Goal: Task Accomplishment & Management: Use online tool/utility

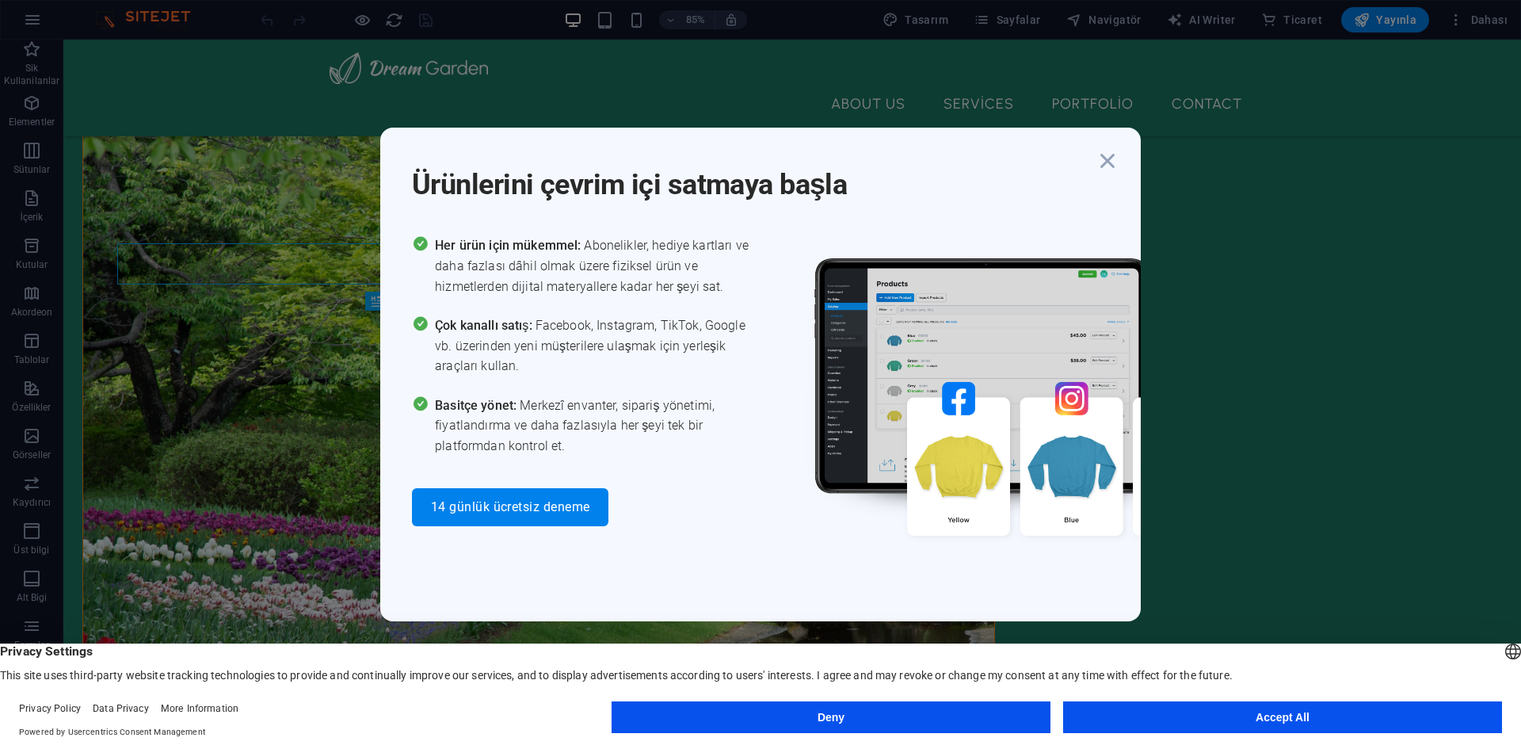
scroll to position [376, 0]
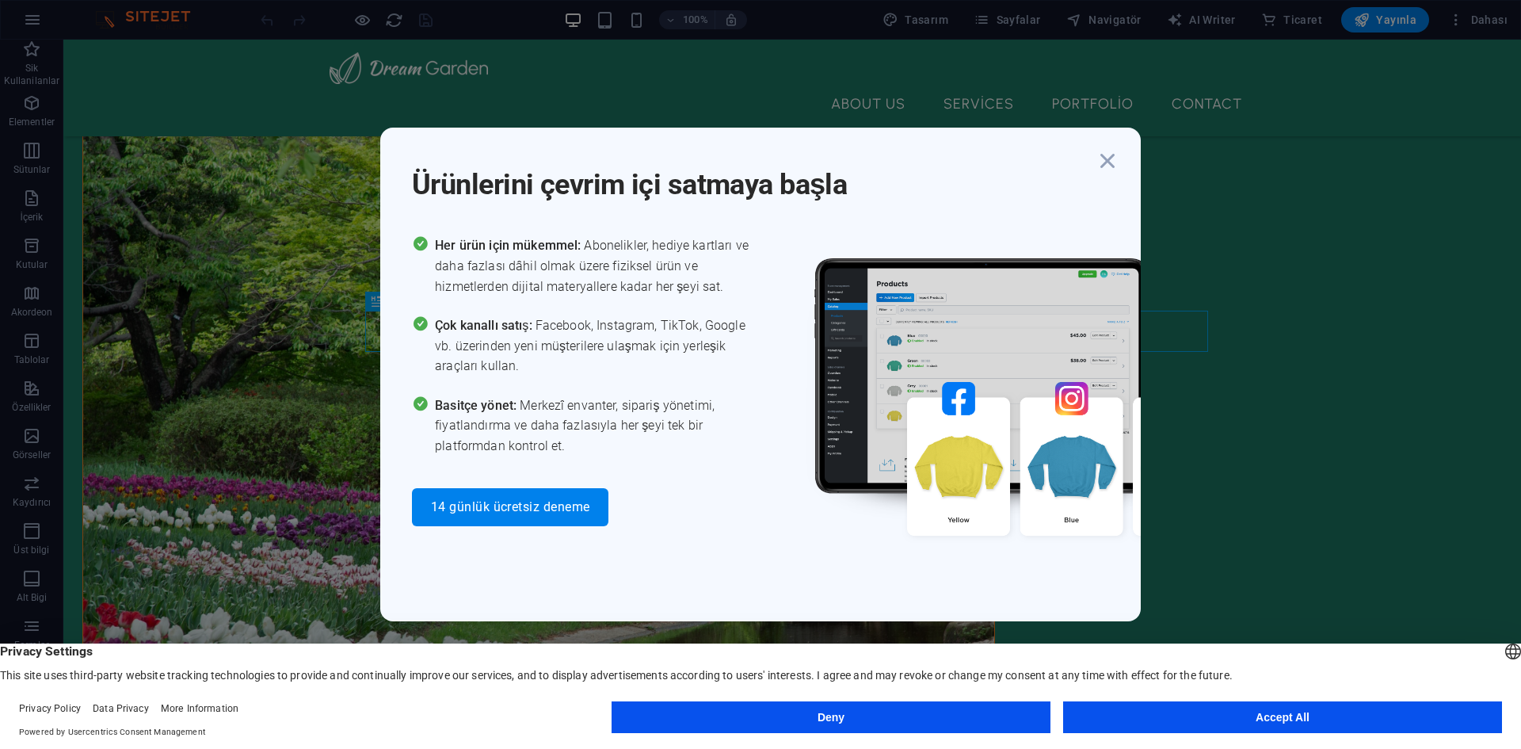
click at [1013, 703] on button "Accept All" at bounding box center [1282, 717] width 439 height 32
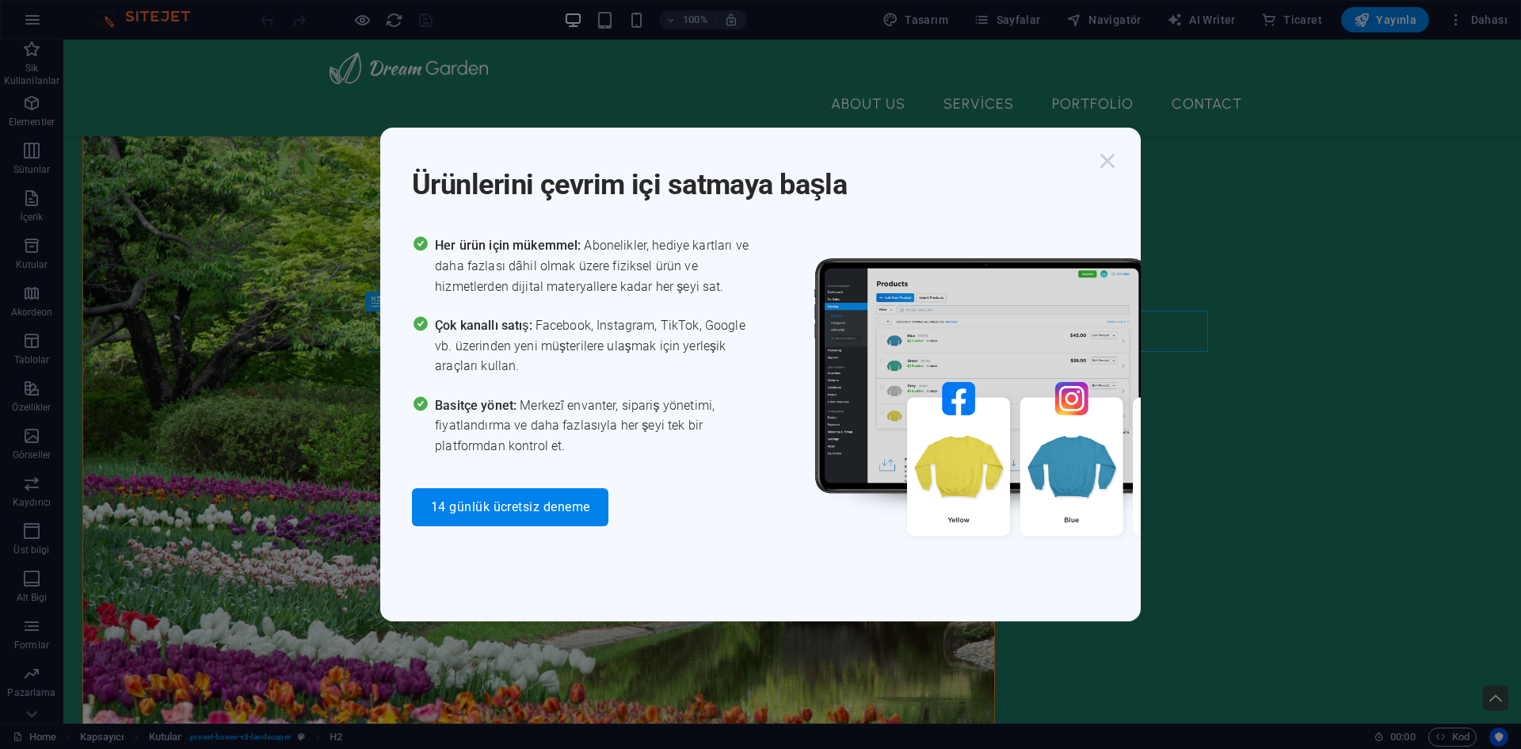
click at [1013, 157] on icon "button" at bounding box center [1107, 161] width 29 height 29
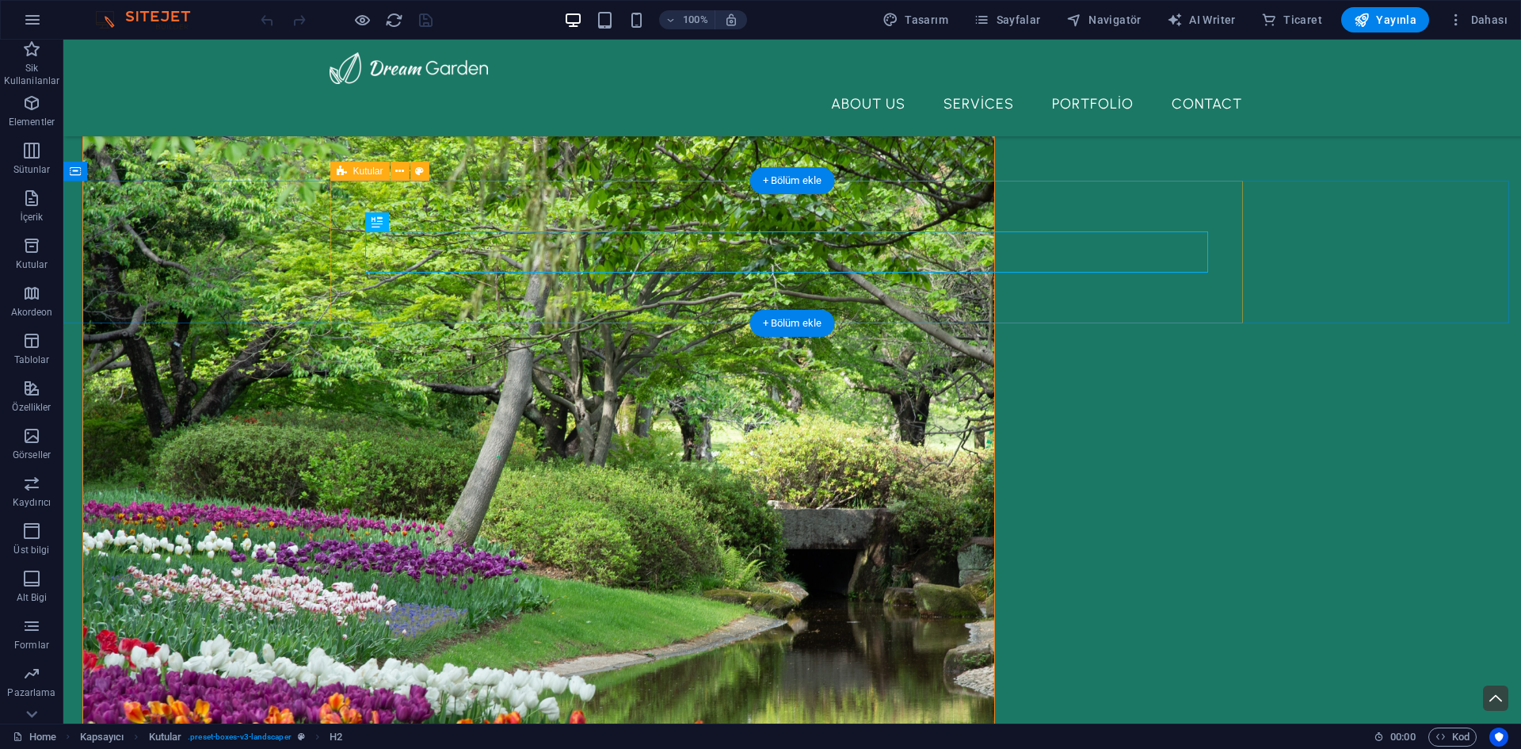
scroll to position [0, 0]
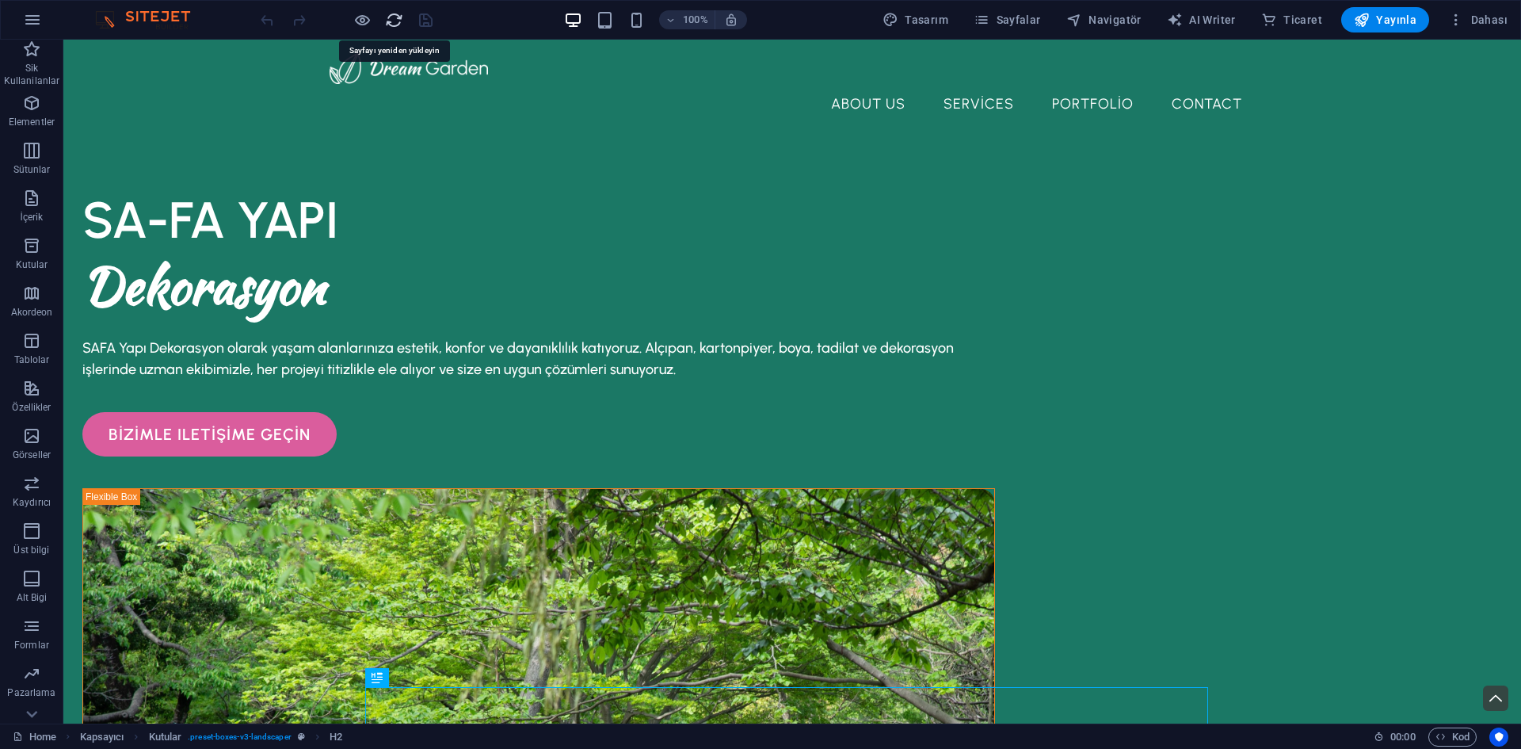
click at [395, 18] on icon "reload" at bounding box center [394, 20] width 18 height 18
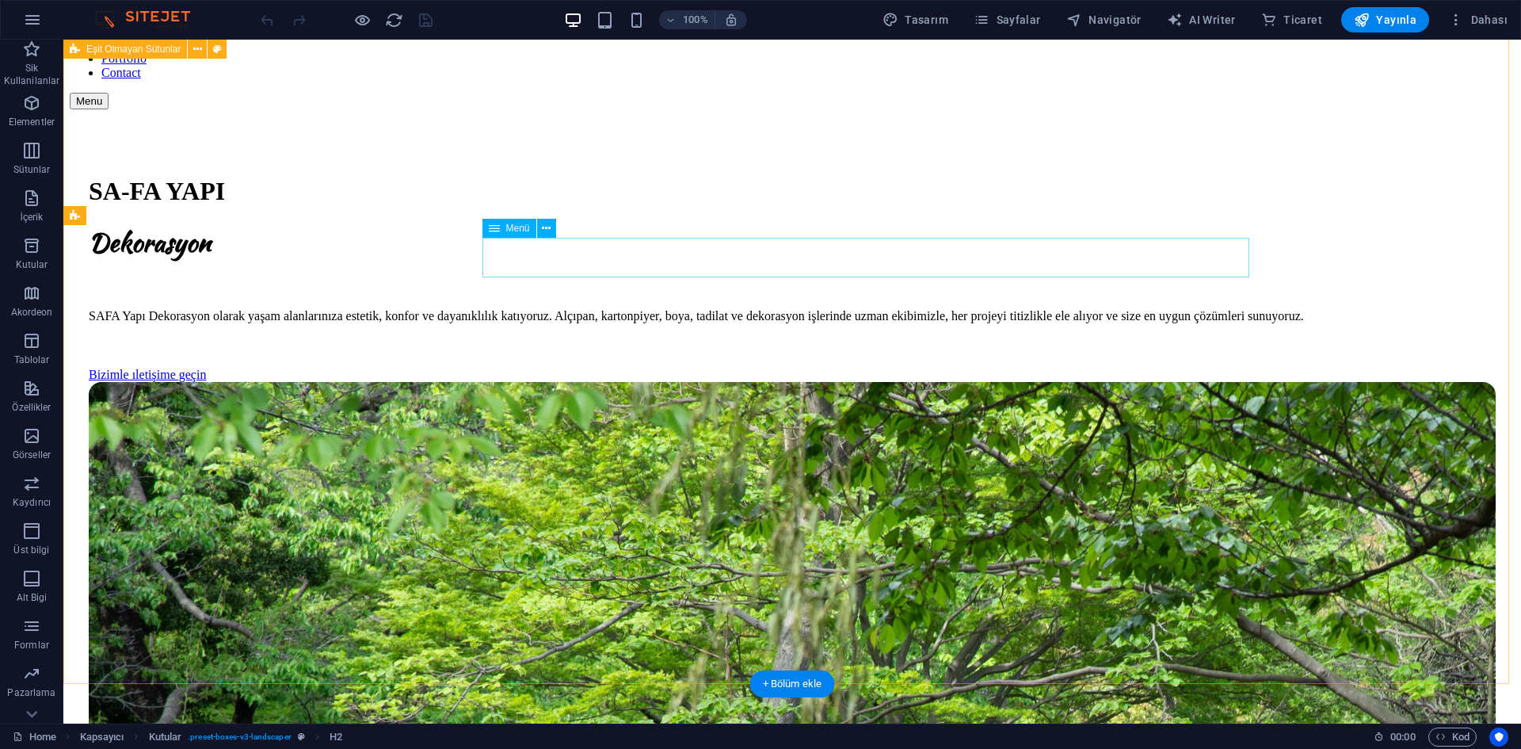
scroll to position [79, 0]
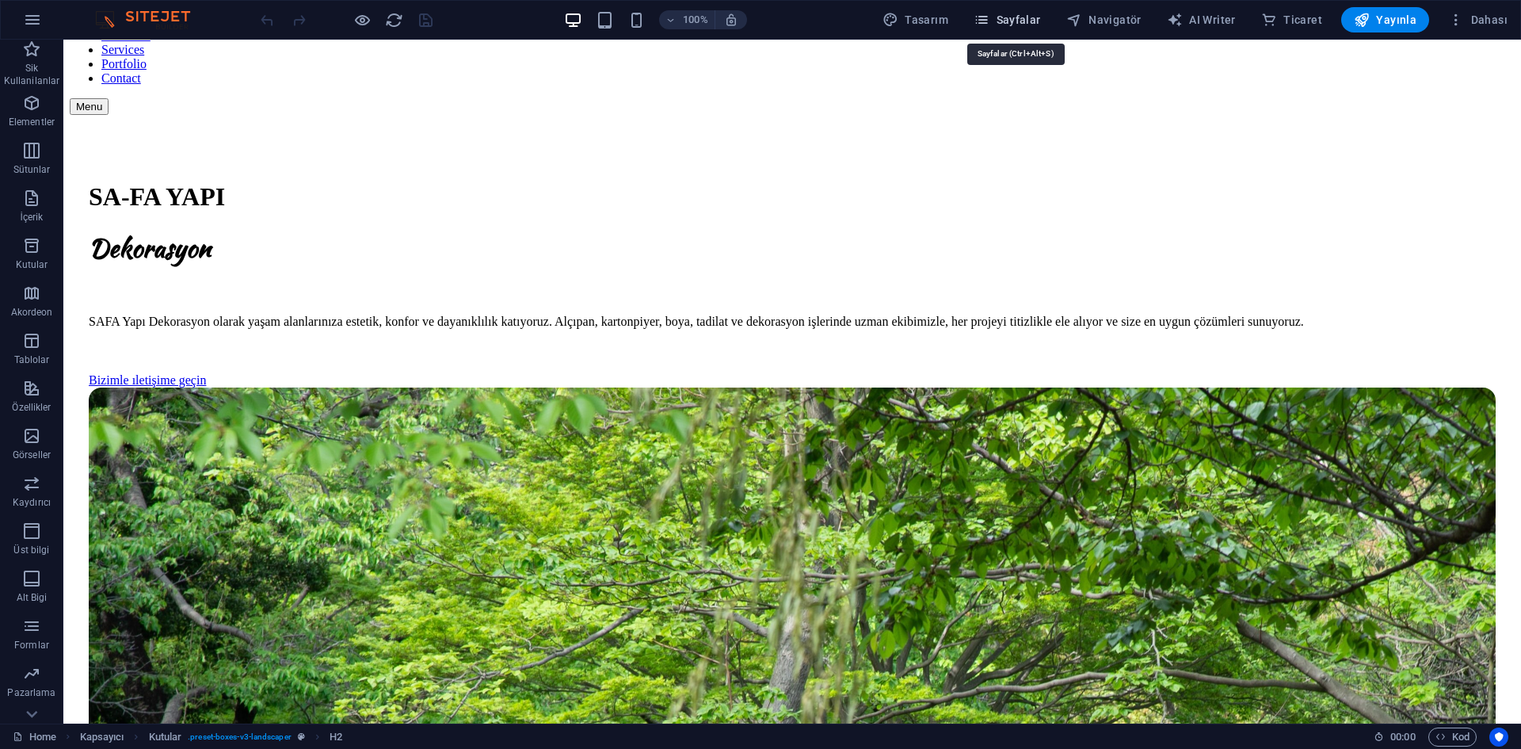
click at [1013, 20] on span "Sayfalar" at bounding box center [1007, 20] width 67 height 16
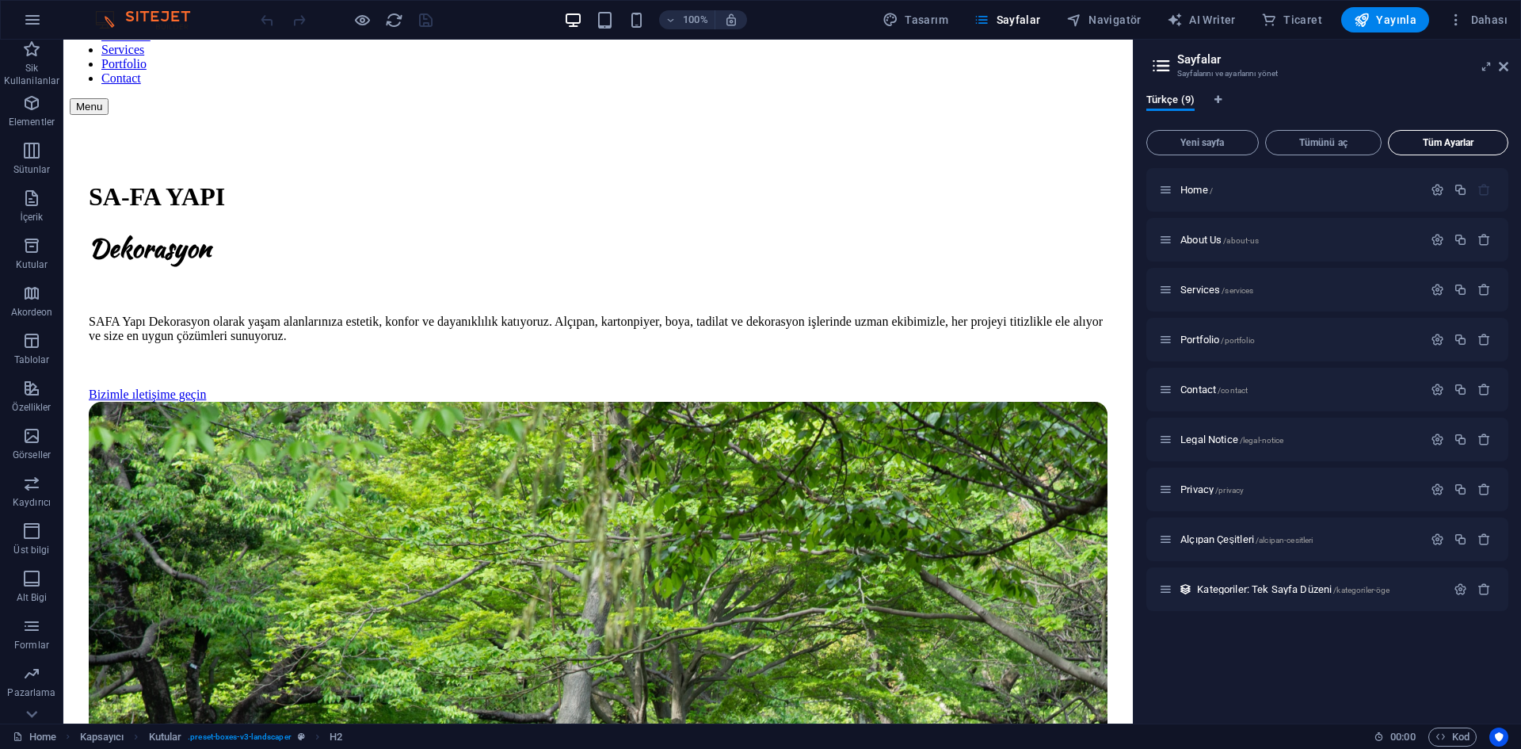
click at [1013, 148] on button "Tüm Ayarlar" at bounding box center [1448, 142] width 120 height 25
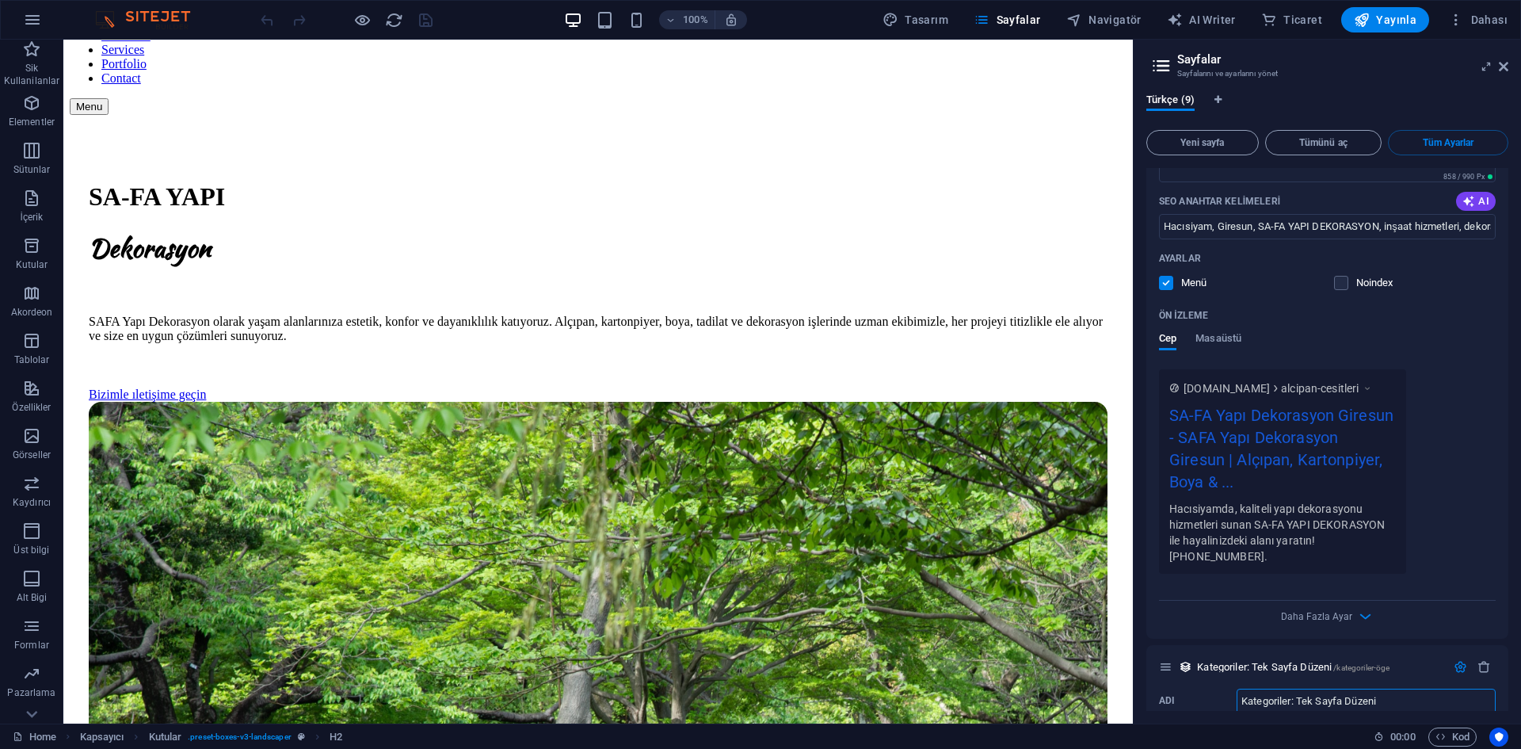
scroll to position [5639, 0]
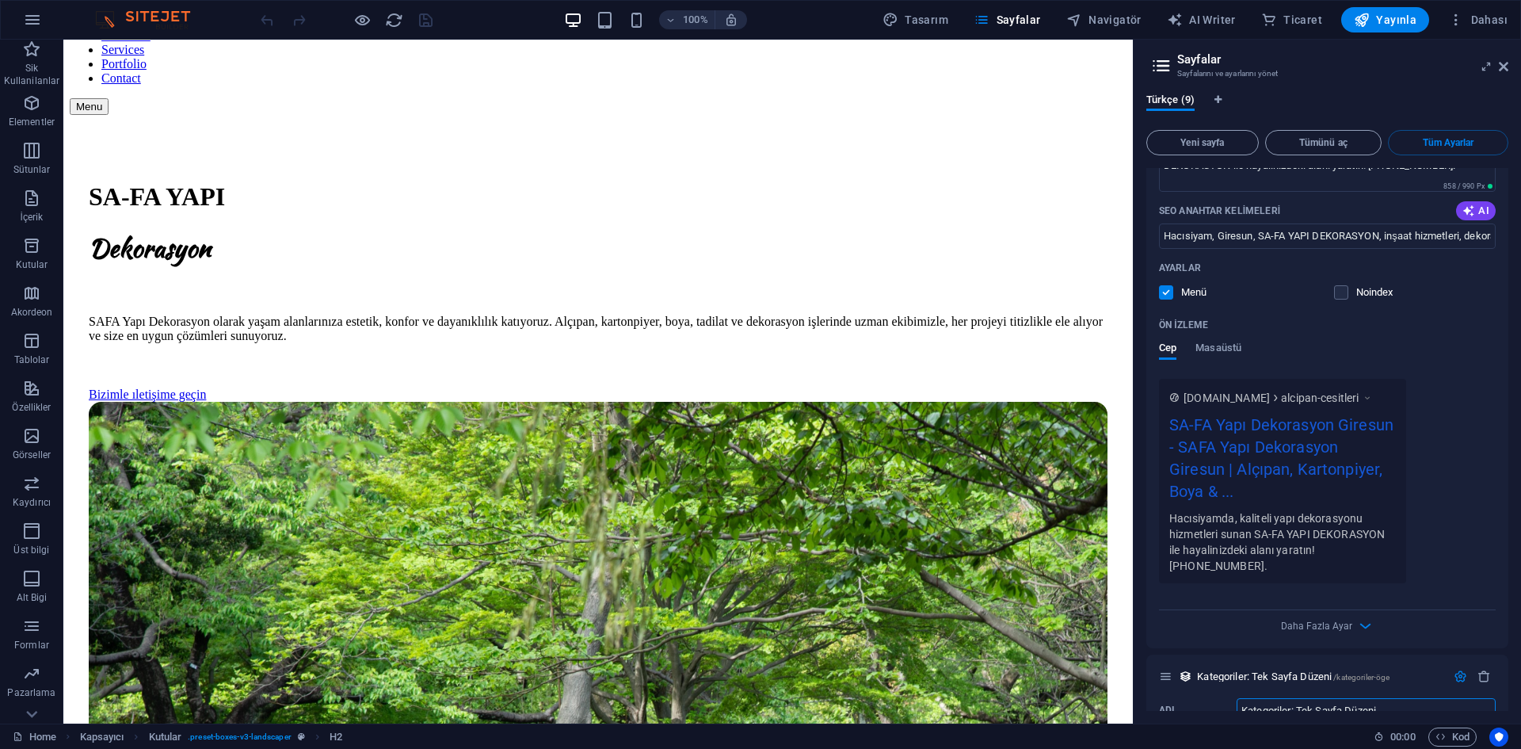
click at [1013, 285] on div "Noindex" at bounding box center [1363, 292] width 59 height 14
click at [1013, 285] on label at bounding box center [1341, 292] width 14 height 14
click at [0, 0] on input "checkbox" at bounding box center [0, 0] width 0 height 0
click at [1013, 285] on label at bounding box center [1341, 292] width 14 height 14
click at [0, 0] on input "checkbox" at bounding box center [0, 0] width 0 height 0
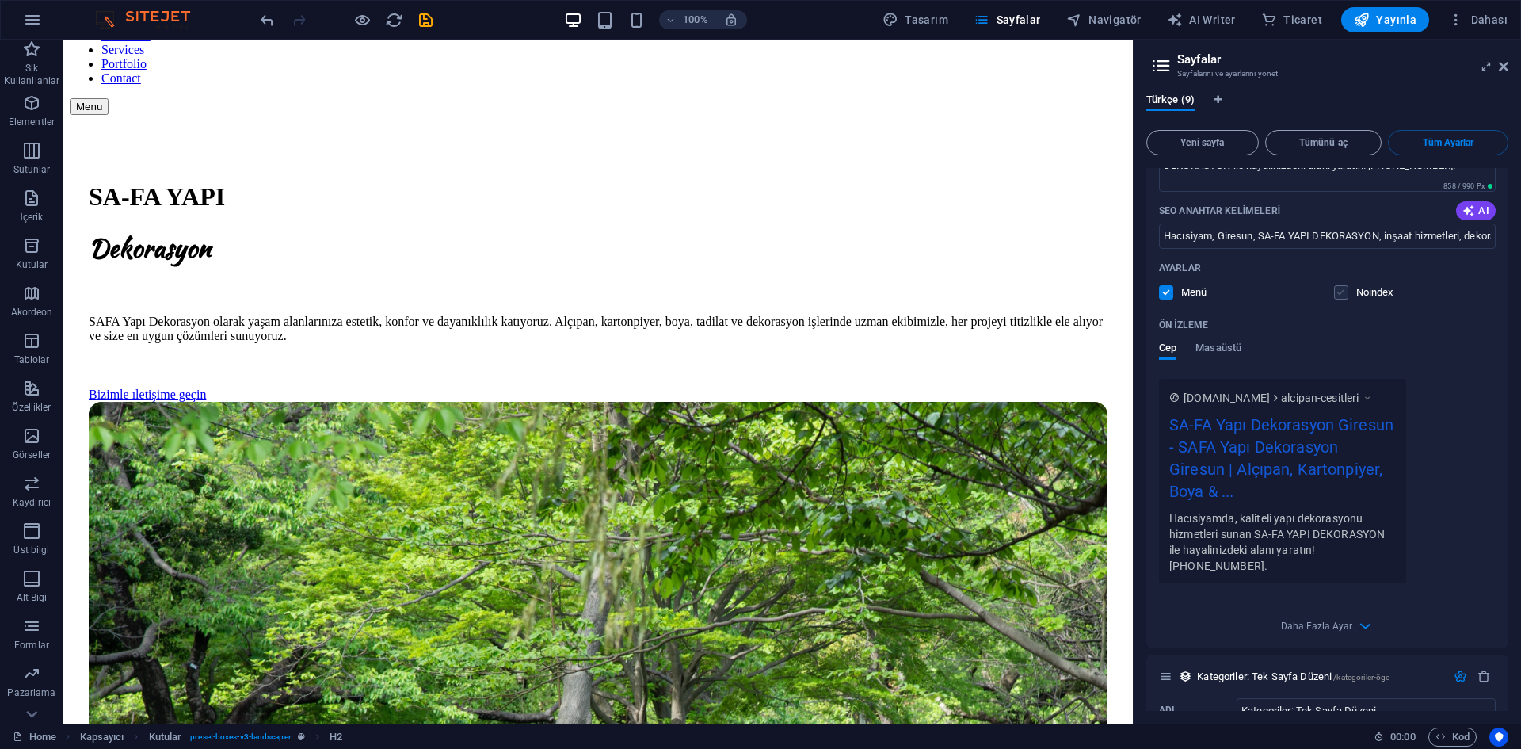
click at [1013, 285] on label at bounding box center [1341, 292] width 14 height 14
click at [0, 0] on input "checkbox" at bounding box center [0, 0] width 0 height 0
click at [1013, 285] on label at bounding box center [1341, 292] width 14 height 14
click at [0, 0] on input "checkbox" at bounding box center [0, 0] width 0 height 0
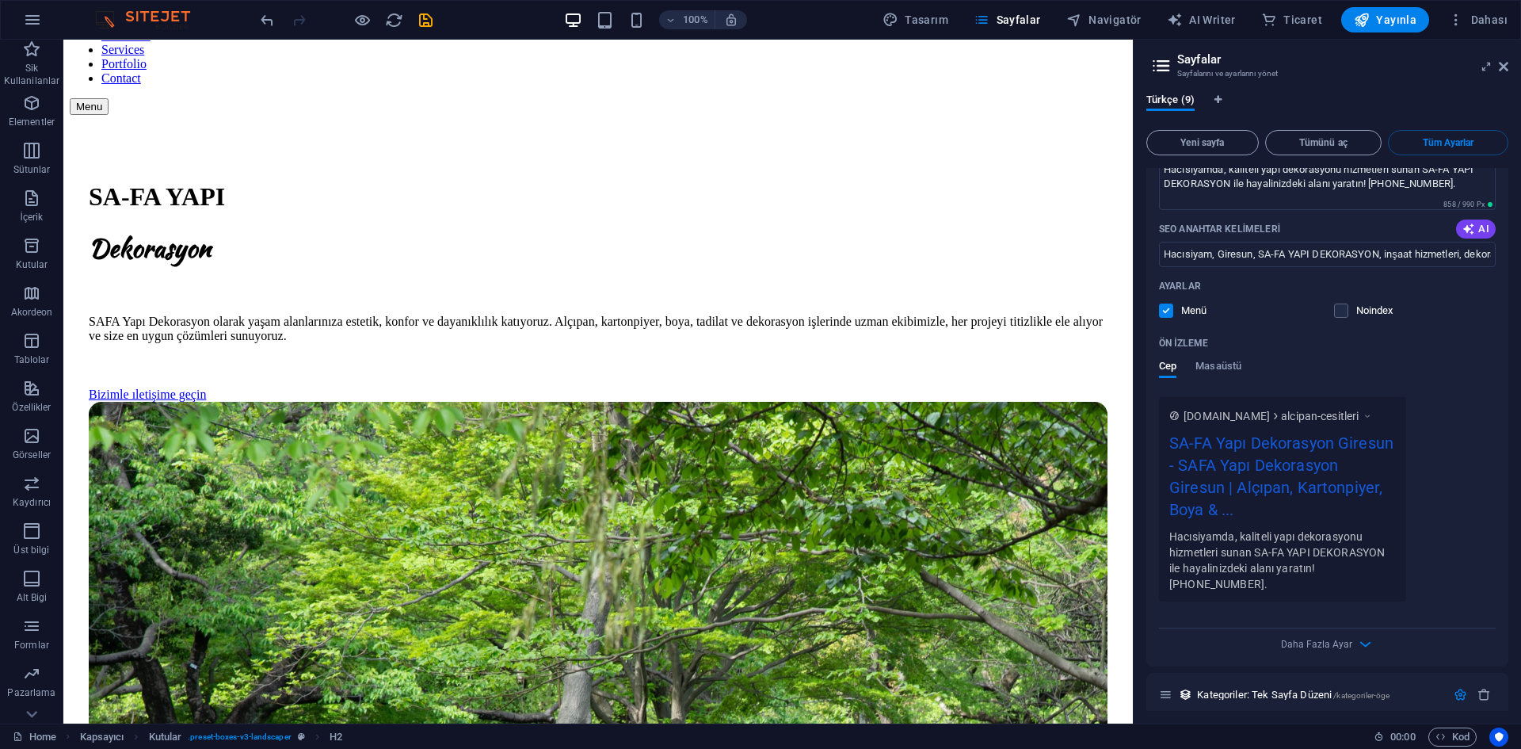
scroll to position [5718, 0]
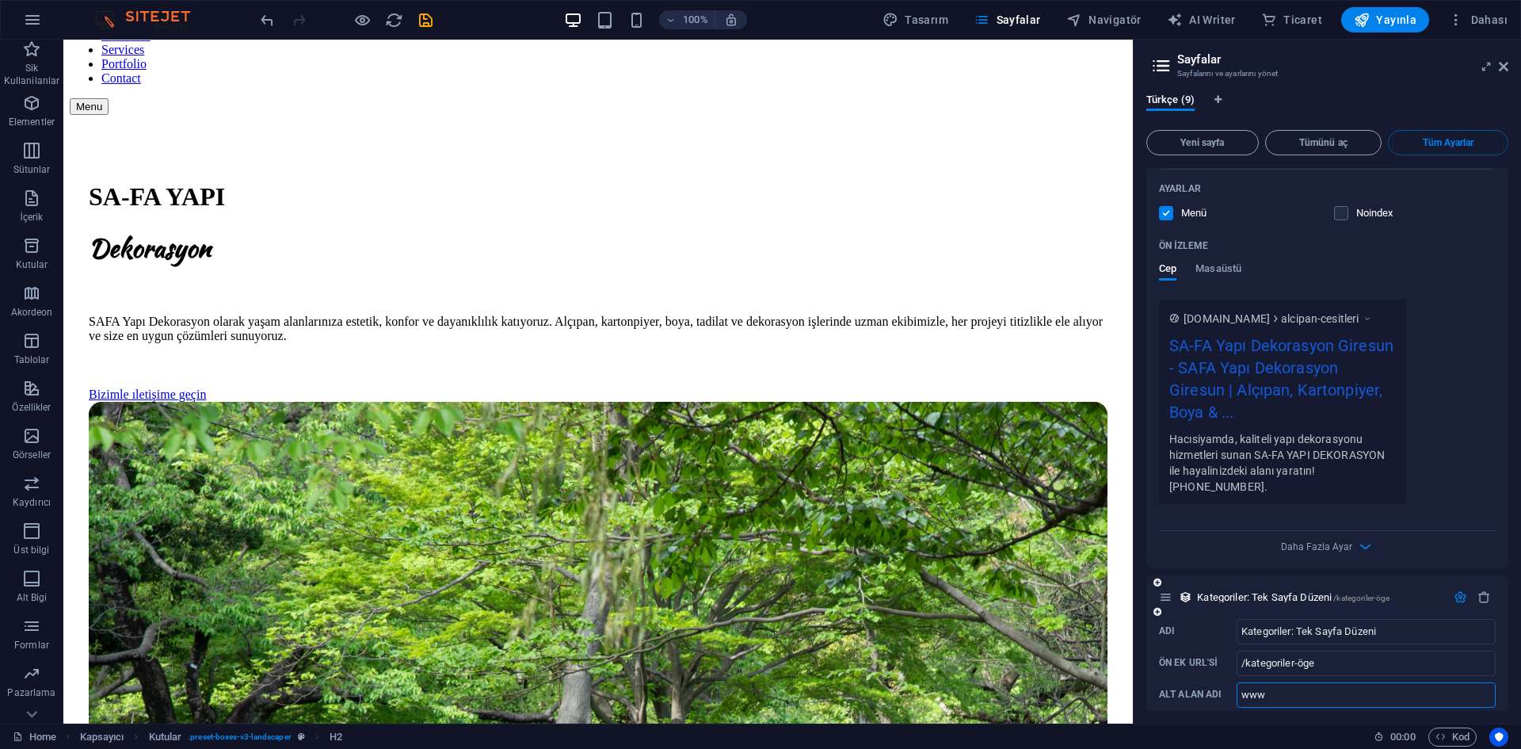
drag, startPoint x: 1323, startPoint y: 684, endPoint x: 1171, endPoint y: 672, distance: 152.6
click at [1013, 682] on label "Alt alan adı www ​" at bounding box center [1327, 694] width 337 height 25
click at [1013, 682] on input "www" at bounding box center [1366, 694] width 259 height 25
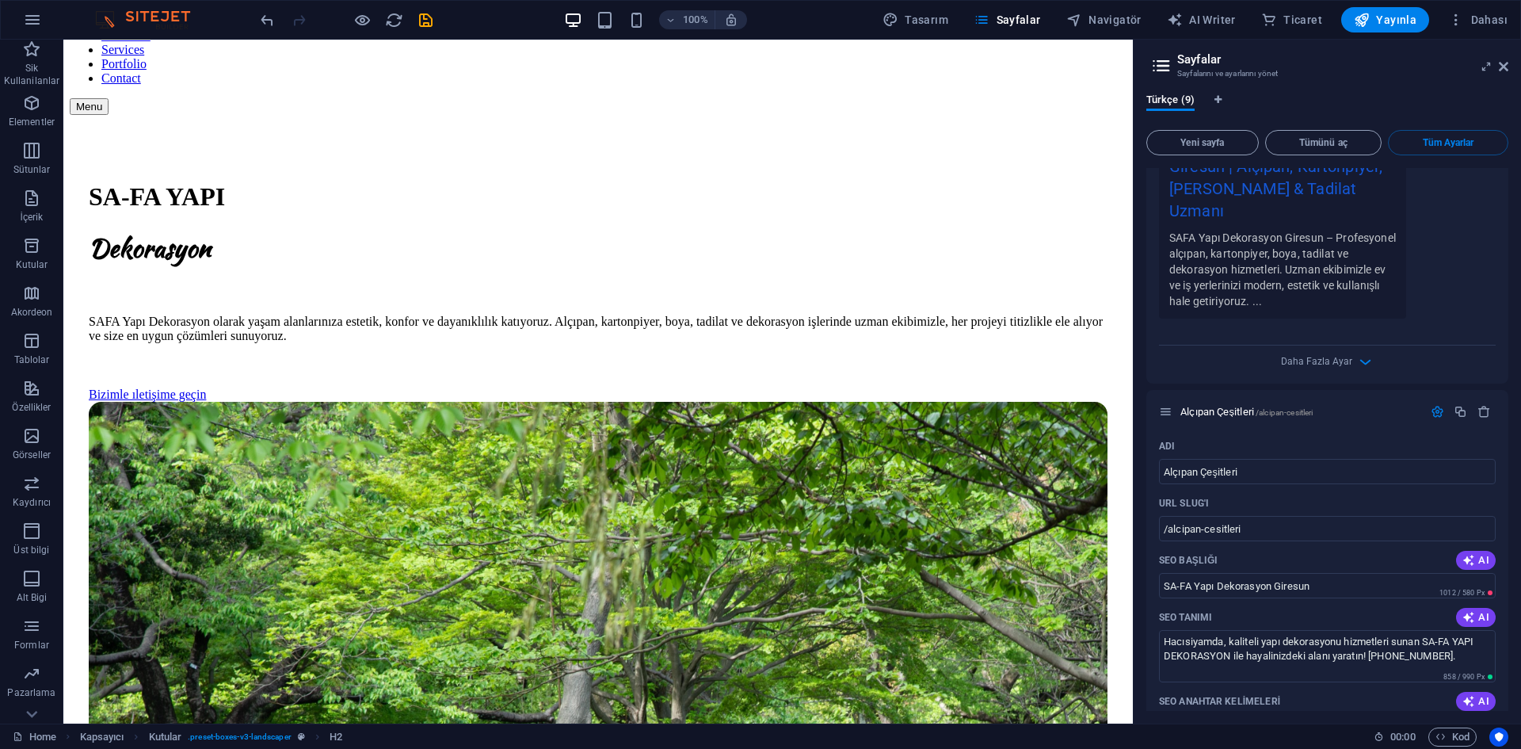
scroll to position [5084, 0]
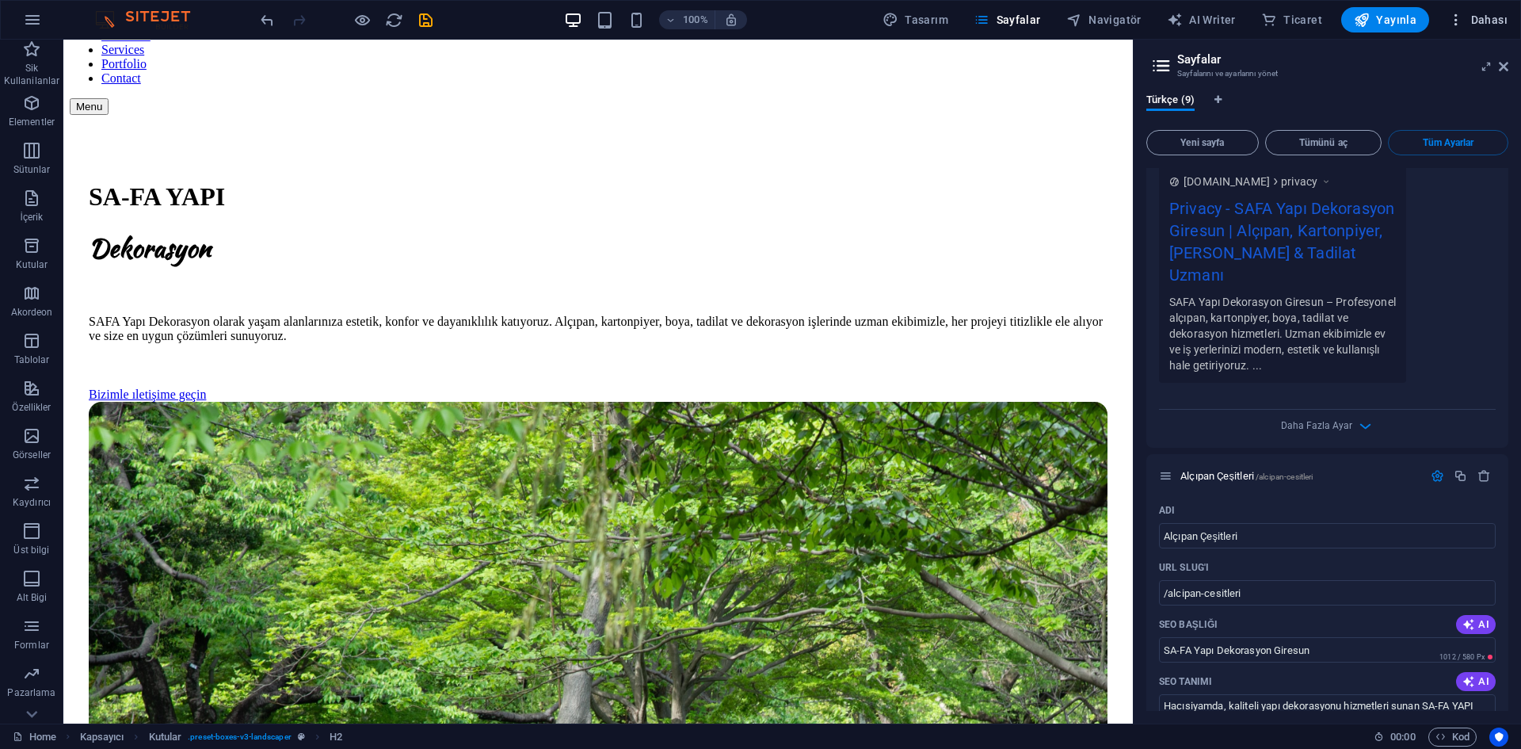
click at [1013, 22] on icon "button" at bounding box center [1456, 20] width 16 height 16
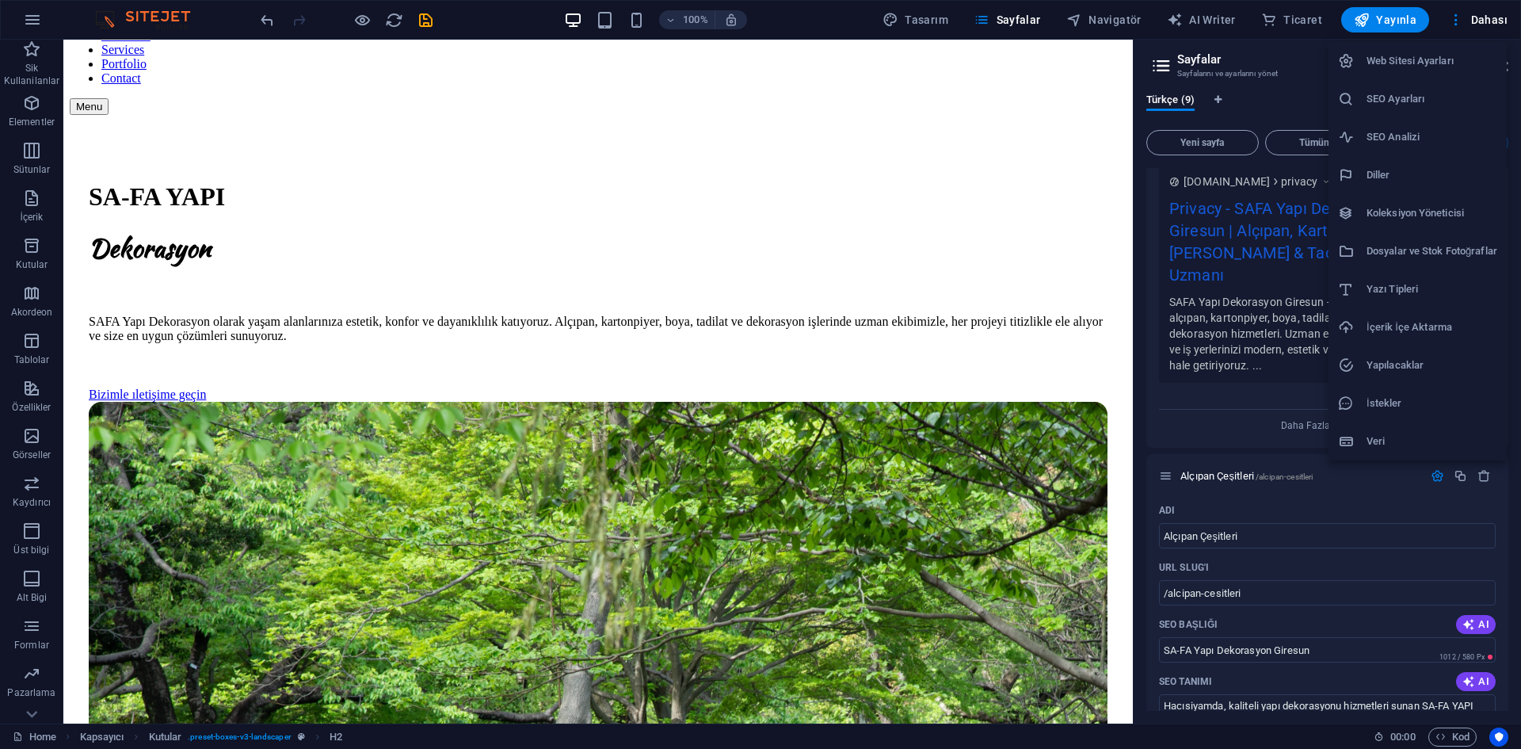
click at [1013, 57] on h6 "Web Sitesi Ayarları" at bounding box center [1432, 60] width 131 height 19
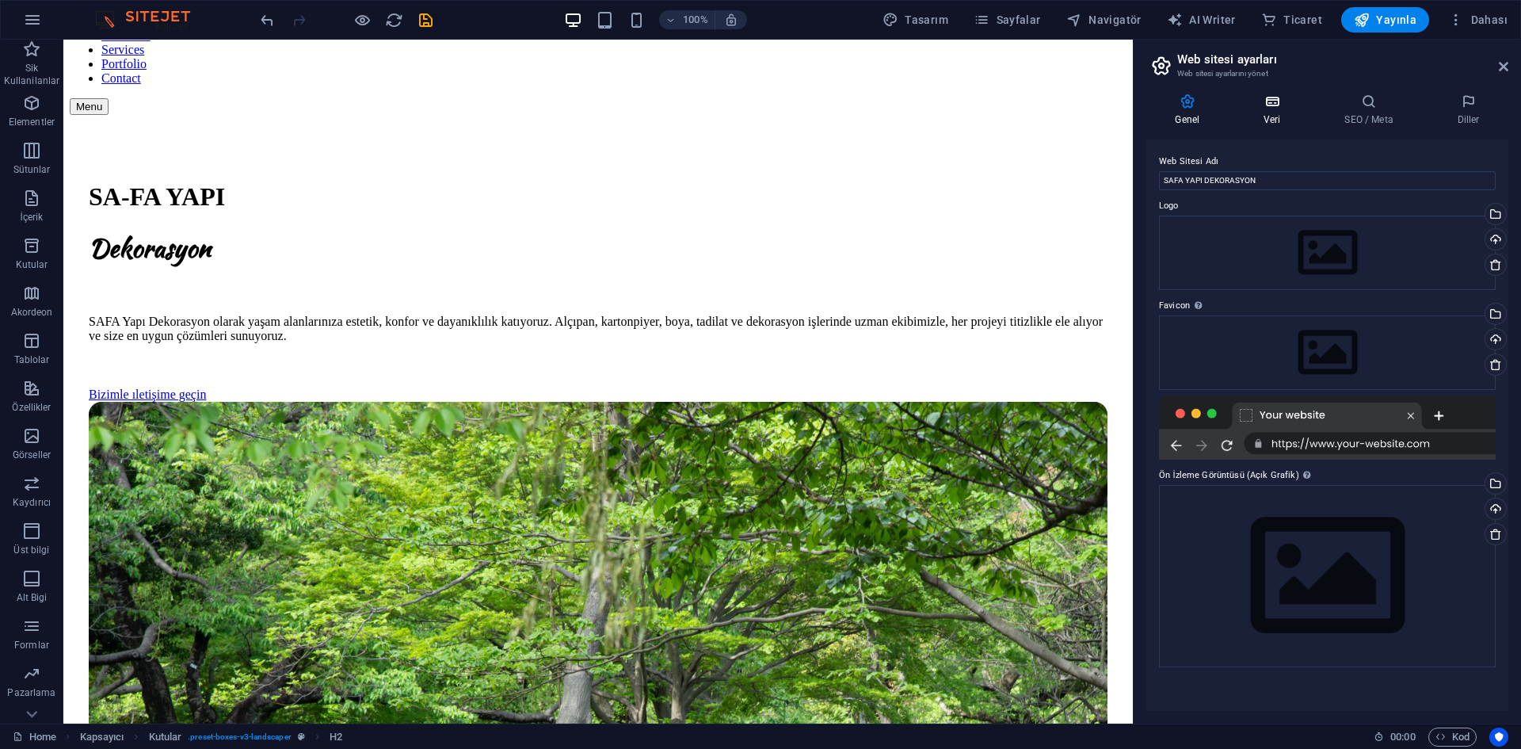
click at [1013, 107] on icon at bounding box center [1272, 101] width 74 height 16
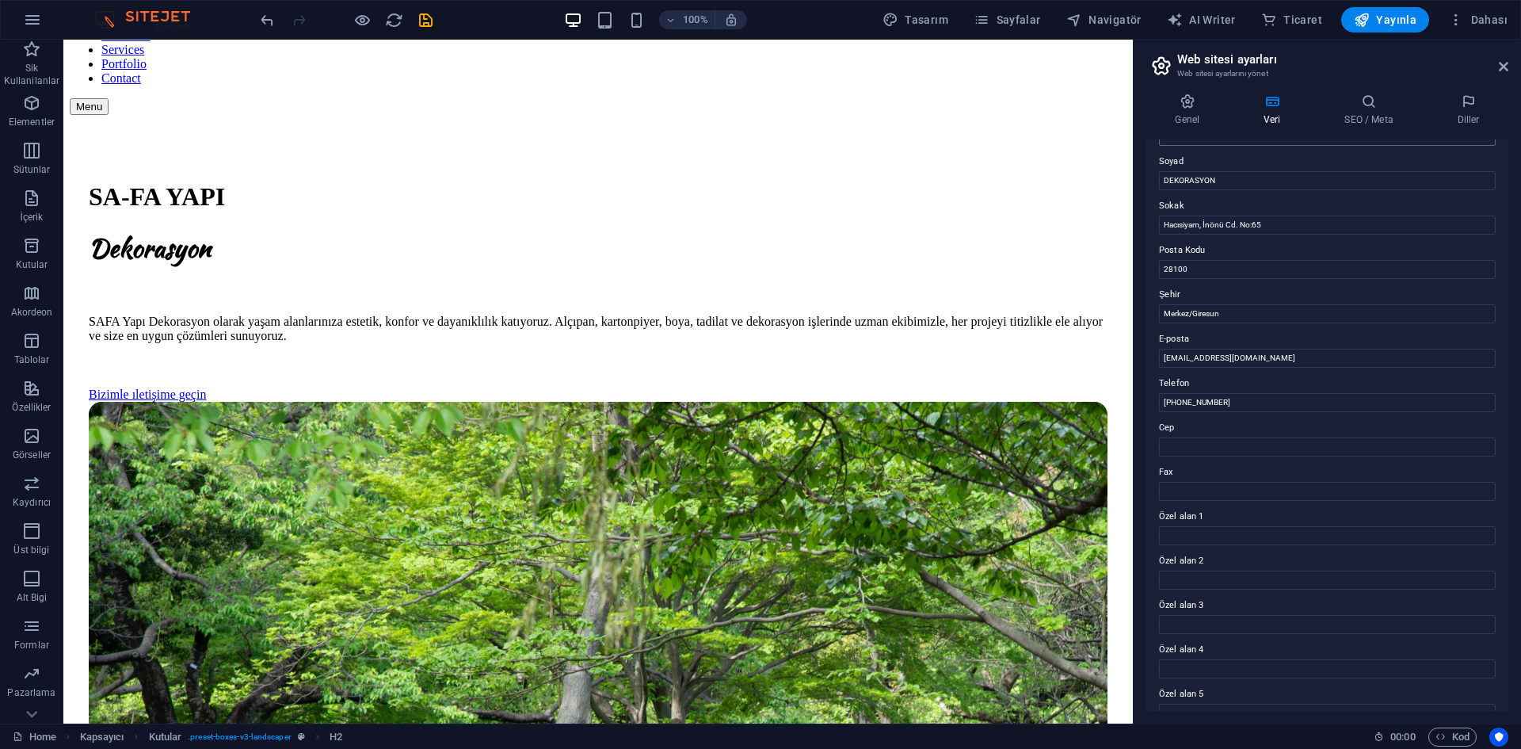
scroll to position [111, 0]
click at [1013, 106] on icon at bounding box center [1369, 101] width 106 height 16
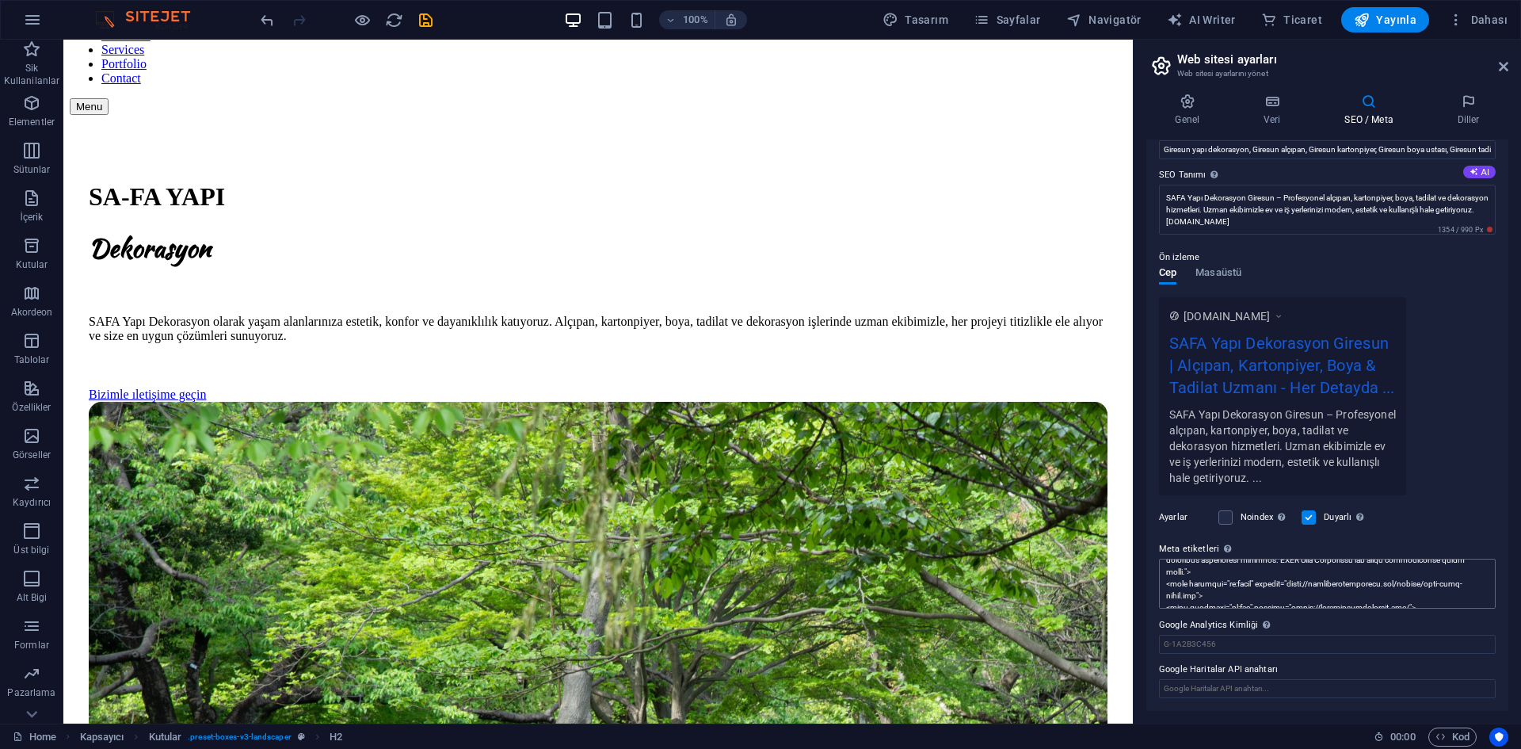
scroll to position [0, 0]
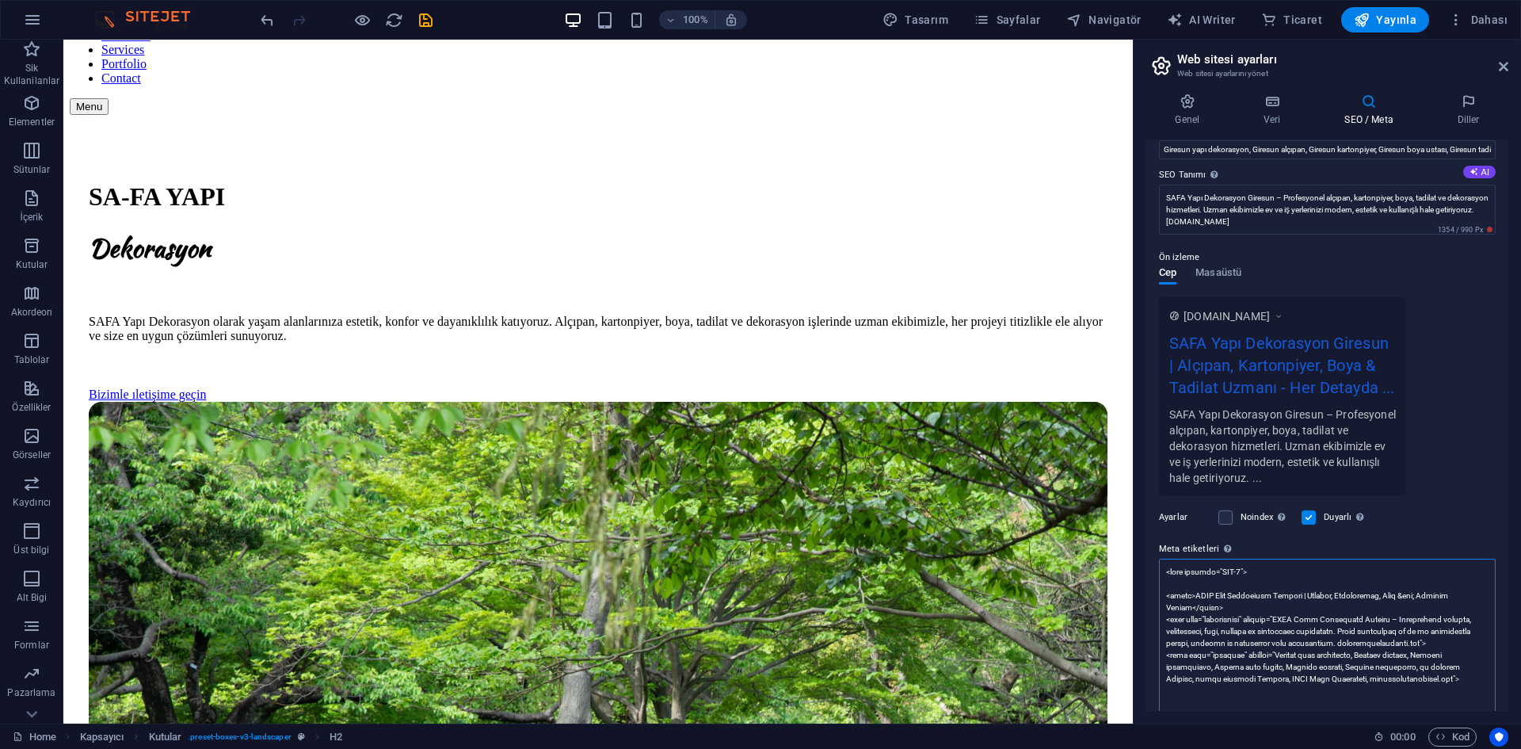
click at [1013, 523] on div "Ayarlar Noindex Arama motorlarına bu web sitesini arama sonuçlarından hariç tut…" at bounding box center [1327, 517] width 337 height 44
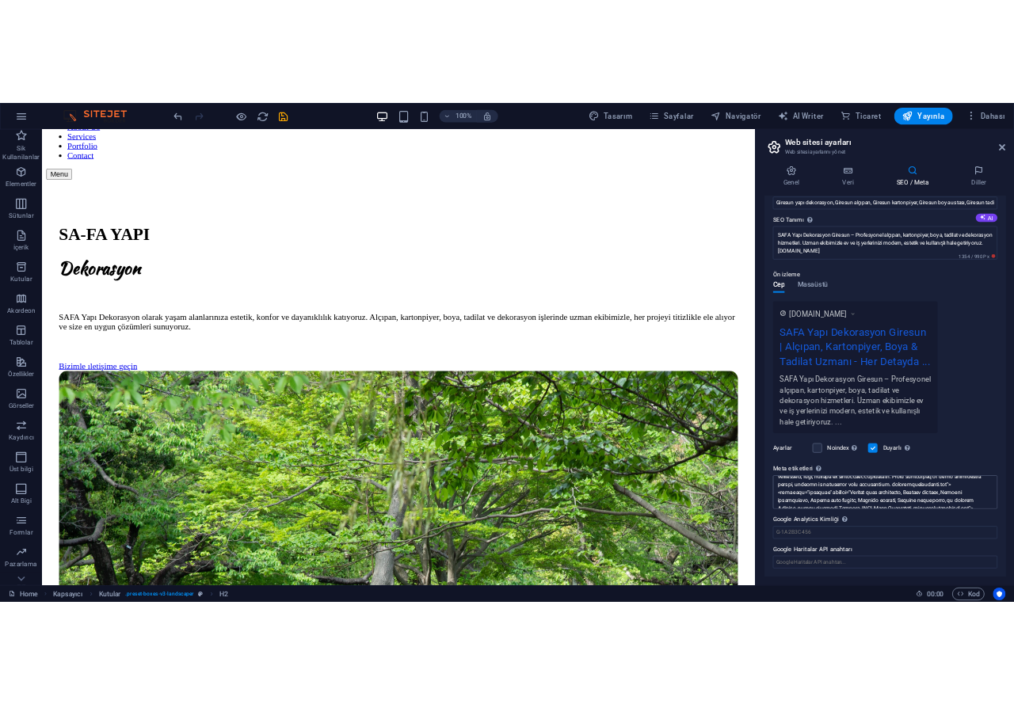
scroll to position [79, 0]
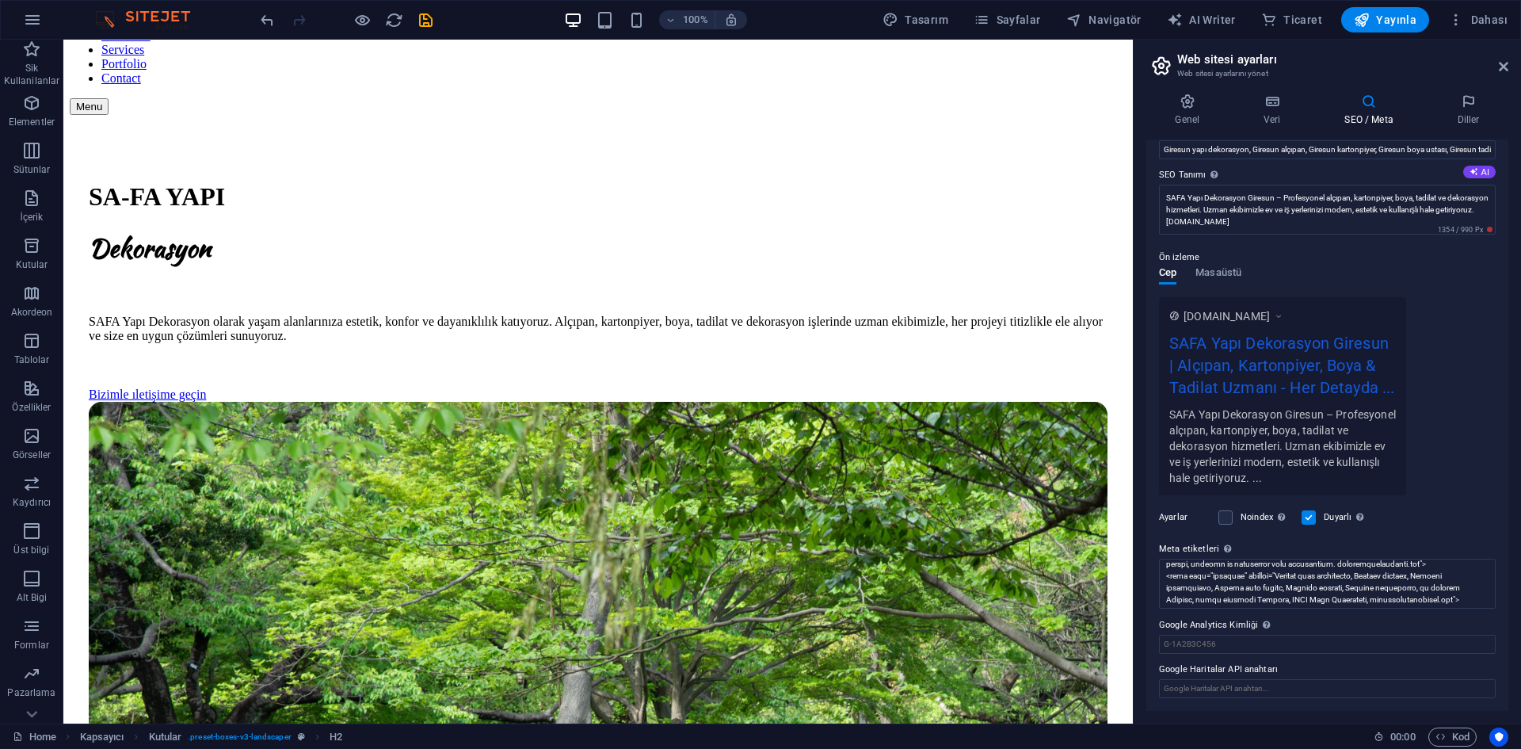
drag, startPoint x: 1223, startPoint y: 320, endPoint x: 1264, endPoint y: 346, distance: 48.1
click at [1013, 346] on div "SAFA Yapı Dekorasyon Giresun | Alçıpan, Kartonpiyer, Boya & Tadilat Uzmanı - He…" at bounding box center [1282, 368] width 227 height 75
drag, startPoint x: 1180, startPoint y: 110, endPoint x: 1237, endPoint y: 122, distance: 58.3
click at [1013, 110] on h4 "Genel" at bounding box center [1190, 109] width 89 height 33
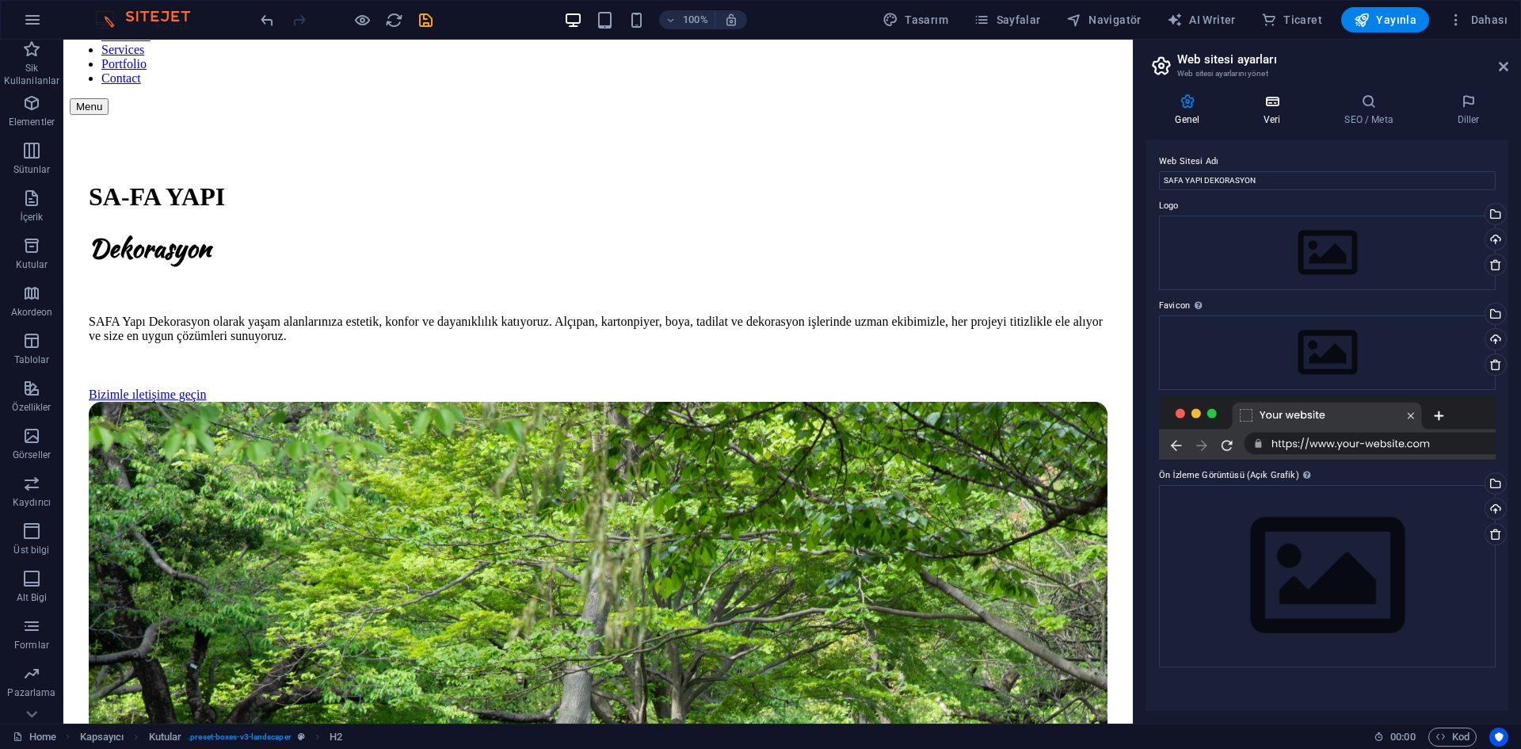
click at [1013, 116] on h4 "Veri" at bounding box center [1275, 109] width 81 height 33
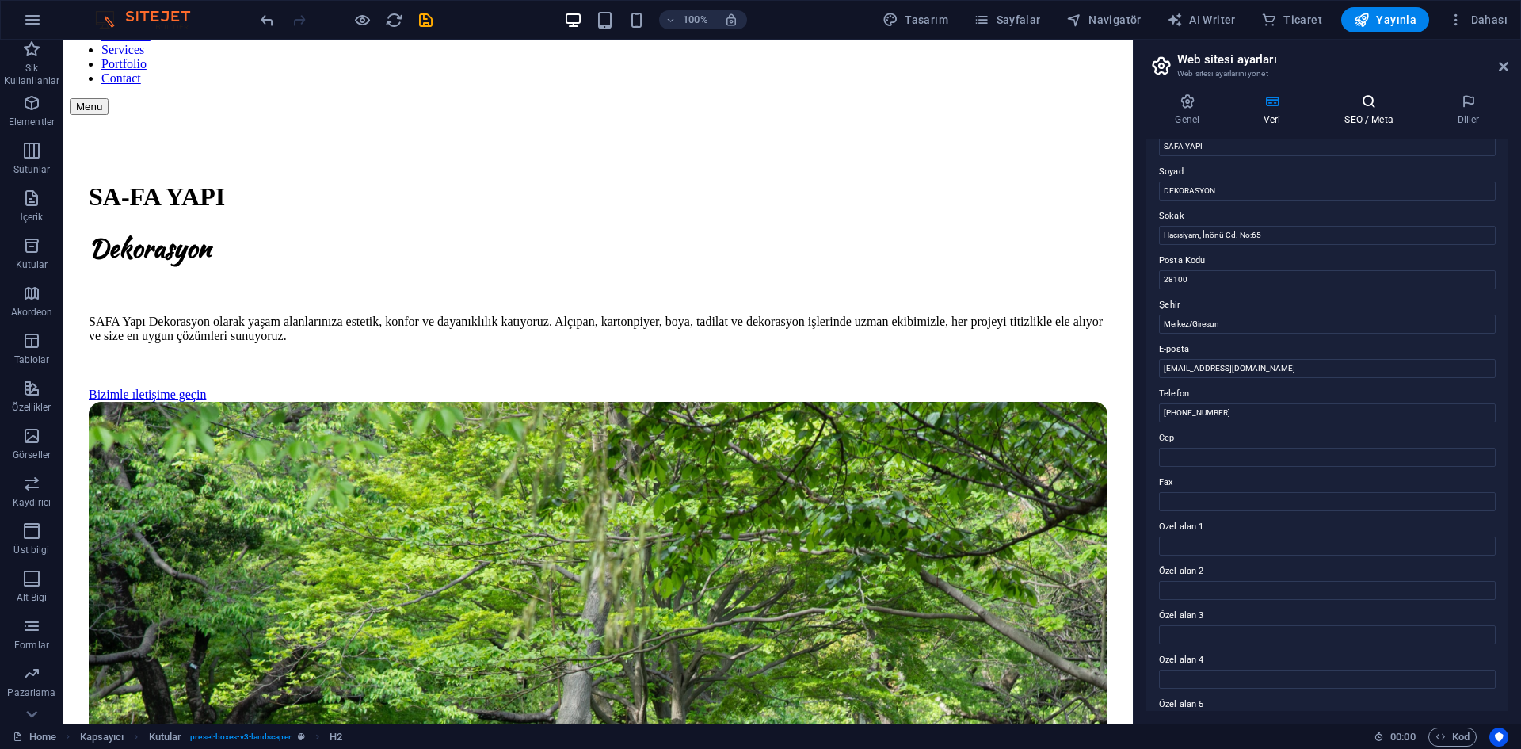
drag, startPoint x: 1393, startPoint y: 94, endPoint x: 1401, endPoint y: 96, distance: 8.1
click at [1013, 94] on icon at bounding box center [1369, 101] width 106 height 16
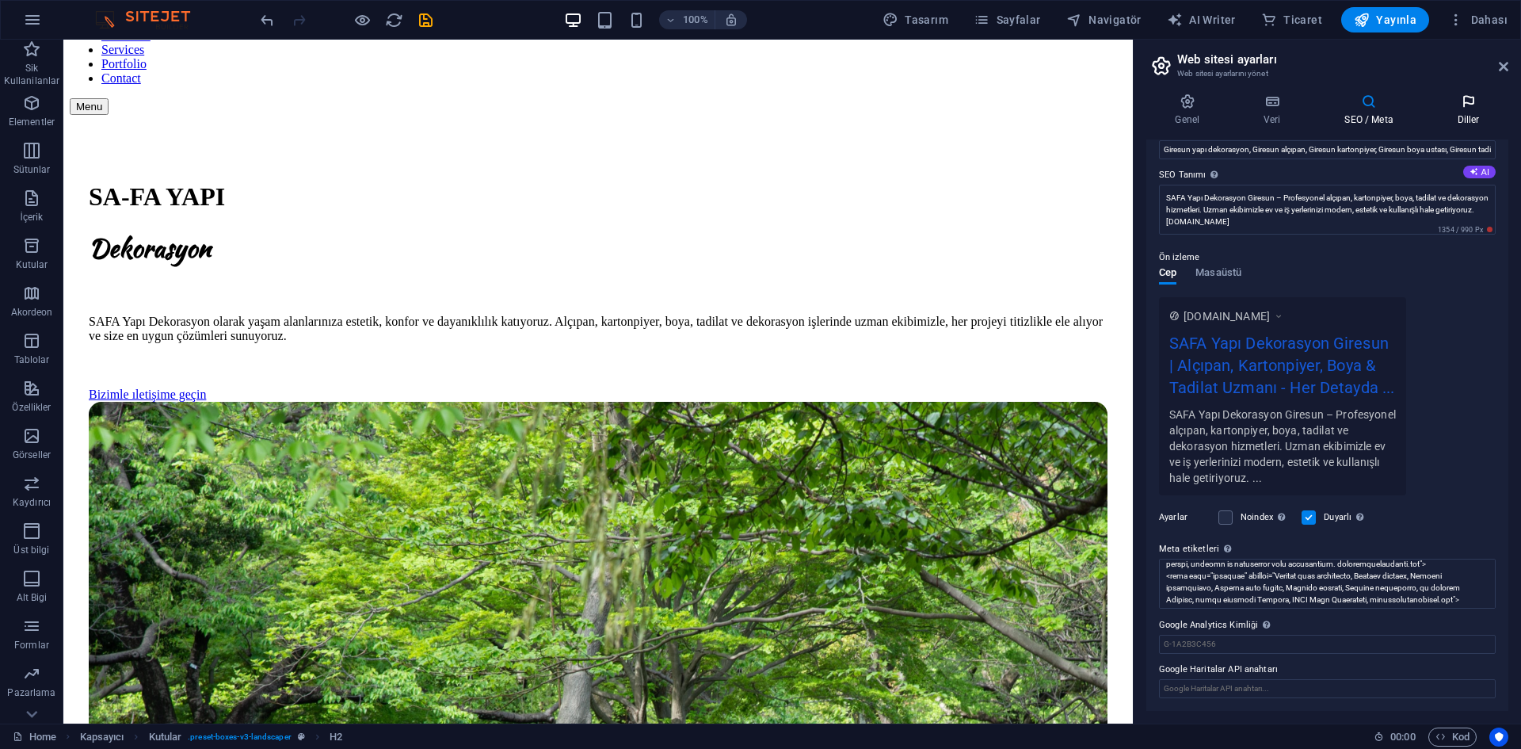
click at [1013, 101] on icon at bounding box center [1468, 101] width 80 height 16
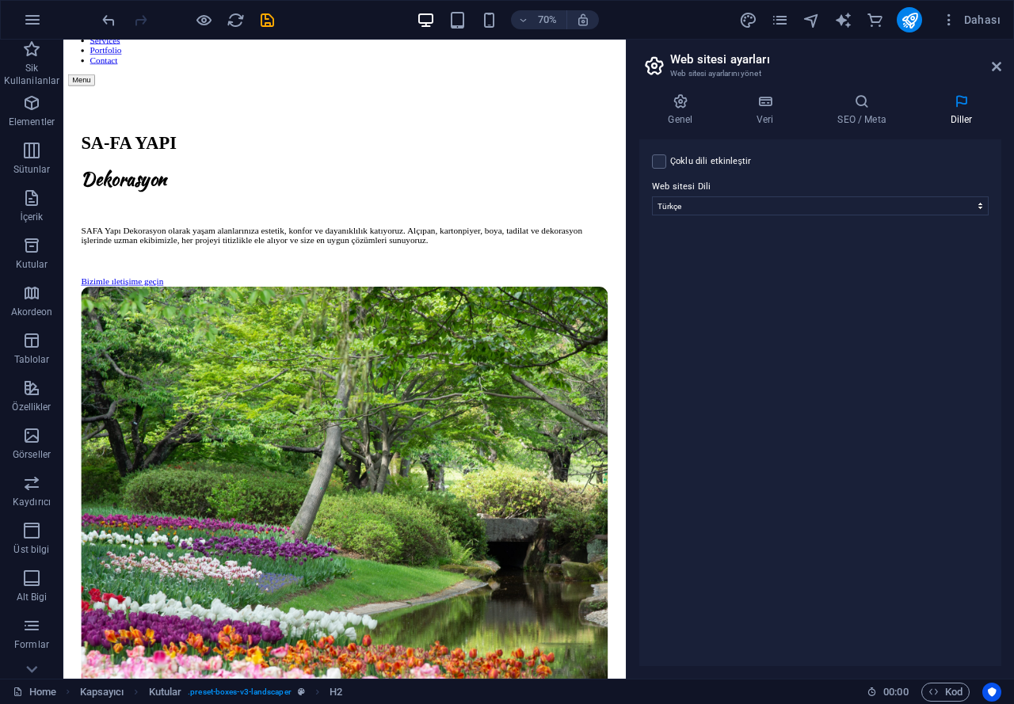
scroll to position [87, 0]
click at [757, 354] on div "Çoklu dili etkinleştir Çoklu dili silmek için tek bir dil kalana kadar tüm dill…" at bounding box center [820, 402] width 362 height 527
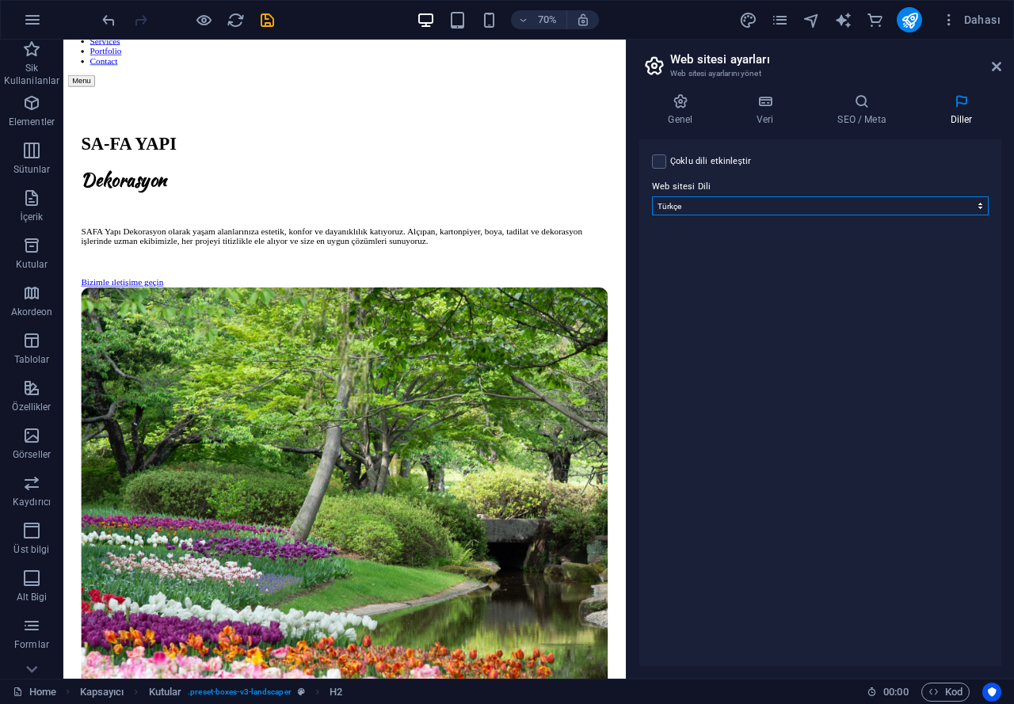
click at [772, 204] on select "Abkhazian Afar Afrikaans Akan Albanian Almanca Amharic Aragonese Arapça Armenia…" at bounding box center [820, 205] width 337 height 19
click at [776, 206] on select "Abkhazian Afar Afrikaans Akan Albanian Almanca Amharic Aragonese Arapça Armenia…" at bounding box center [820, 205] width 337 height 19
click at [842, 102] on icon at bounding box center [862, 101] width 106 height 16
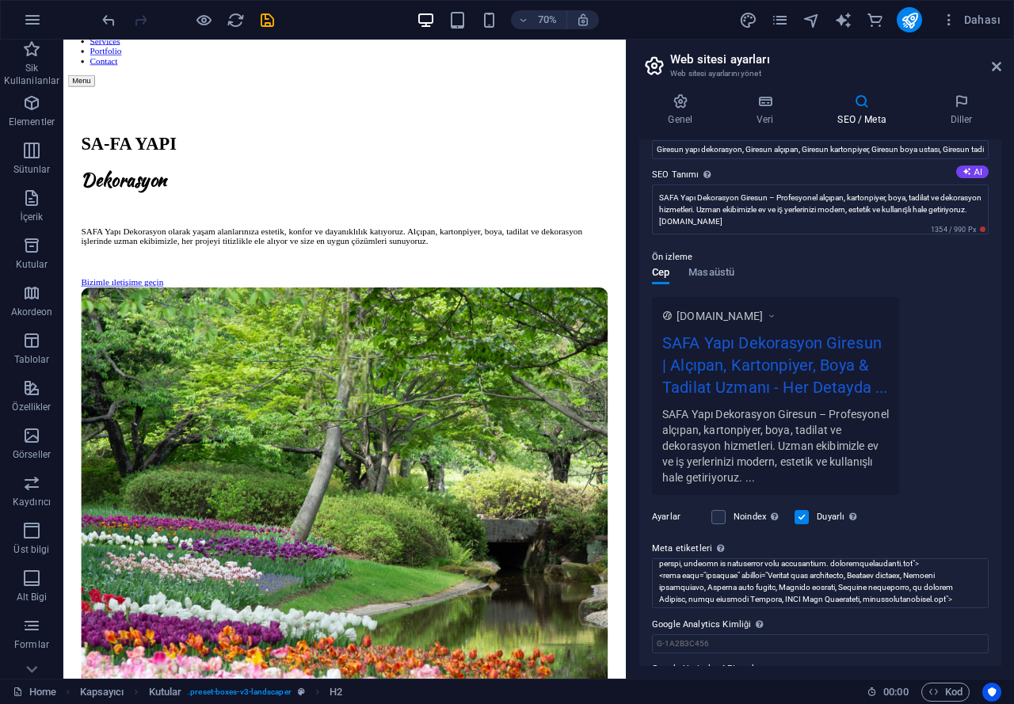
click at [692, 92] on div "Genel Veri SEO / Meta Diller Web Sitesi Adı SAFA YAPI DEKORASYON Logo Dosyaları…" at bounding box center [820, 380] width 387 height 598
click at [688, 100] on icon at bounding box center [680, 101] width 82 height 16
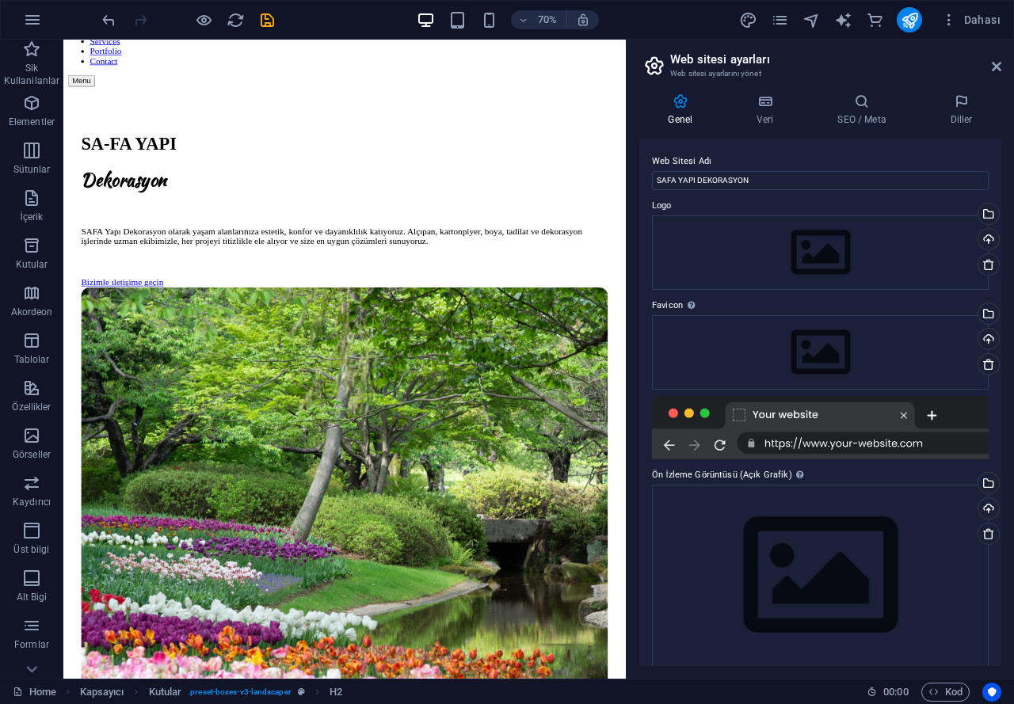
click at [793, 15] on div "Dahası" at bounding box center [872, 19] width 269 height 25
click at [787, 14] on icon "pages" at bounding box center [780, 20] width 18 height 18
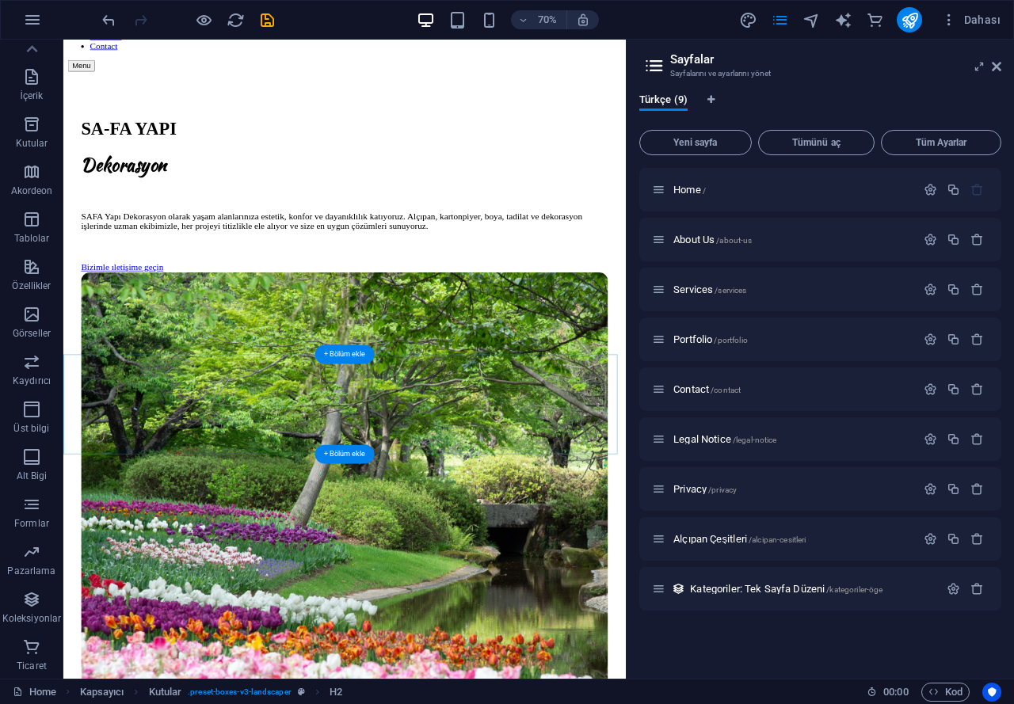
scroll to position [166, 0]
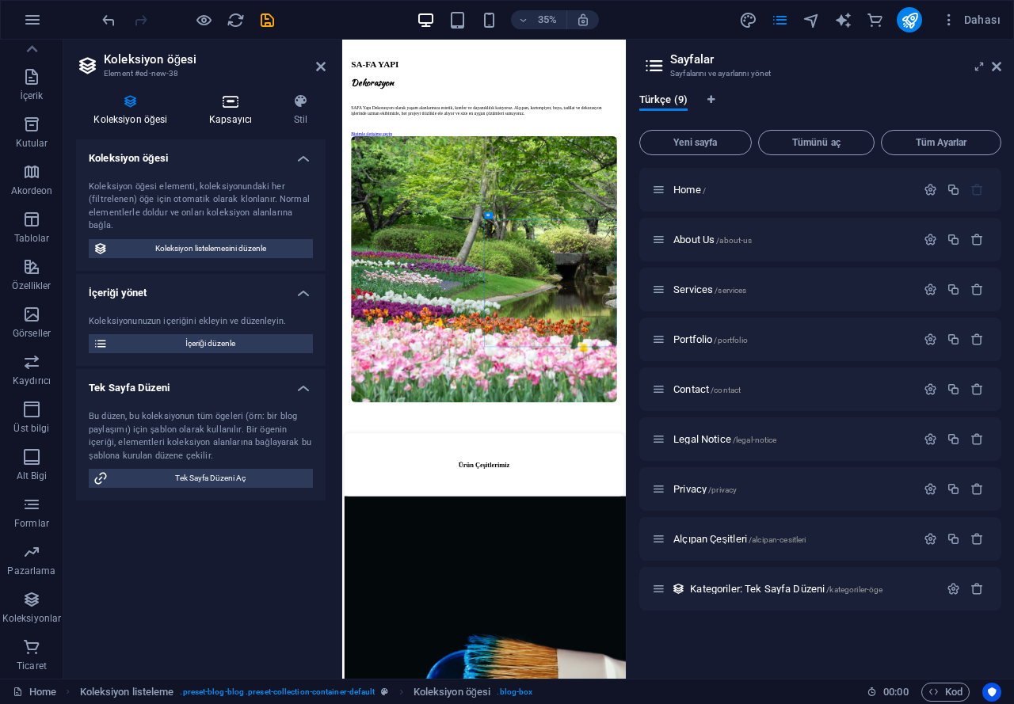
click at [204, 101] on icon at bounding box center [231, 101] width 78 height 16
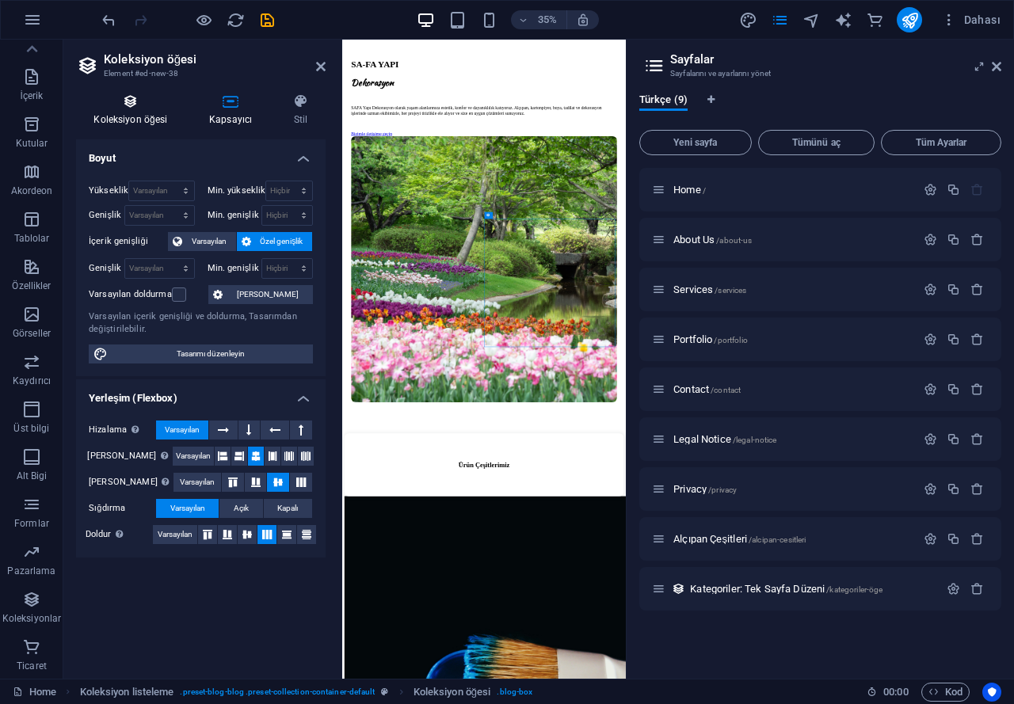
click at [129, 96] on icon at bounding box center [130, 101] width 109 height 16
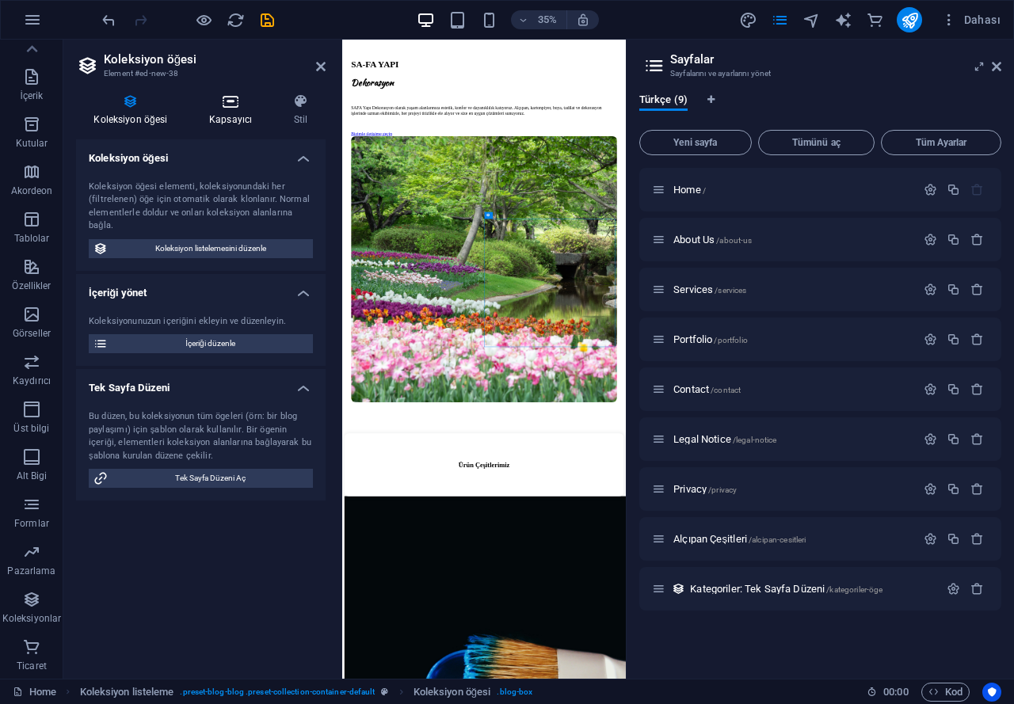
drag, startPoint x: 210, startPoint y: 83, endPoint x: 228, endPoint y: 109, distance: 31.2
click at [210, 84] on div "Koleksiyon öğesi Kapsayıcı Stil Koleksiyon öğesi Koleksiyon öğesi elementi, kol…" at bounding box center [200, 380] width 275 height 598
click at [236, 117] on h4 "Kapsayıcı" at bounding box center [234, 109] width 85 height 33
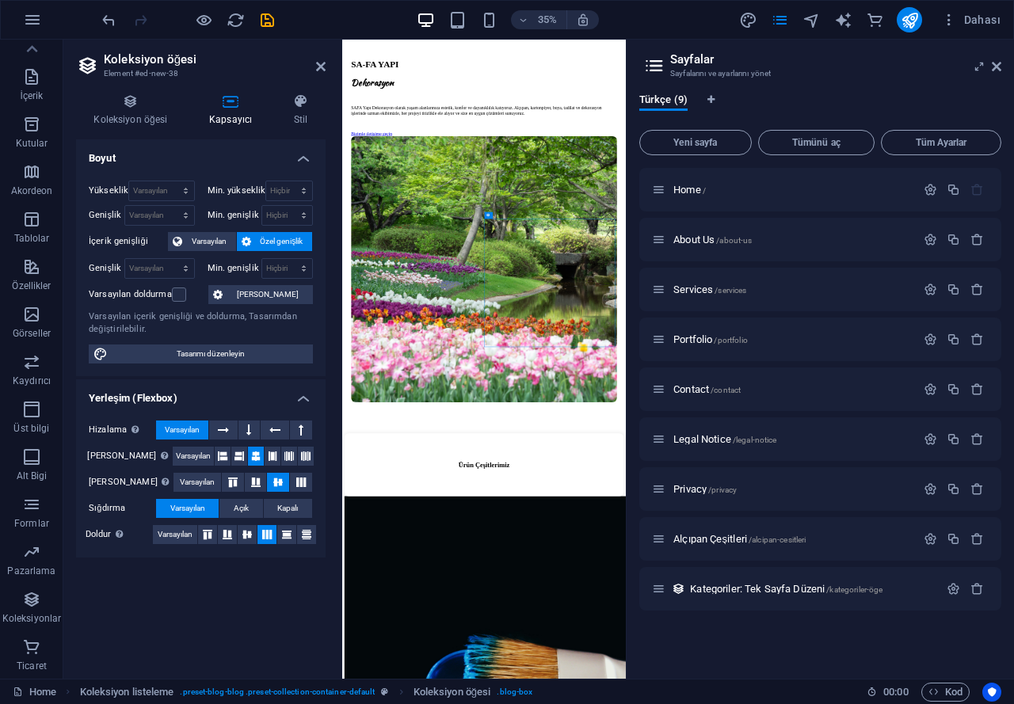
drag, startPoint x: 292, startPoint y: 102, endPoint x: 266, endPoint y: 104, distance: 26.2
click at [292, 102] on icon at bounding box center [300, 101] width 49 height 16
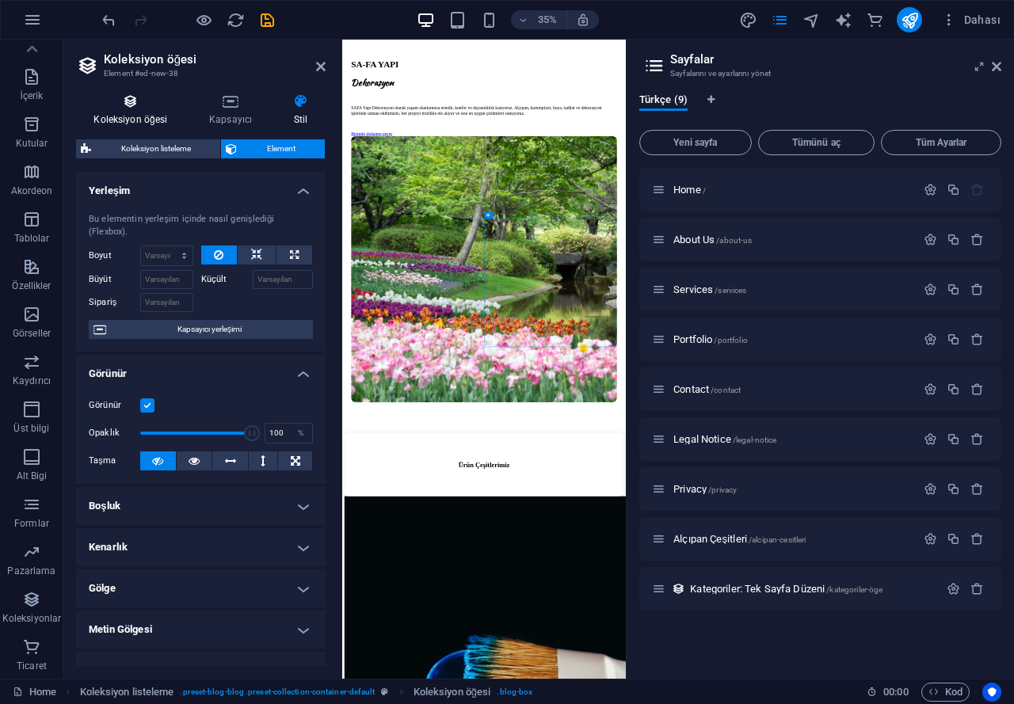
click at [135, 109] on h4 "Koleksiyon öğesi" at bounding box center [134, 109] width 116 height 33
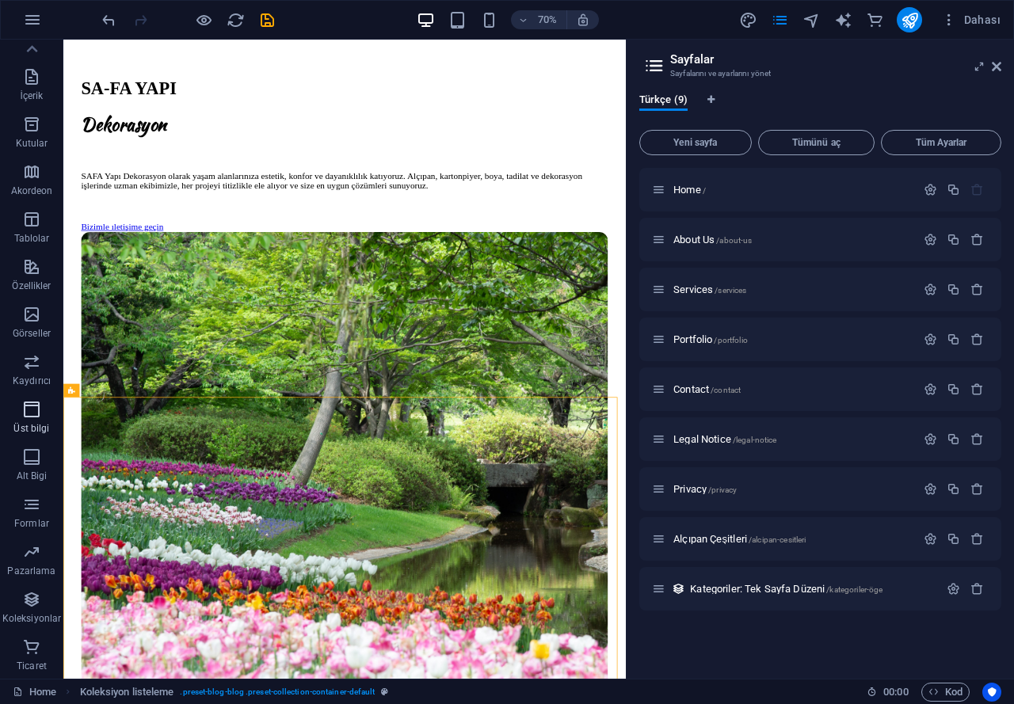
click at [58, 410] on span "Üst bilgi" at bounding box center [31, 419] width 63 height 38
click at [63, 410] on span "Üst bilgi" at bounding box center [31, 419] width 63 height 38
click at [63, 411] on span "Üst bilgi" at bounding box center [31, 419] width 63 height 38
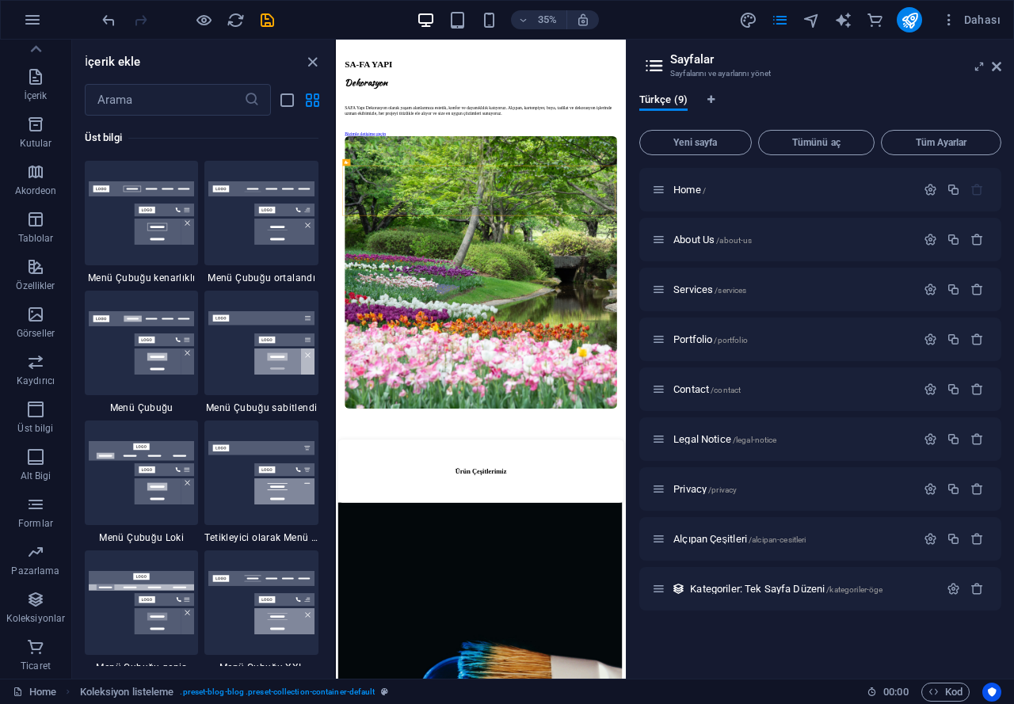
scroll to position [174, 0]
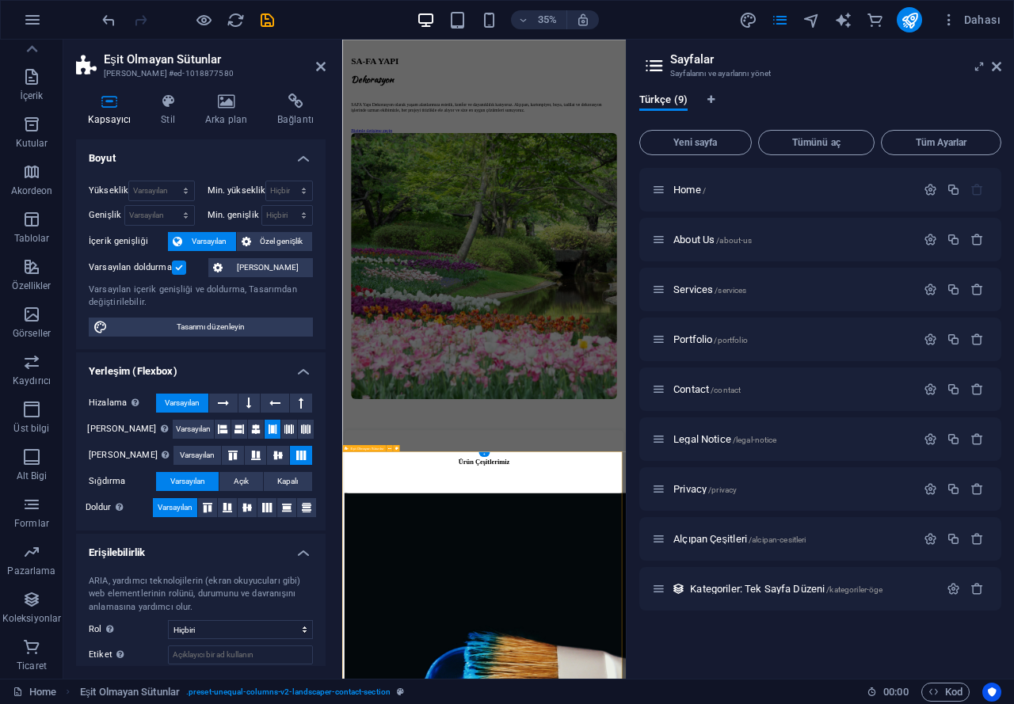
scroll to position [164, 0]
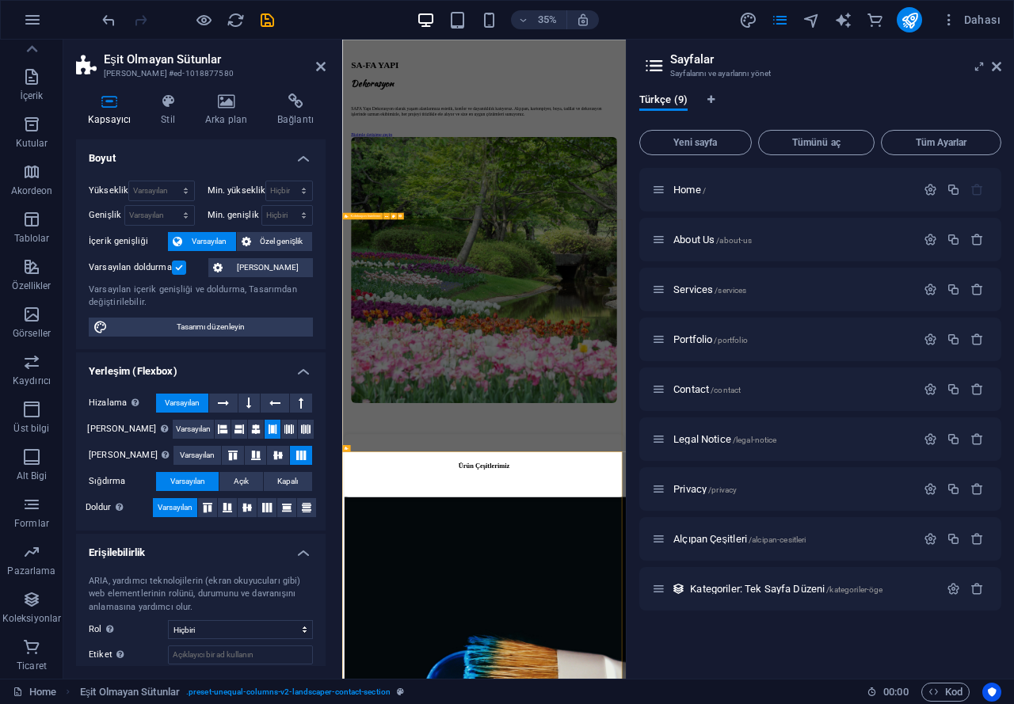
select select "68e3c706912b173428077614"
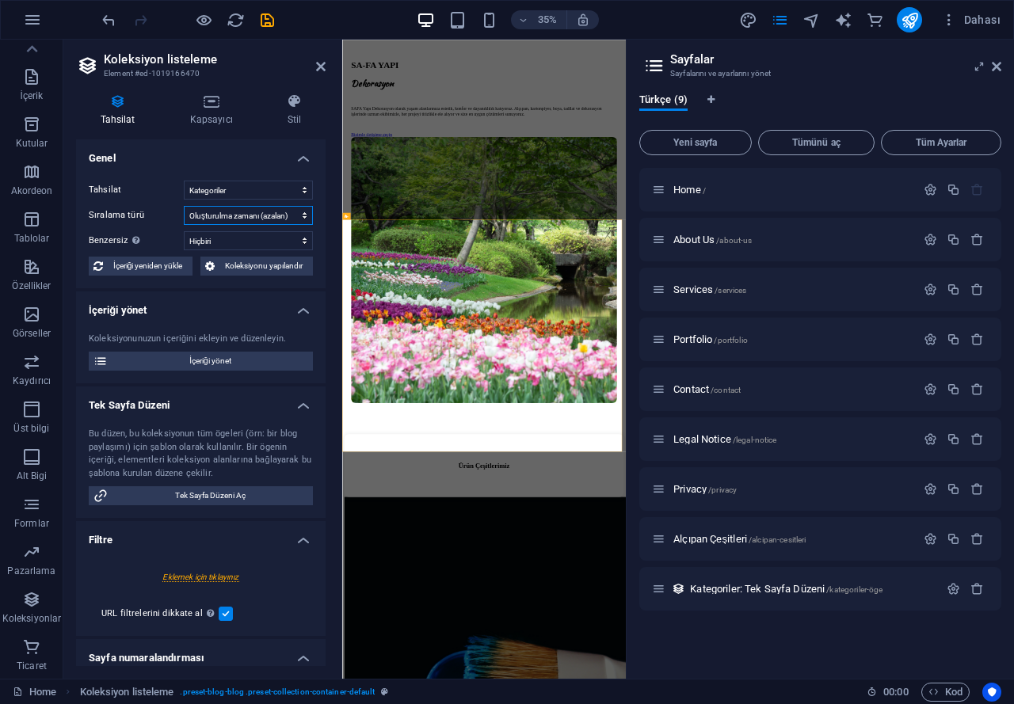
click at [284, 212] on select "Oluşturulma zamanı (artan) Oluşturulma zamanı (azalan) Güncellenme zamanı (arta…" at bounding box center [248, 215] width 129 height 19
select select "createdAt_ASC"
click at [184, 206] on select "Oluşturulma zamanı (artan) Oluşturulma zamanı (azalan) Güncellenme zamanı (arta…" at bounding box center [248, 215] width 129 height 19
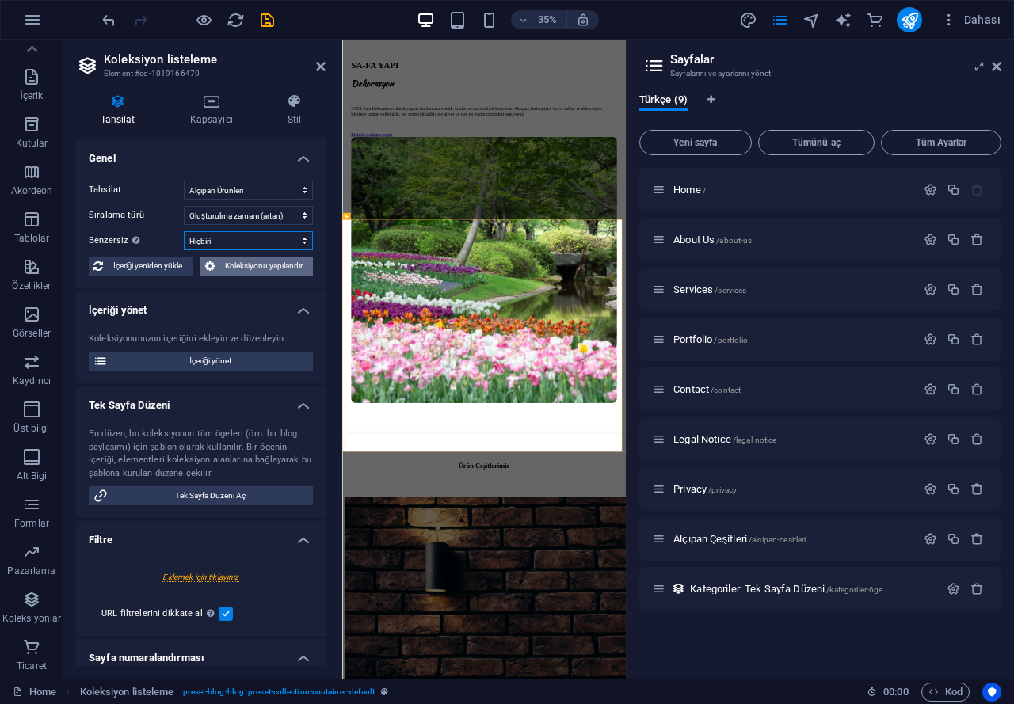
click at [296, 261] on div "Tahsilat Alçıpan Ürünleri Kategoriler Sıralama türü Oluşturulma zamanı (artan) …" at bounding box center [201, 228] width 250 height 120
click at [292, 240] on select "Hiçbiri Resim Name Slug Alçıpan Çeşitşleri Ürünler" at bounding box center [248, 240] width 129 height 19
click at [184, 231] on select "Hiçbiri Resim Name Slug Alçıpan Çeşitşleri Ürünler" at bounding box center [248, 240] width 129 height 19
click at [269, 238] on select "Hiçbiri Resim Name Slug Alçıpan Çeşitşleri Ürünler" at bounding box center [248, 240] width 129 height 19
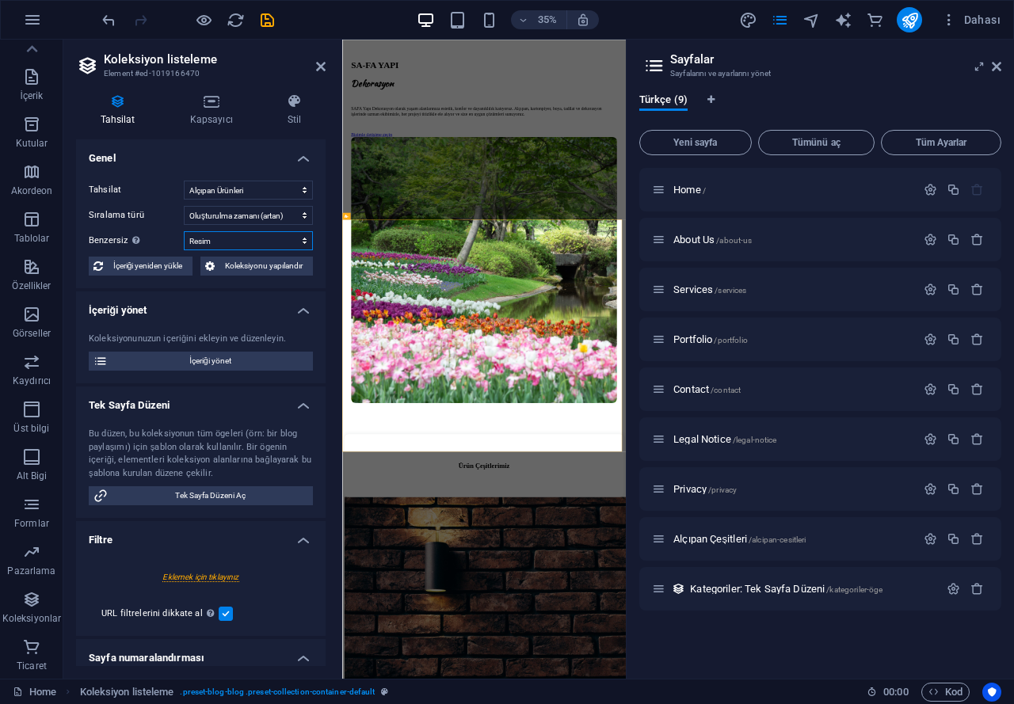
click at [184, 231] on select "Hiçbiri Resim Name Slug Alçıpan Çeşitşleri Ürünler" at bounding box center [248, 240] width 129 height 19
click at [271, 245] on select "Hiçbiri Resim Name Slug Alçıpan Çeşitşleri Ürünler" at bounding box center [248, 240] width 129 height 19
select select "[DOMAIN_NAME]"
click at [184, 231] on select "Hiçbiri Resim Name Slug Alçıpan Çeşitşleri Ürünler" at bounding box center [248, 240] width 129 height 19
click at [273, 240] on select "Hiçbiri Resim Name Slug Alçıpan Çeşitşleri Ürünler" at bounding box center [248, 240] width 129 height 19
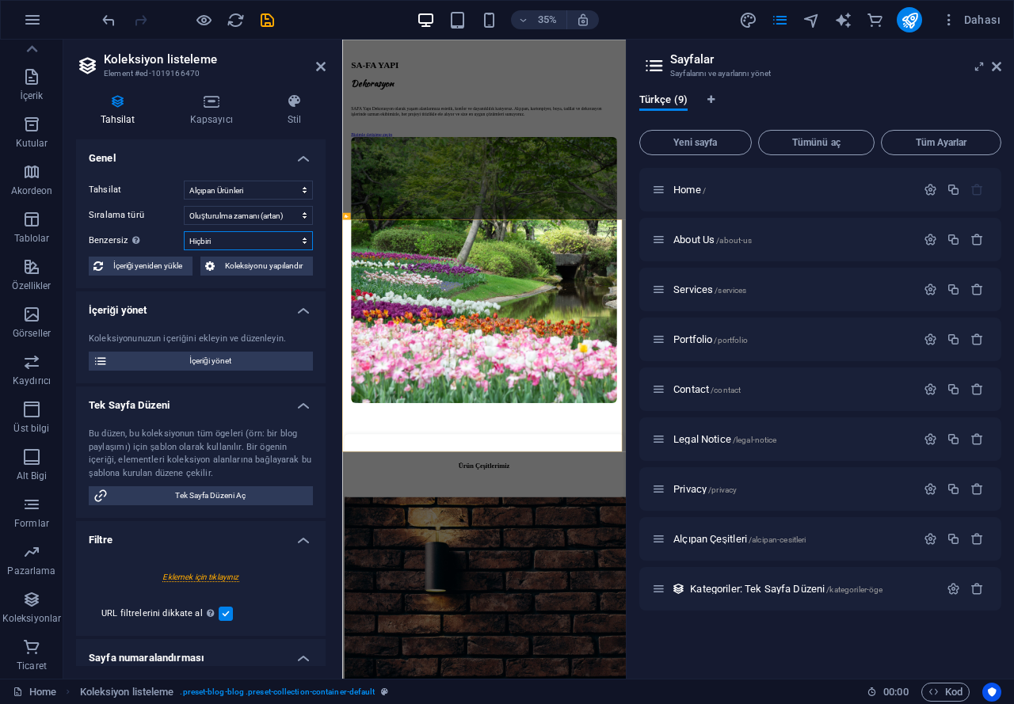
click at [184, 231] on select "Hiçbiri Resim Name Slug Alçıpan Çeşitşleri Ürünler" at bounding box center [248, 240] width 129 height 19
click at [269, 234] on select "Hiçbiri Resim Name Slug Alçıpan Çeşitşleri Ürünler" at bounding box center [248, 240] width 129 height 19
select select "columns.resim"
click at [184, 231] on select "Hiçbiri Resim Name Slug Alçıpan Çeşitşleri Ürünler" at bounding box center [248, 240] width 129 height 19
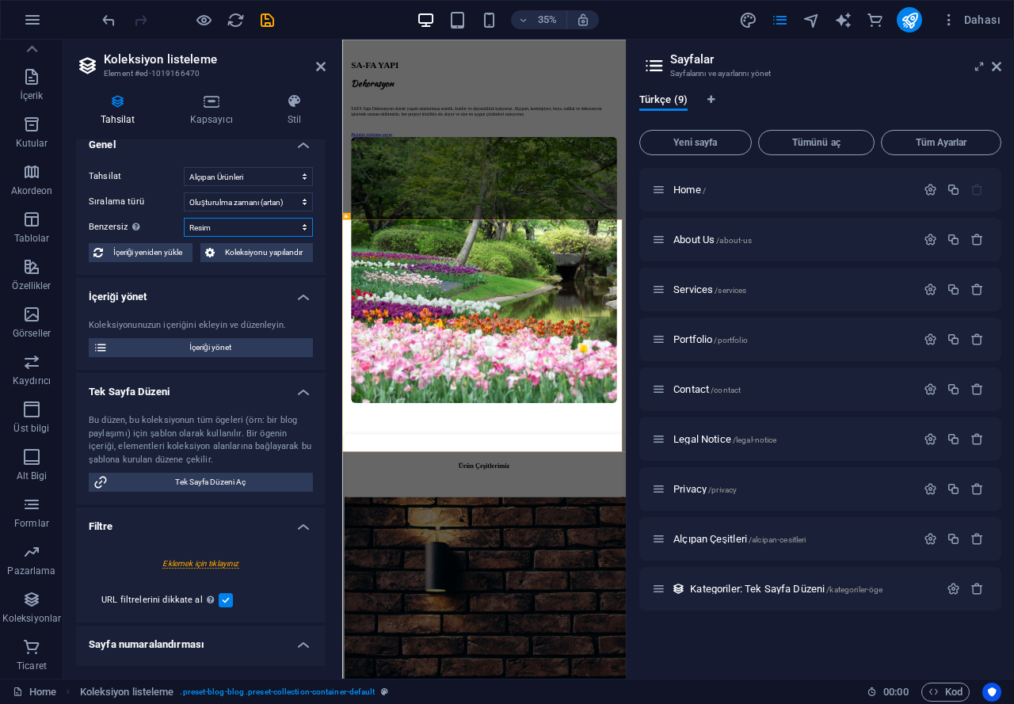
scroll to position [0, 0]
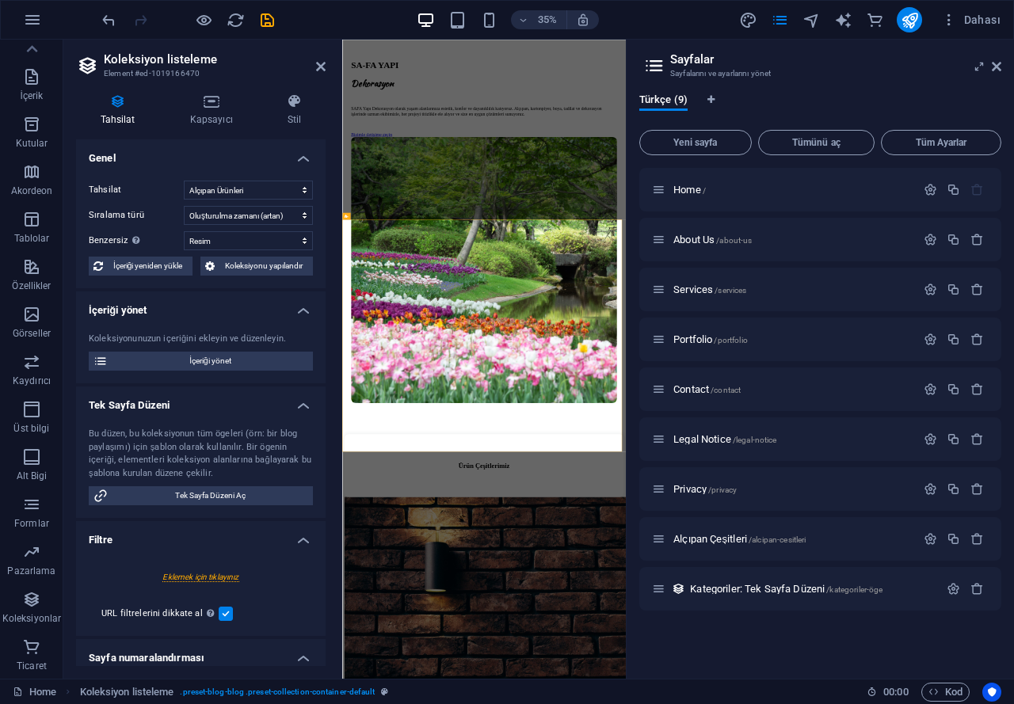
click at [201, 93] on div "Tahsilat Kapsayıcı Stil Genel Tahsilat Alçıpan Ürünleri Kategoriler Sıralama tü…" at bounding box center [200, 380] width 275 height 598
click at [223, 107] on icon at bounding box center [211, 101] width 91 height 16
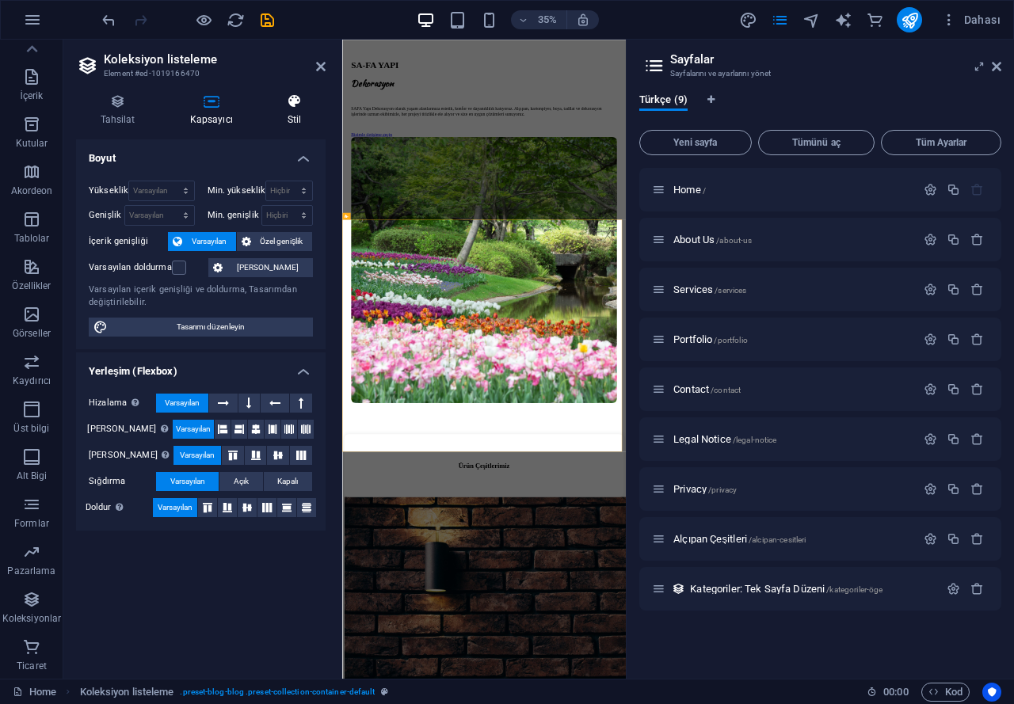
click at [291, 109] on h4 "Stil" at bounding box center [294, 109] width 63 height 33
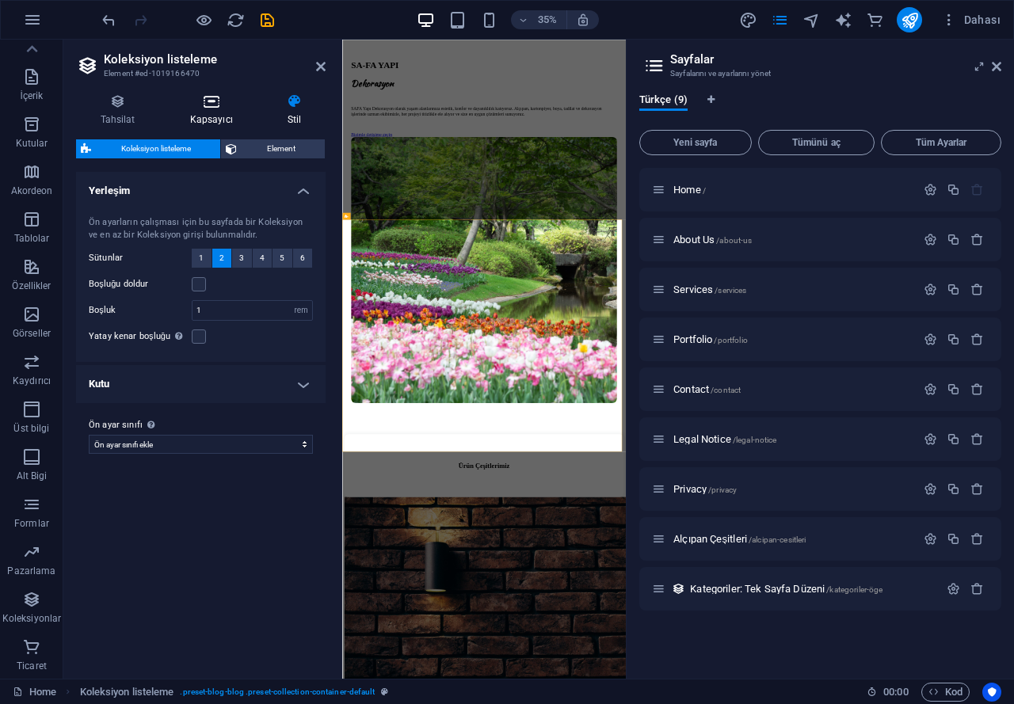
click at [212, 114] on h4 "Kapsayıcı" at bounding box center [214, 109] width 97 height 33
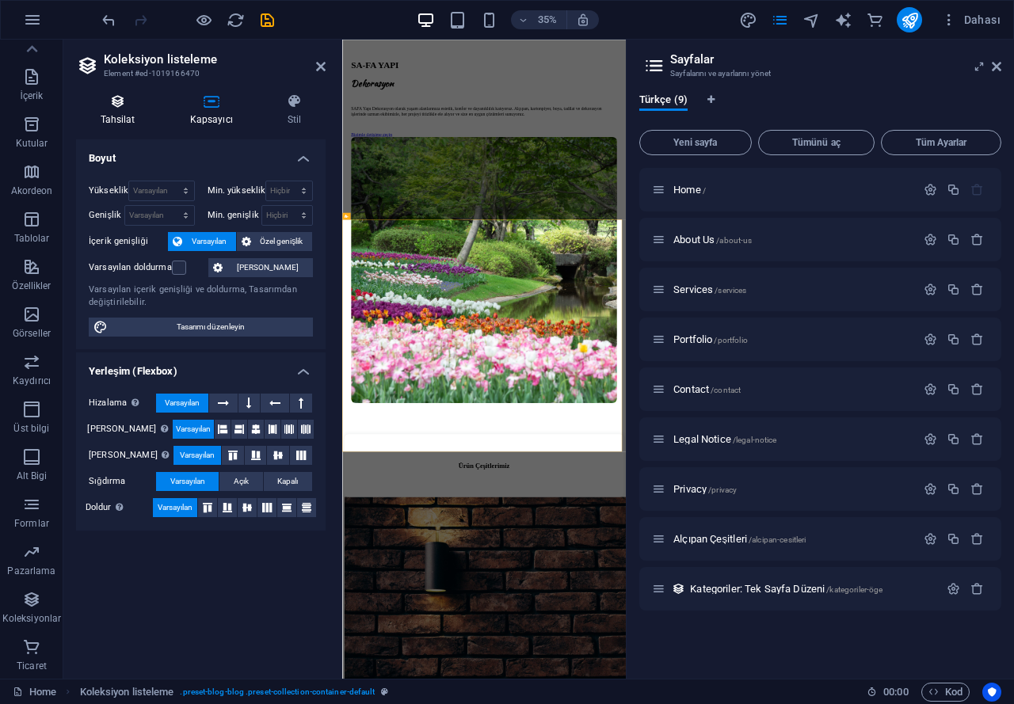
click at [110, 103] on icon at bounding box center [117, 101] width 83 height 16
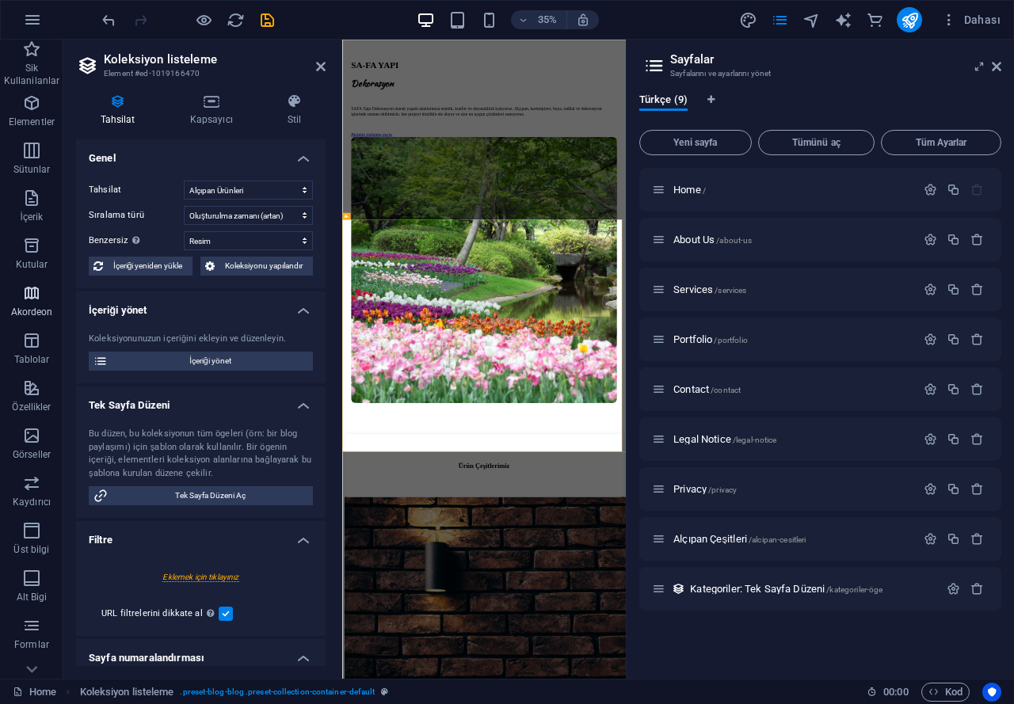
click at [36, 298] on icon "button" at bounding box center [31, 293] width 19 height 19
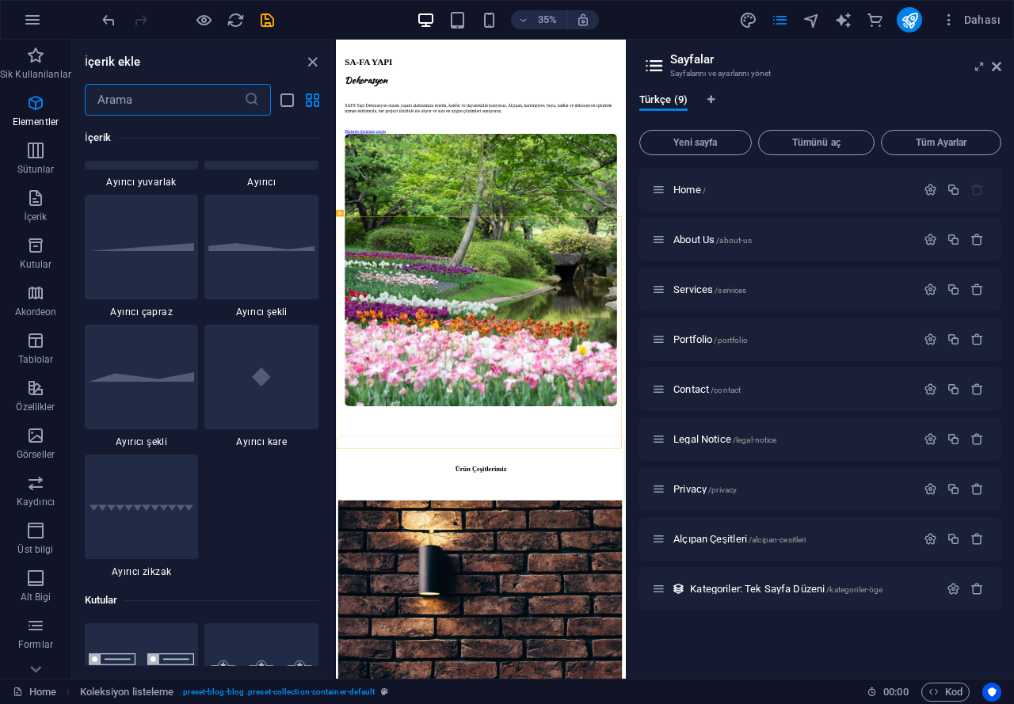
scroll to position [5058, 0]
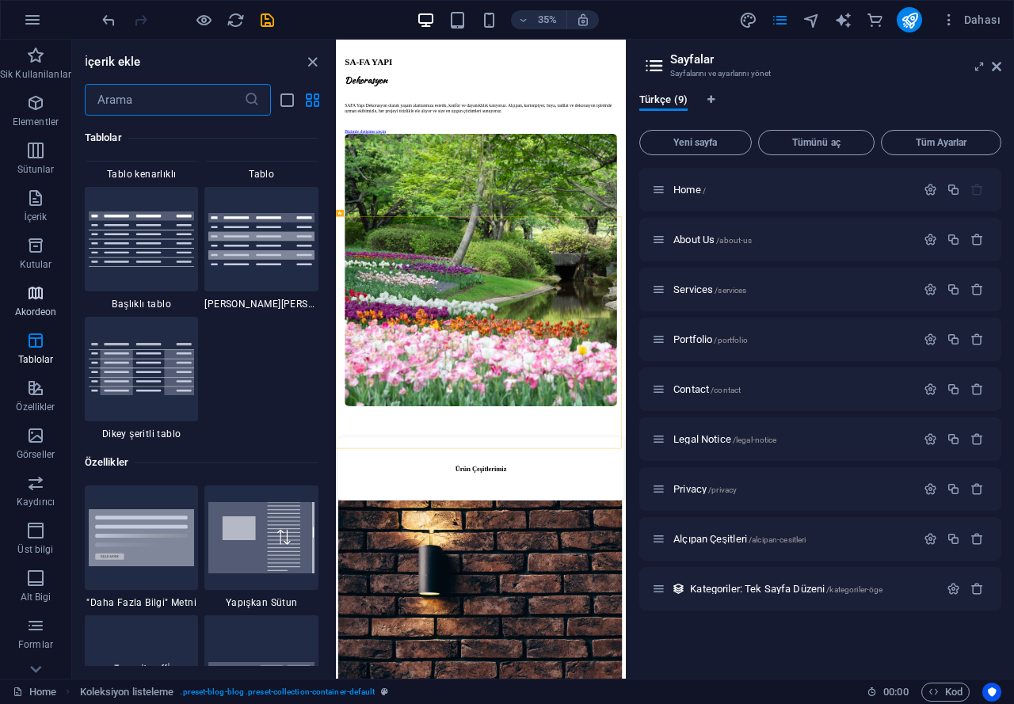
click at [33, 292] on icon "button" at bounding box center [35, 293] width 19 height 19
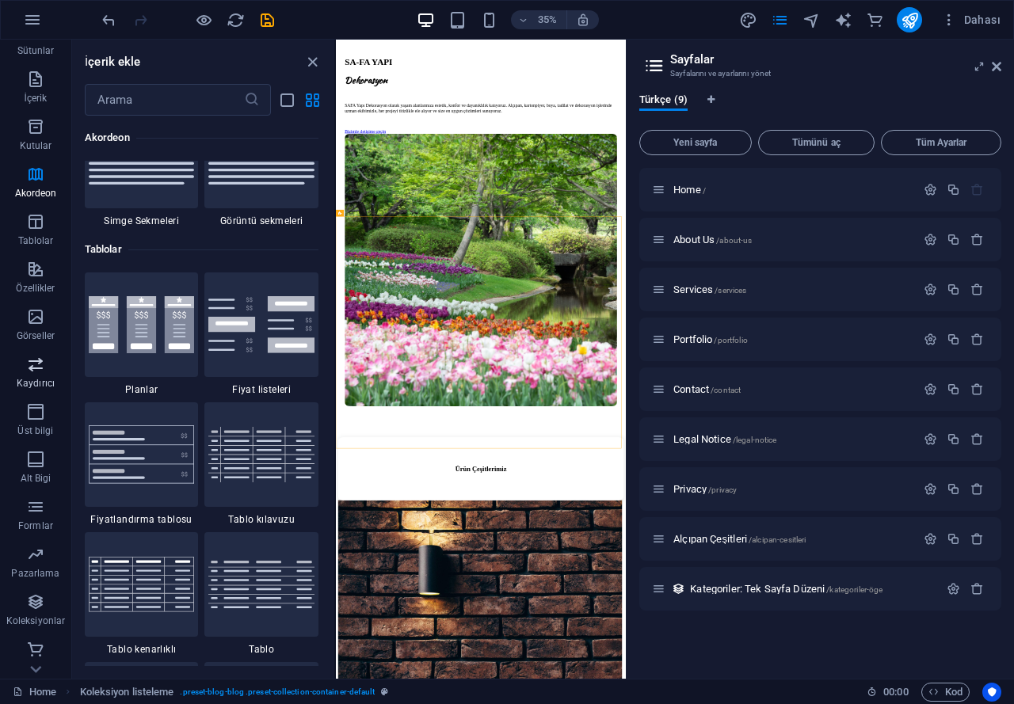
scroll to position [121, 0]
click at [24, 266] on span "Özellikler" at bounding box center [35, 276] width 71 height 38
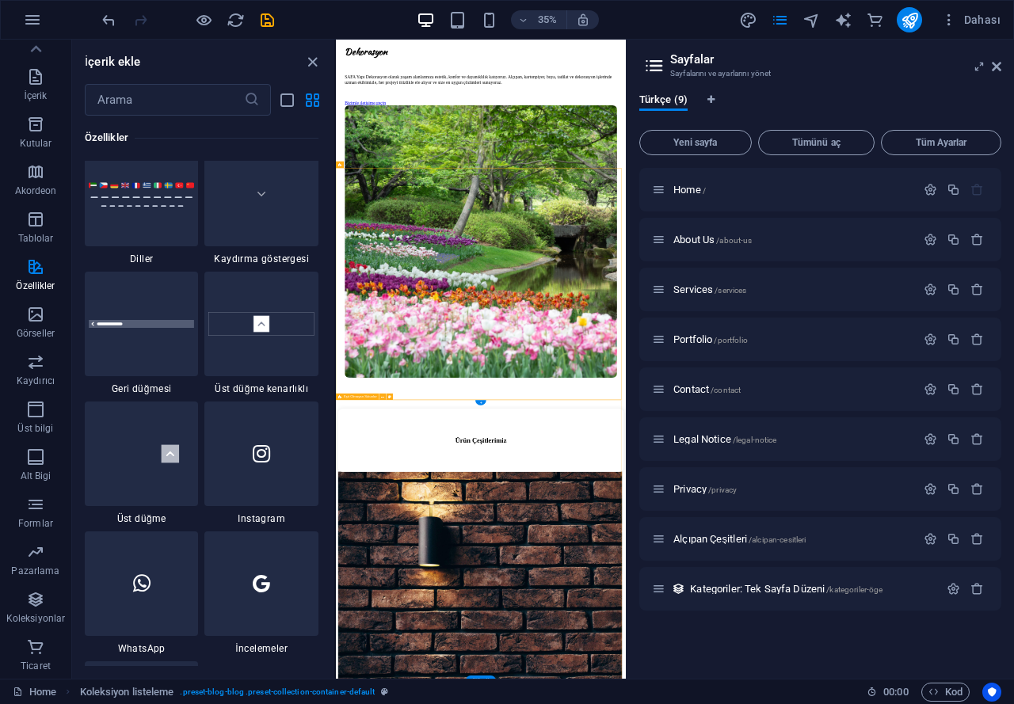
scroll to position [330, 0]
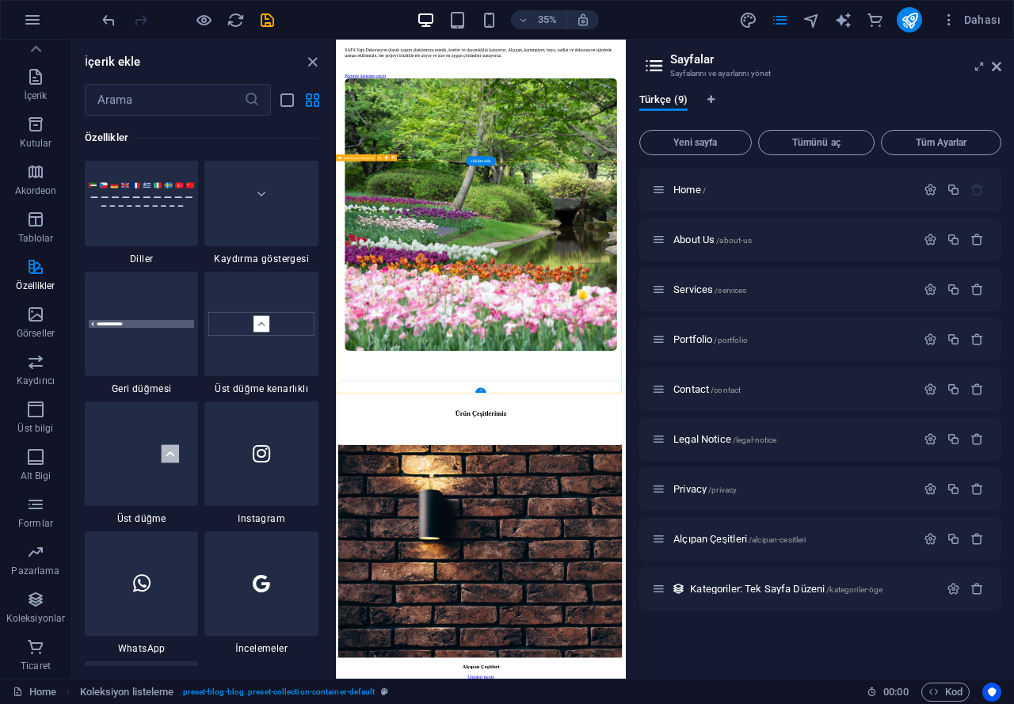
select select "68e3c706912b173428077614"
select select "columns.resim"
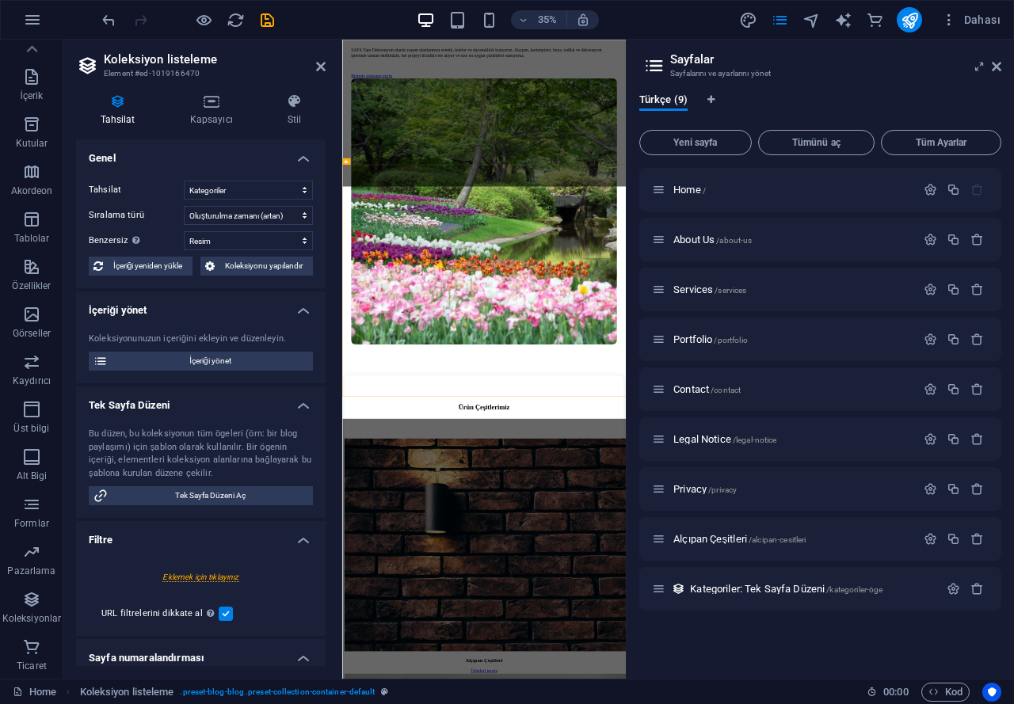
scroll to position [320, 0]
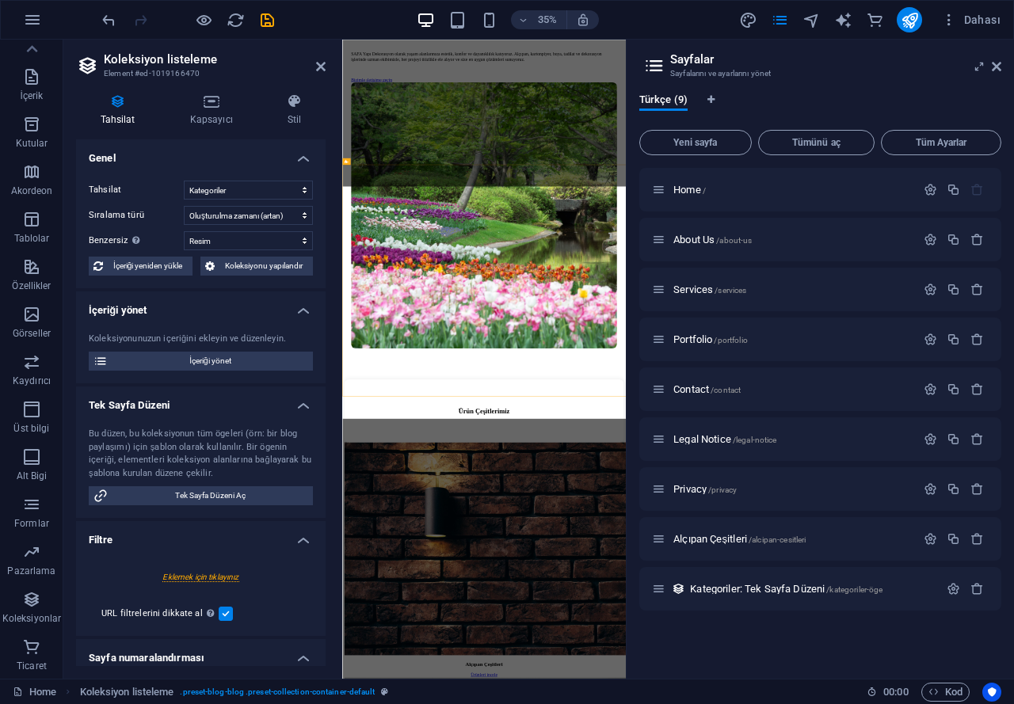
click at [340, 171] on div at bounding box center [339, 359] width 3 height 639
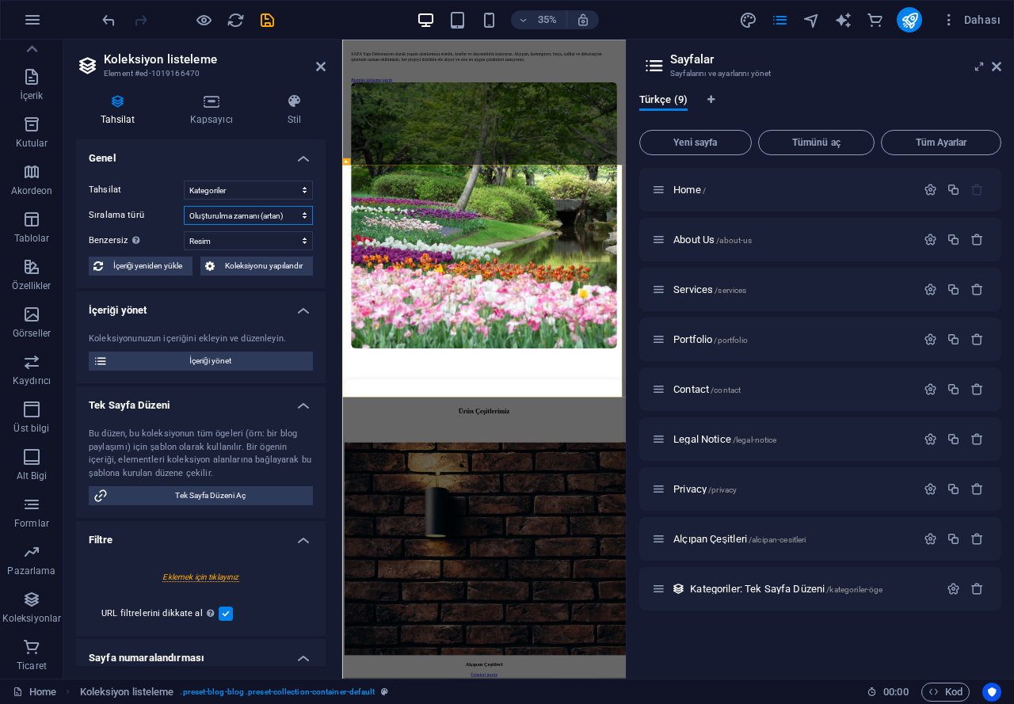
click at [250, 220] on select "Oluşturulma zamanı (artan) Oluşturulma zamanı (azalan) Güncellenme zamanı (arta…" at bounding box center [248, 215] width 129 height 19
click at [234, 238] on select "Hiçbiri Resim Name Slug Alçıpan Çeşitşleri Ürünler" at bounding box center [248, 240] width 129 height 19
click at [240, 241] on select "Hiçbiri Resim Name Slug Alçıpan Çeşitşleri Ürünler" at bounding box center [248, 240] width 129 height 19
click at [263, 188] on select "Alçıpan Ürünleri Kategoriler" at bounding box center [248, 190] width 129 height 19
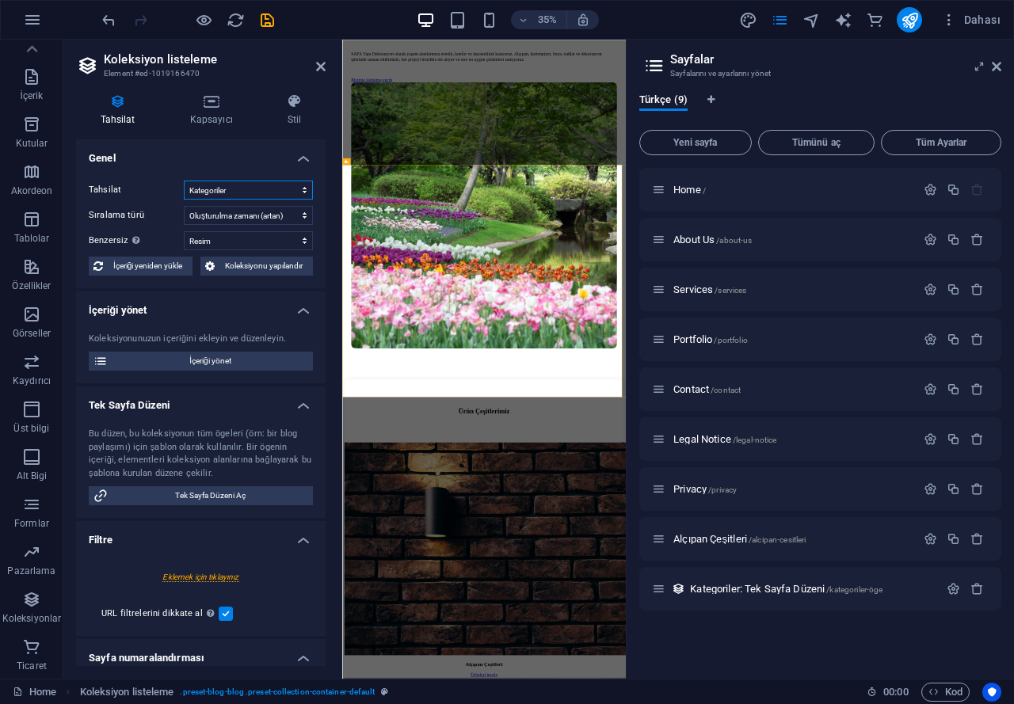
drag, startPoint x: 273, startPoint y: 188, endPoint x: 281, endPoint y: 187, distance: 8.0
click at [280, 188] on select "Alçıpan Ürünleri Kategoriler" at bounding box center [248, 190] width 129 height 19
click at [243, 355] on span "İçeriği yönet" at bounding box center [210, 361] width 196 height 19
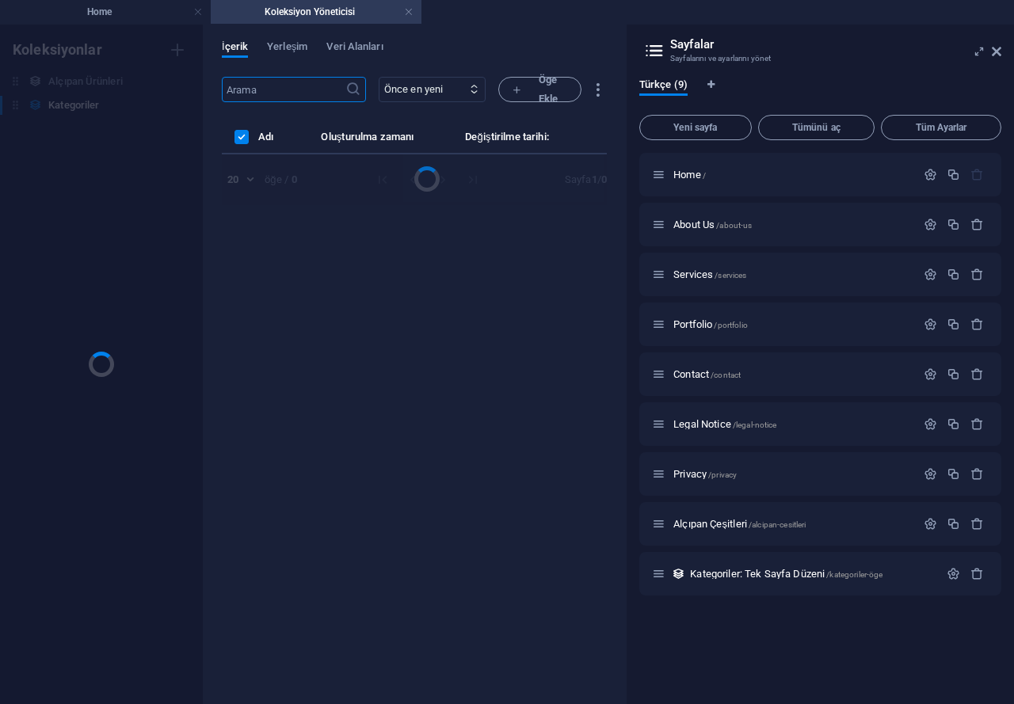
scroll to position [0, 0]
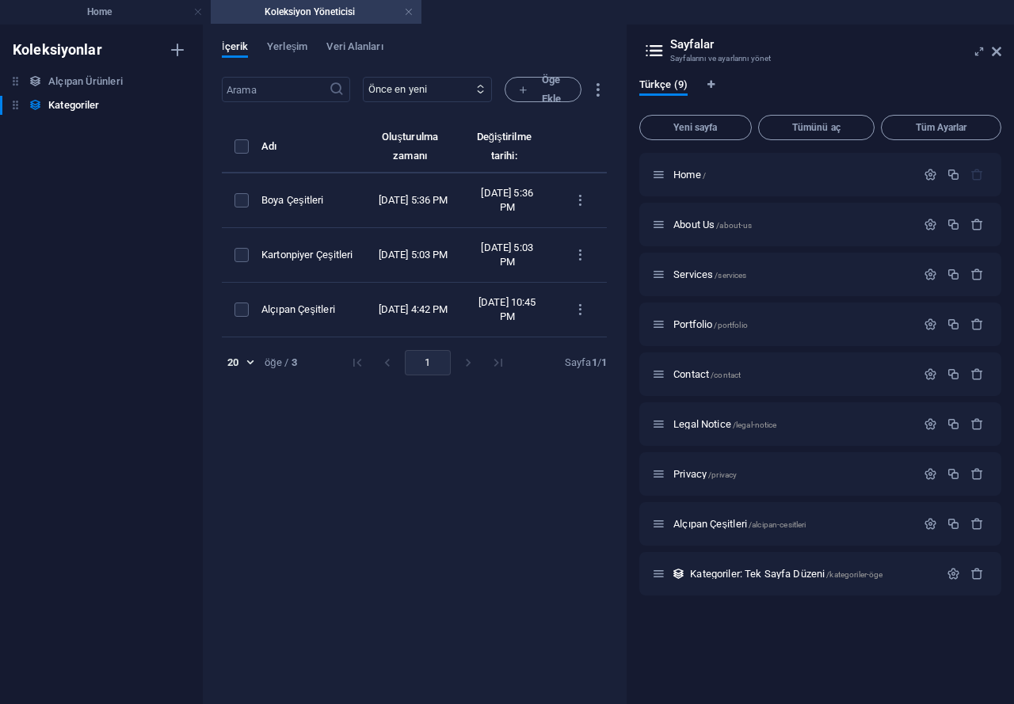
click at [135, 24] on div "Home Koleksiyon Yöneticisi Sik Kullanilanlar Elementler Sütunlar İçerik Kutular…" at bounding box center [507, 364] width 1014 height 680
click at [137, 17] on h4 "Home" at bounding box center [105, 11] width 211 height 17
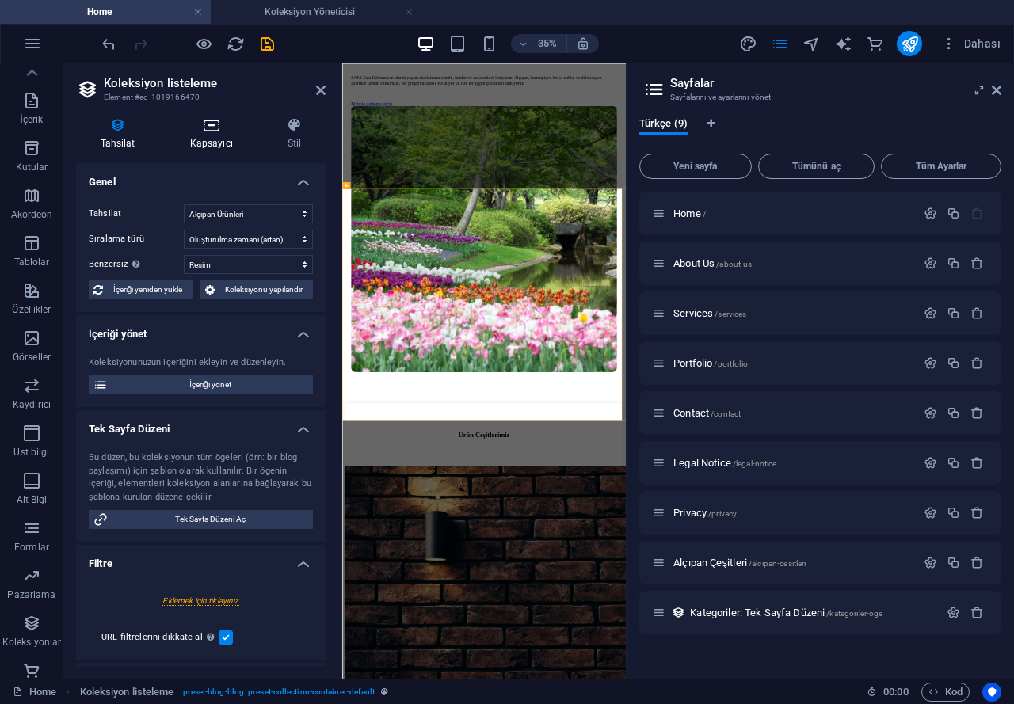
click at [200, 130] on icon at bounding box center [211, 125] width 91 height 16
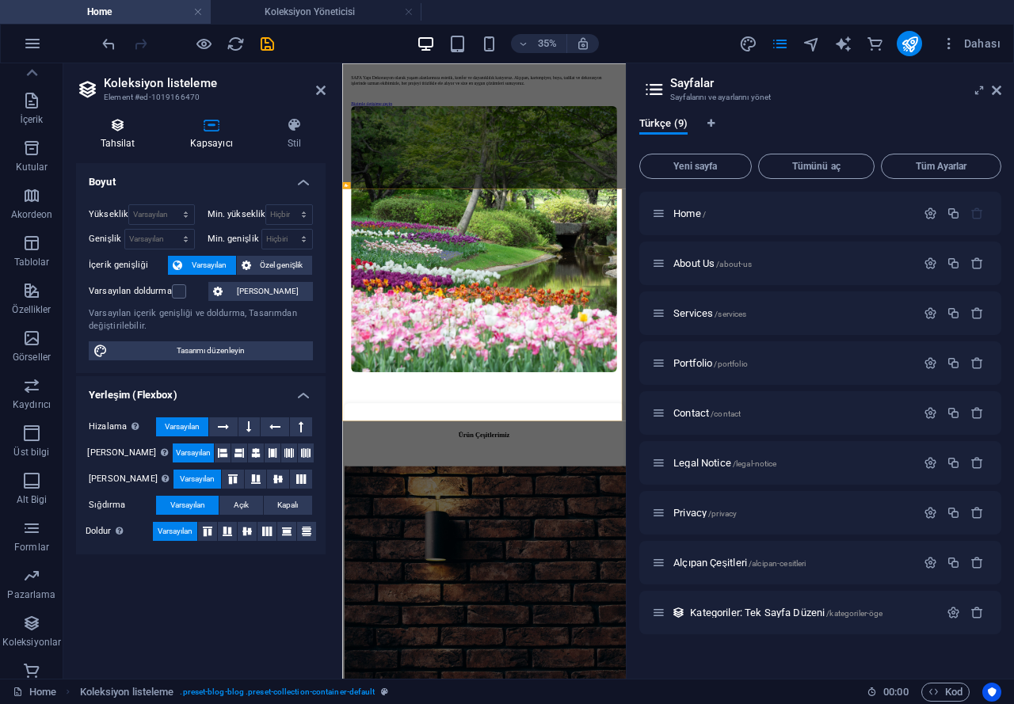
click at [137, 129] on icon at bounding box center [117, 125] width 83 height 16
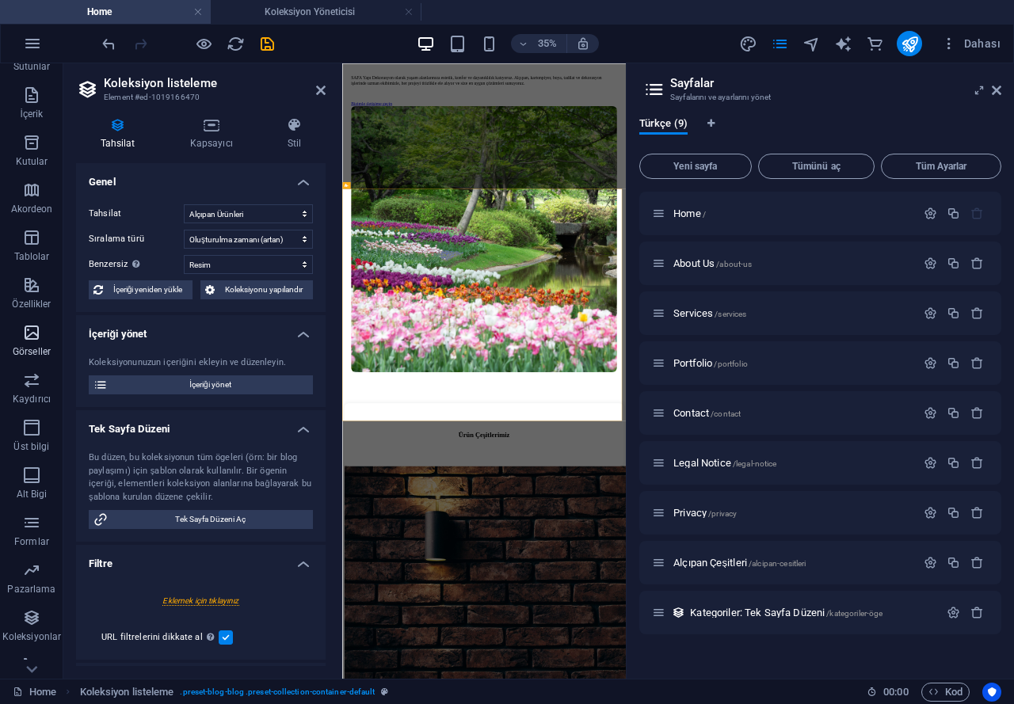
scroll to position [145, 0]
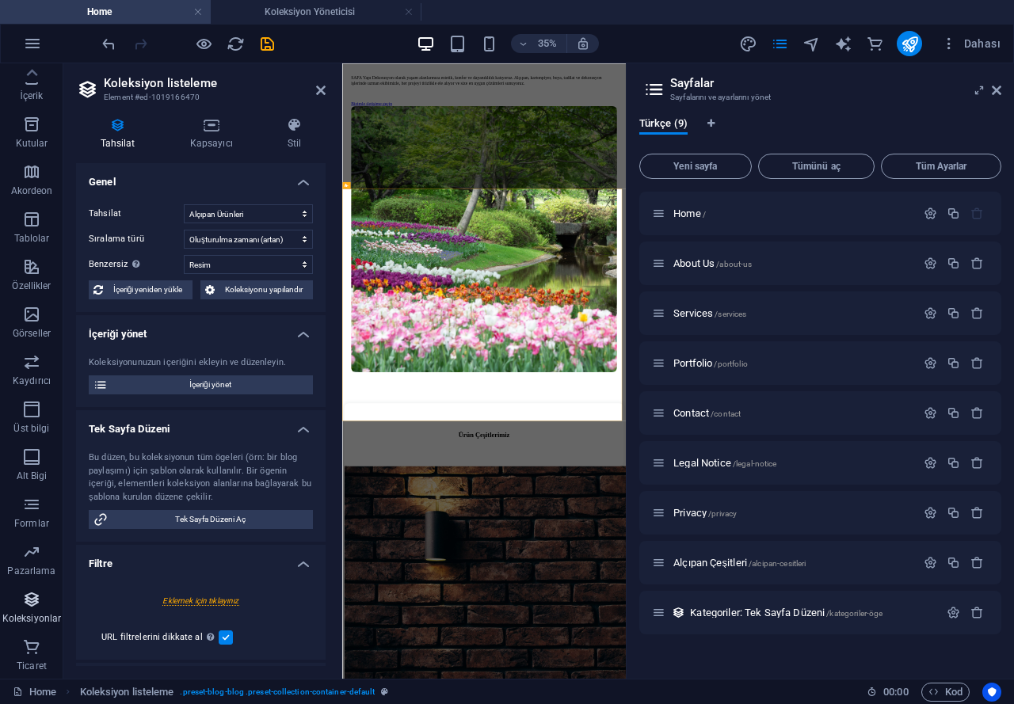
click at [36, 592] on icon "button" at bounding box center [31, 599] width 19 height 19
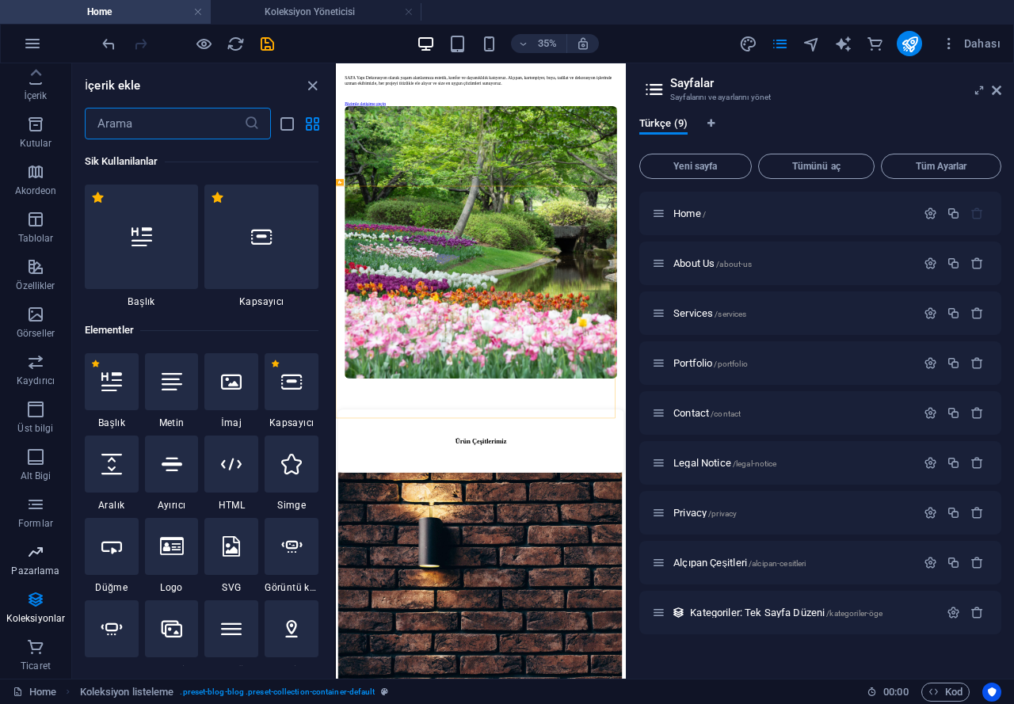
scroll to position [328, 0]
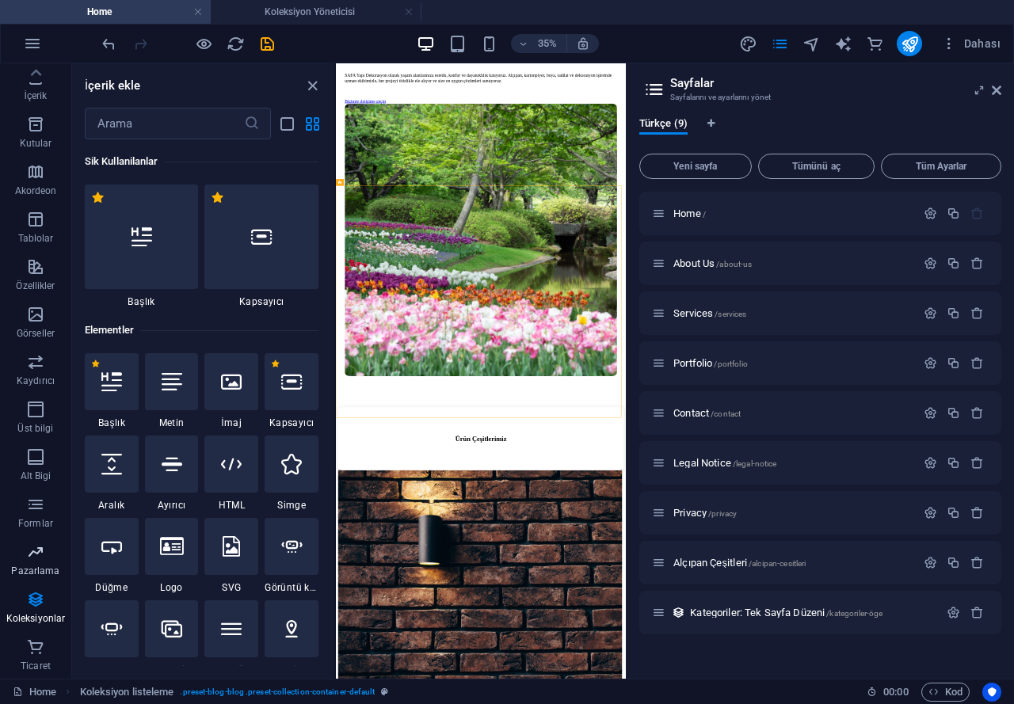
click at [33, 564] on span "Pazarlama" at bounding box center [35, 562] width 71 height 38
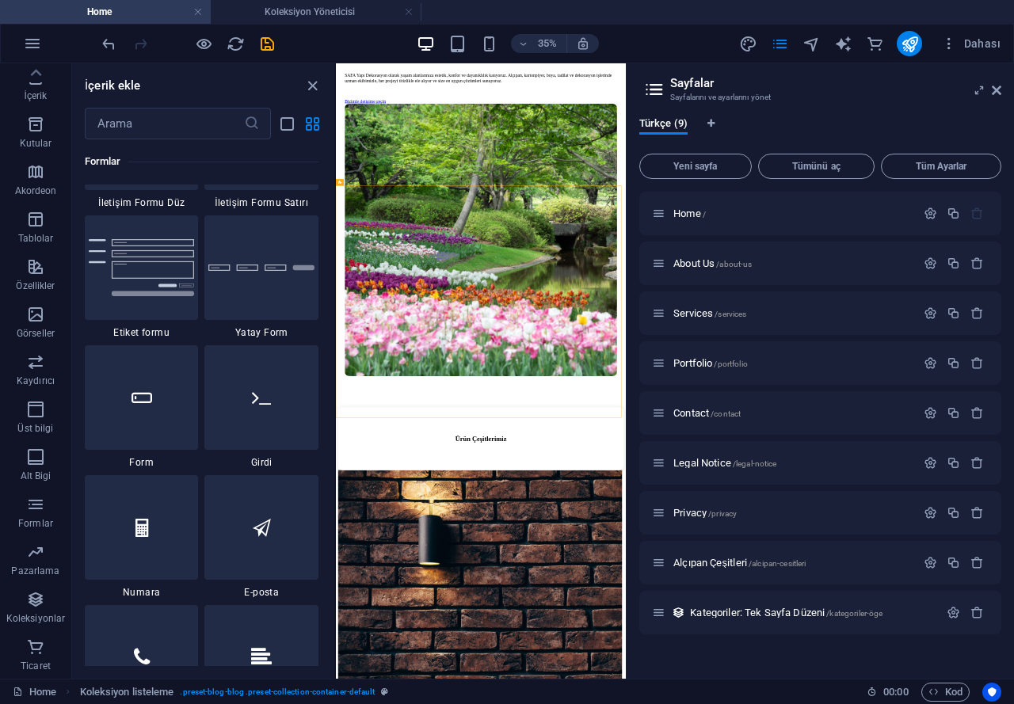
scroll to position [12904, 0]
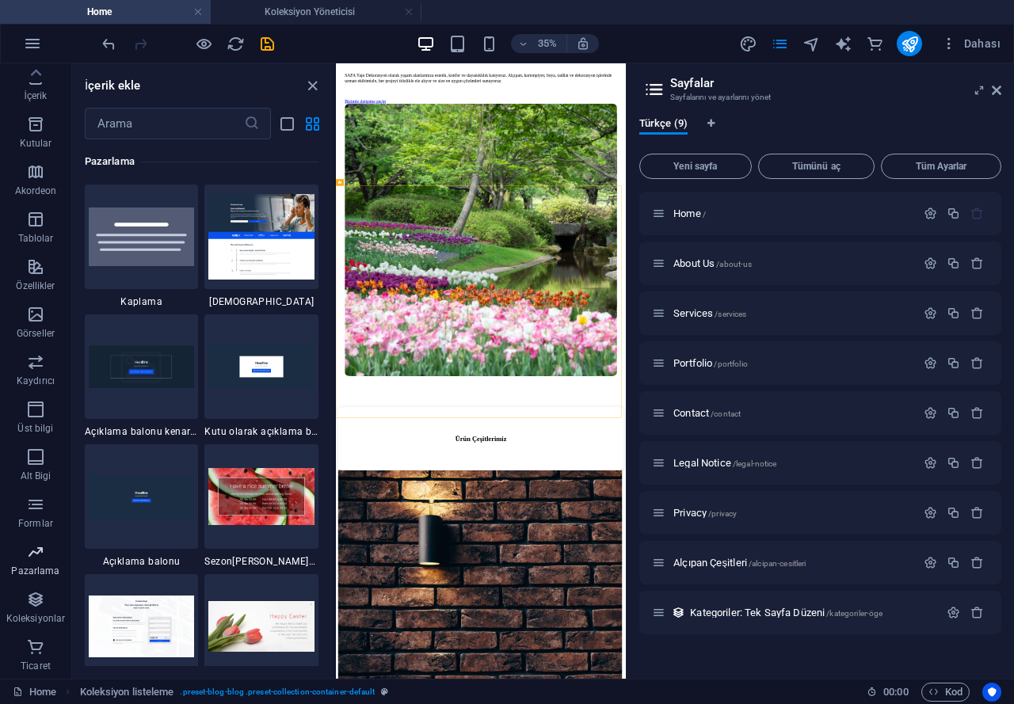
click at [50, 556] on span "Pazarlama" at bounding box center [35, 562] width 71 height 38
click at [35, 553] on icon "button" at bounding box center [35, 552] width 19 height 19
click at [32, 553] on icon "button" at bounding box center [35, 552] width 19 height 19
click at [32, 554] on icon "button" at bounding box center [35, 552] width 19 height 19
click at [44, 477] on p "Alt Bigi" at bounding box center [36, 476] width 31 height 13
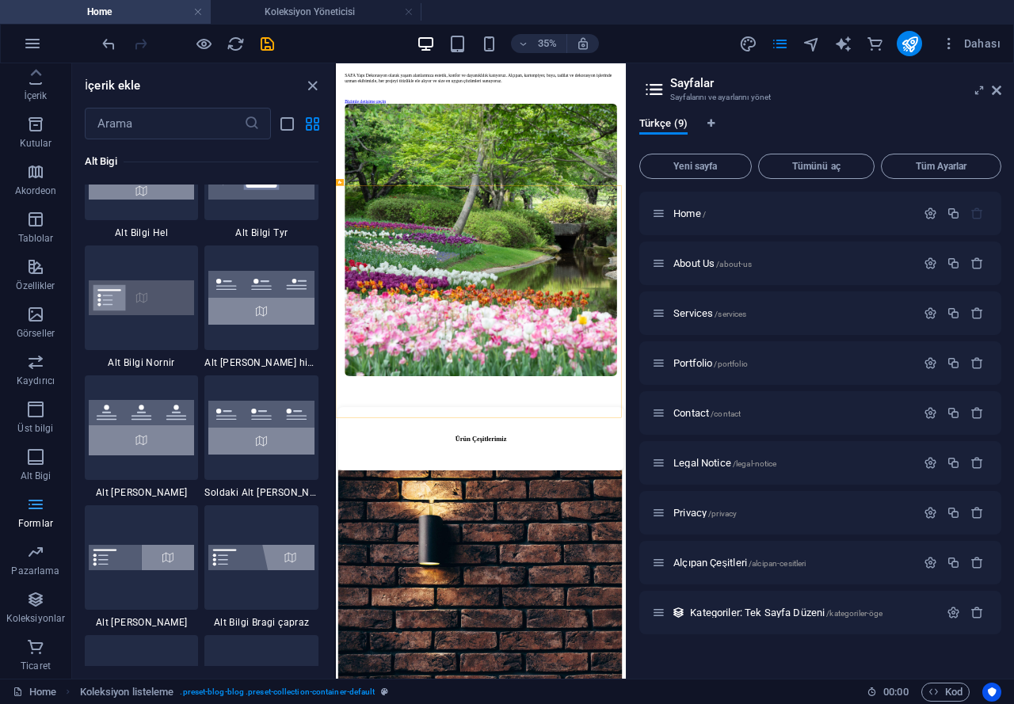
click at [40, 498] on icon "button" at bounding box center [35, 504] width 19 height 19
click at [34, 507] on icon "button" at bounding box center [35, 504] width 19 height 19
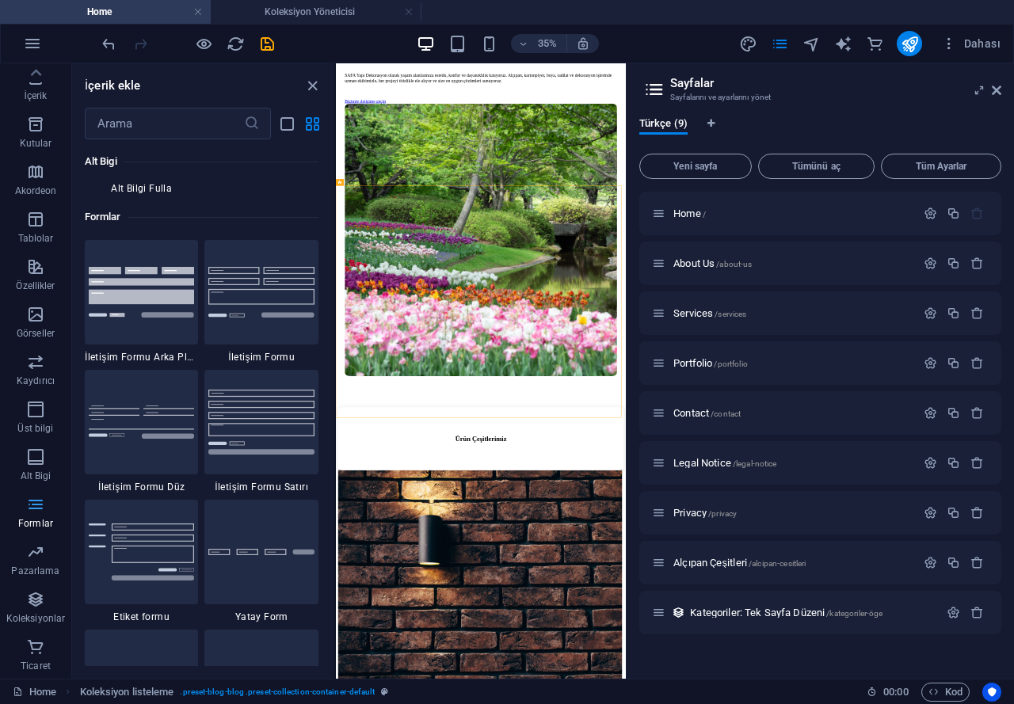
scroll to position [11566, 0]
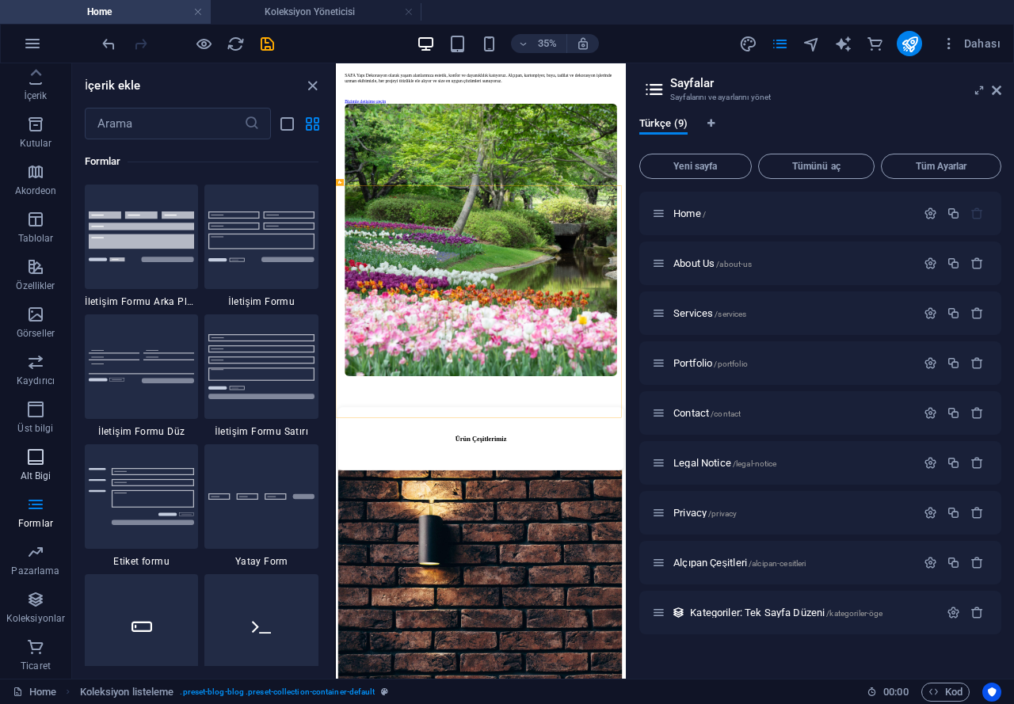
click at [32, 452] on icon "button" at bounding box center [35, 457] width 19 height 19
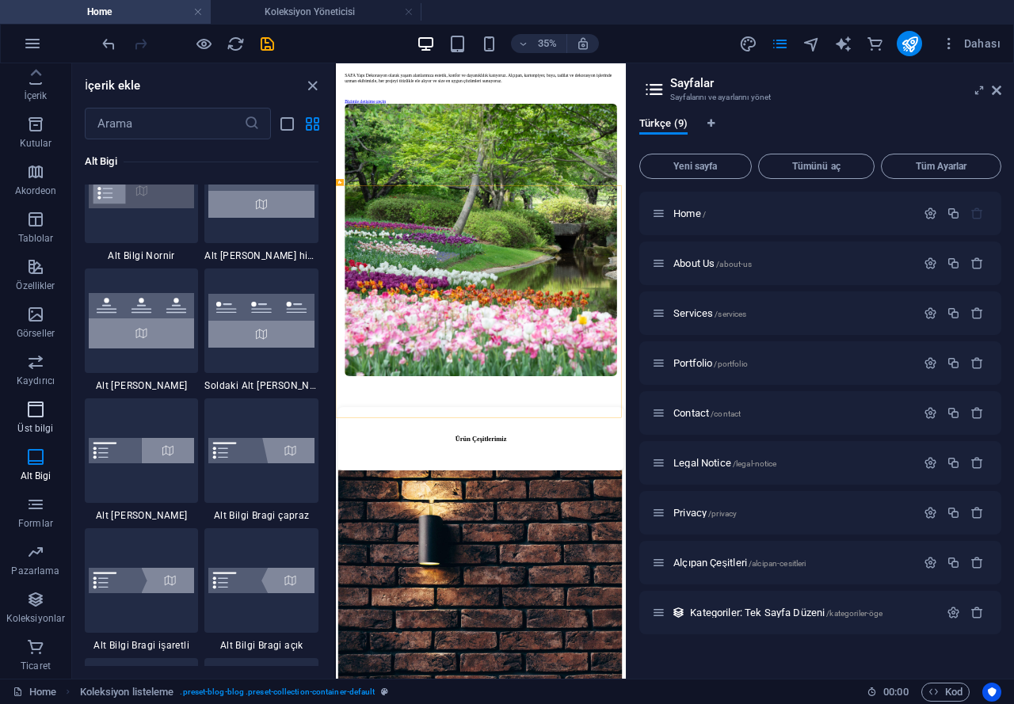
click at [44, 417] on icon "button" at bounding box center [35, 409] width 19 height 19
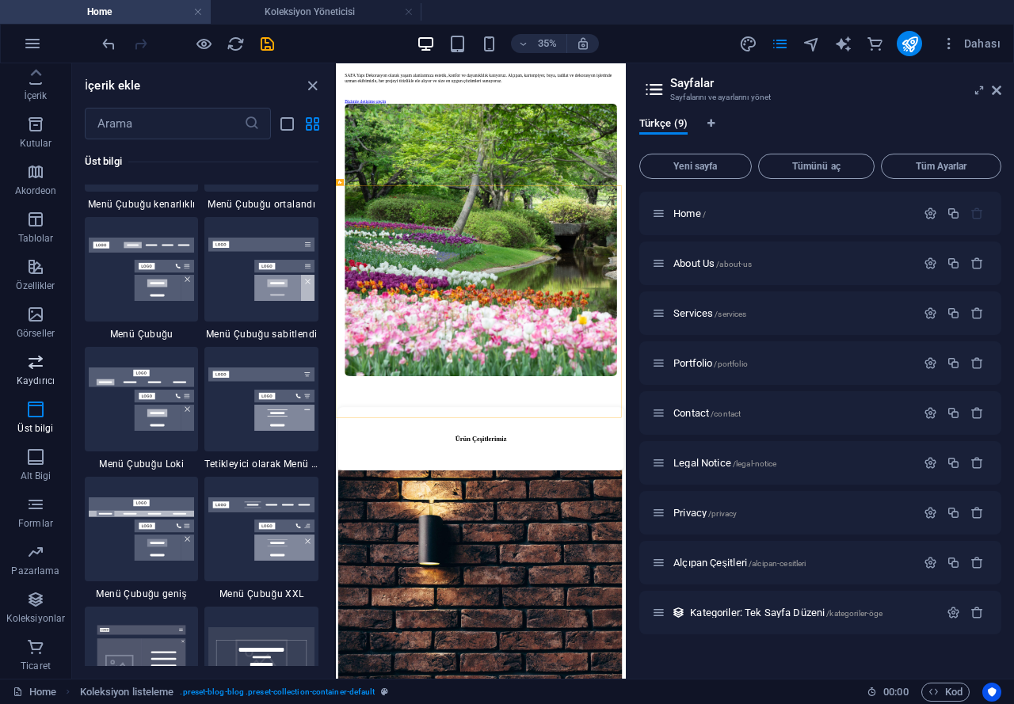
click at [43, 360] on icon "button" at bounding box center [35, 362] width 19 height 19
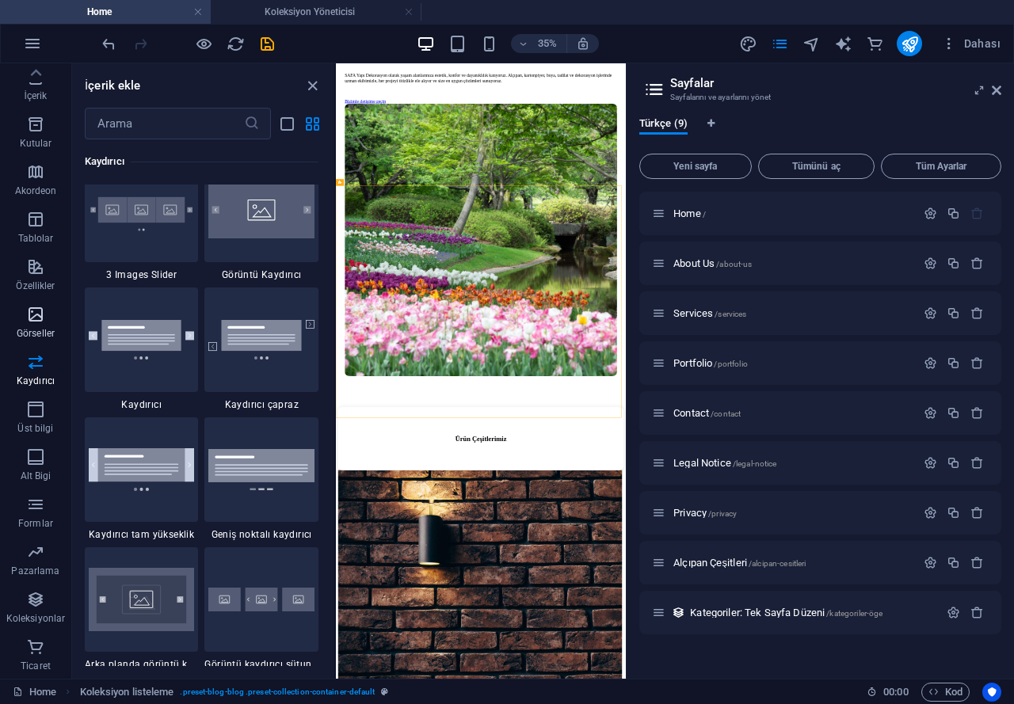
click at [35, 317] on icon "button" at bounding box center [35, 314] width 19 height 19
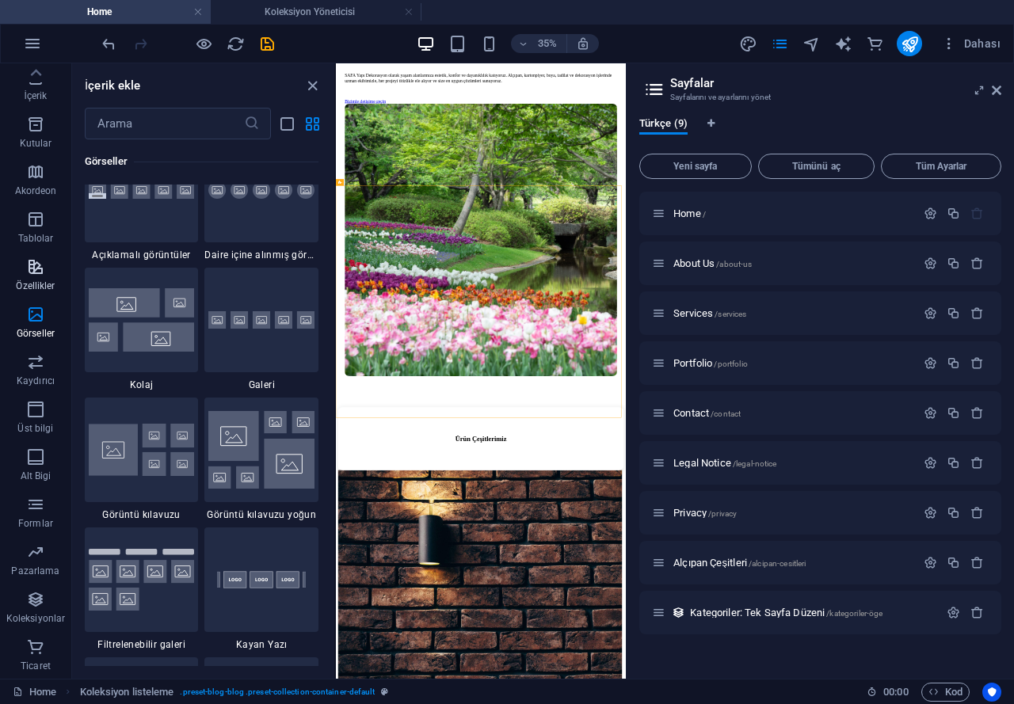
click at [45, 263] on span "Özellikler" at bounding box center [35, 276] width 71 height 38
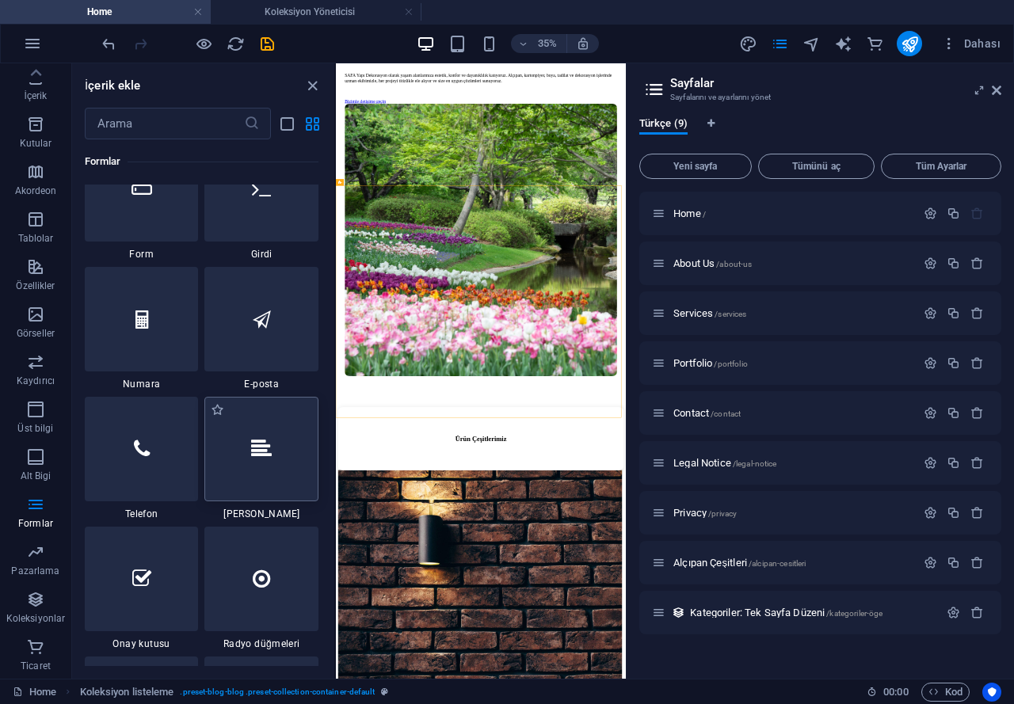
scroll to position [11800, 0]
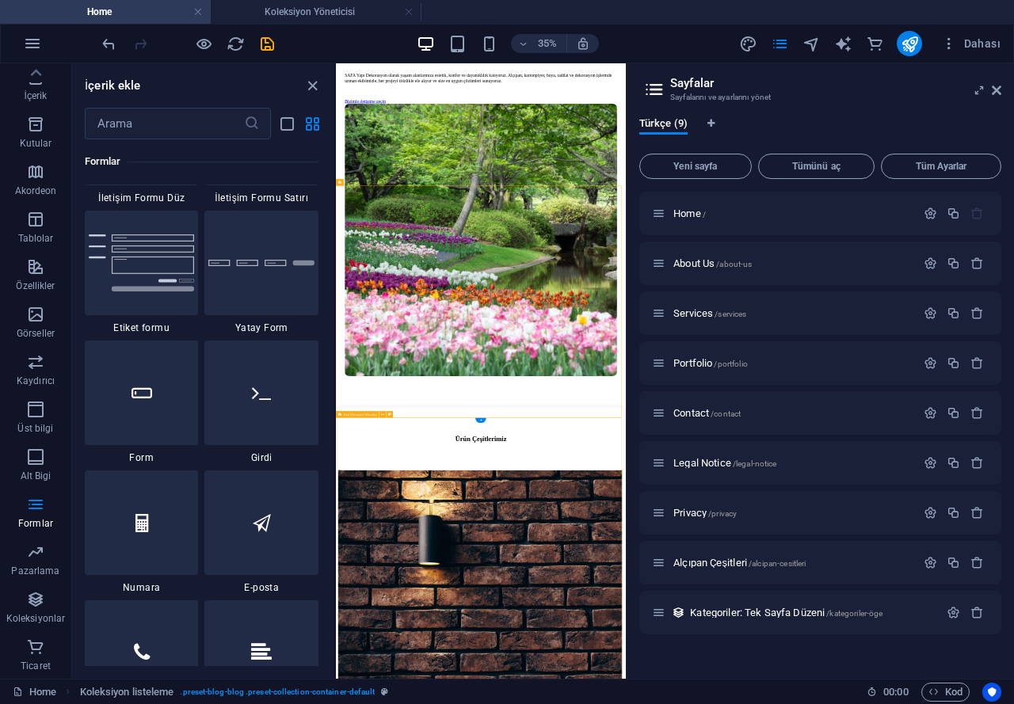
click at [996, 86] on icon at bounding box center [997, 90] width 10 height 13
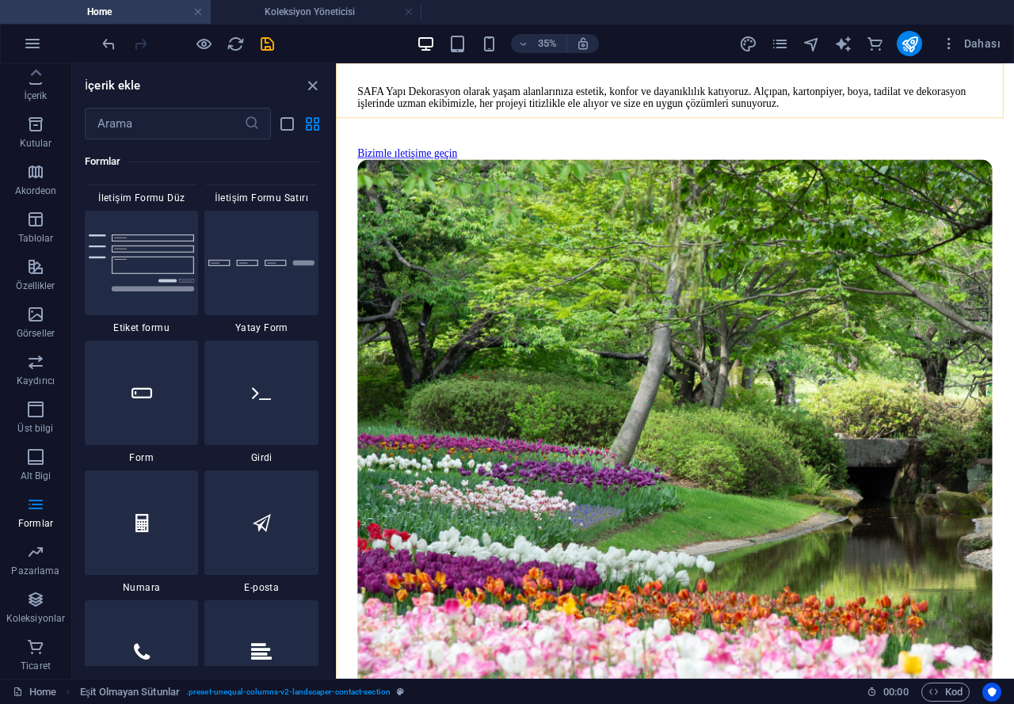
scroll to position [1391, 0]
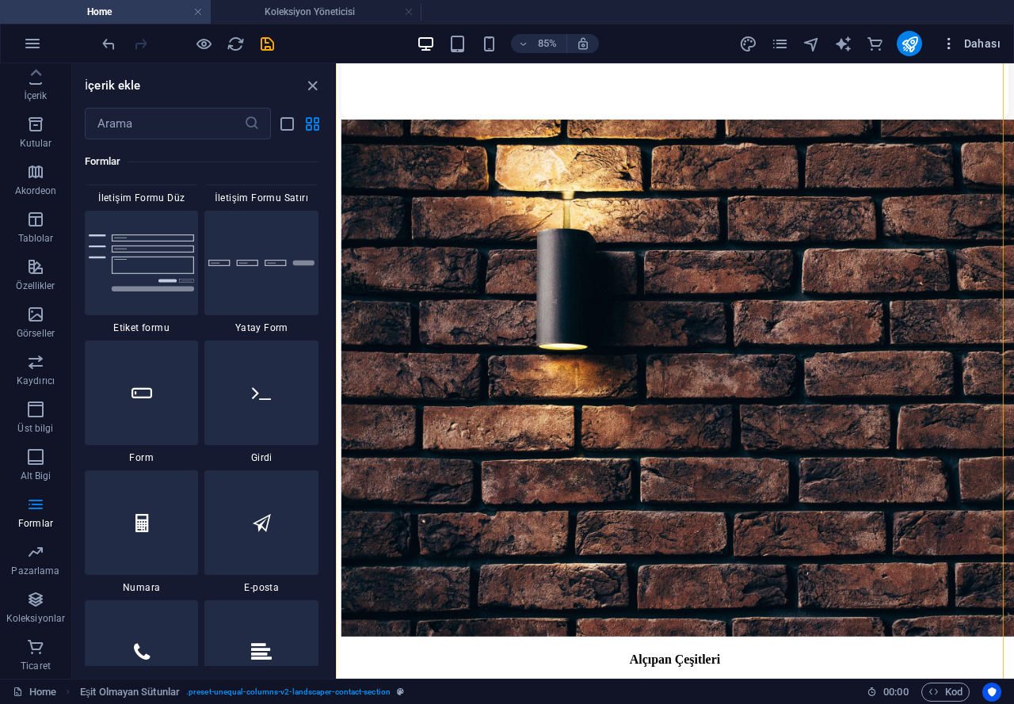
click at [966, 40] on span "Dahası" at bounding box center [970, 44] width 59 height 16
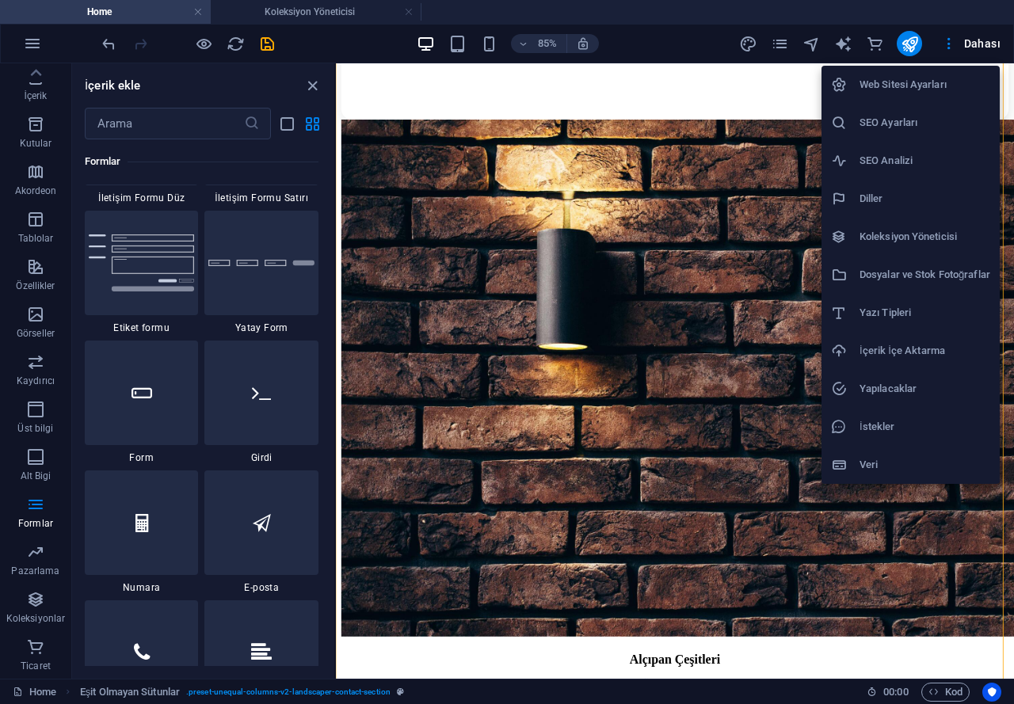
click at [844, 40] on div at bounding box center [507, 352] width 1014 height 704
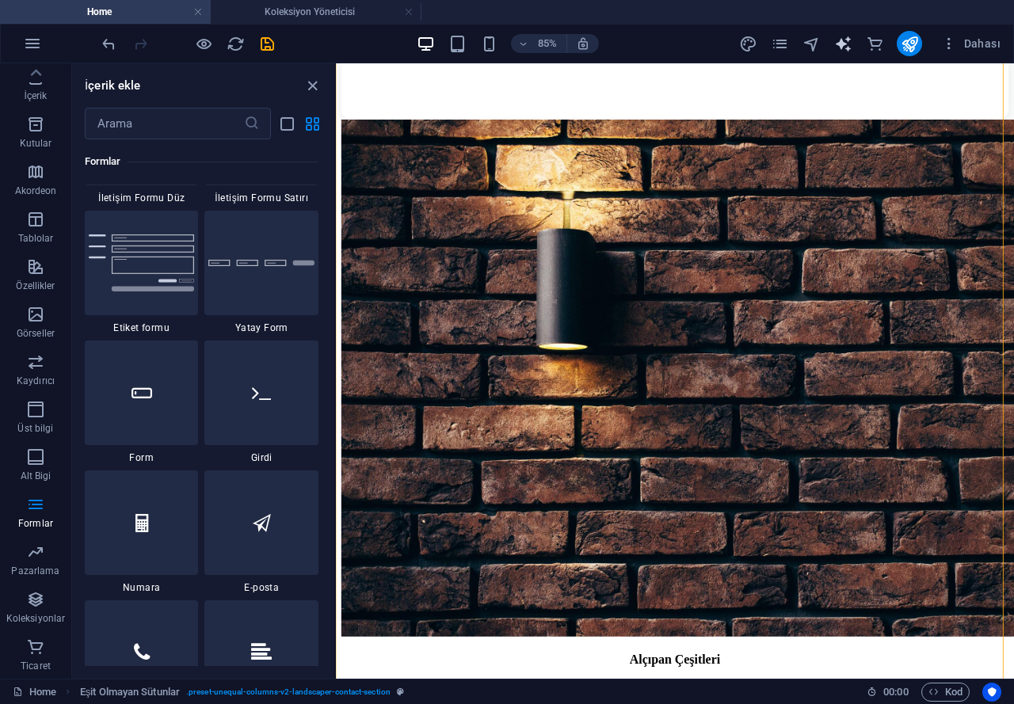
click at [841, 45] on icon "text_generator" at bounding box center [843, 44] width 18 height 18
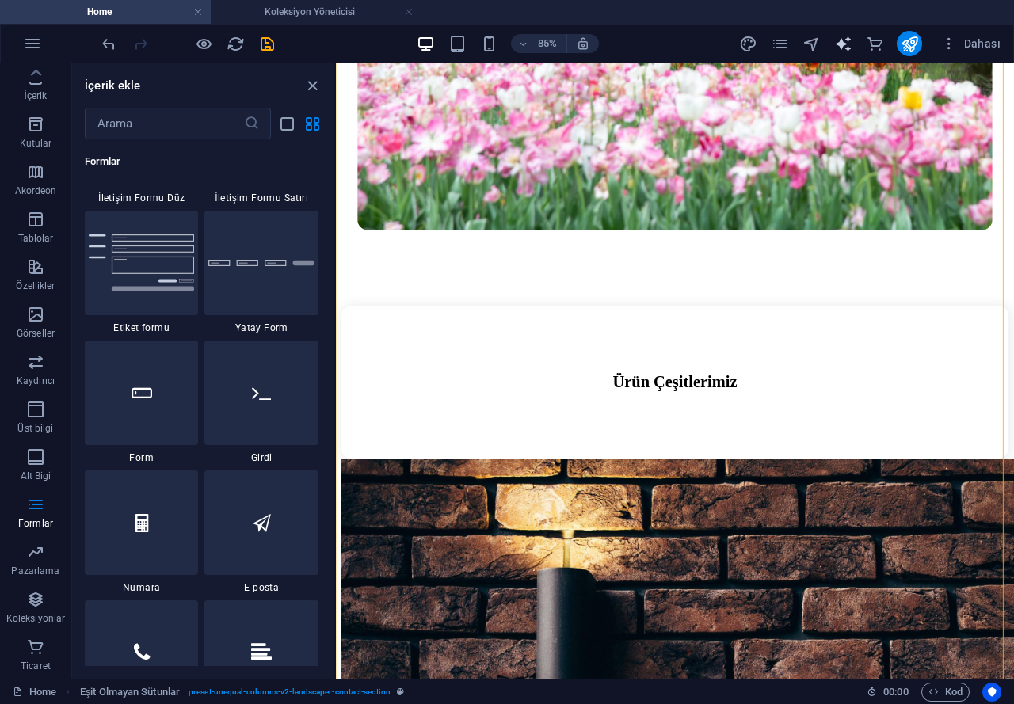
select select "English"
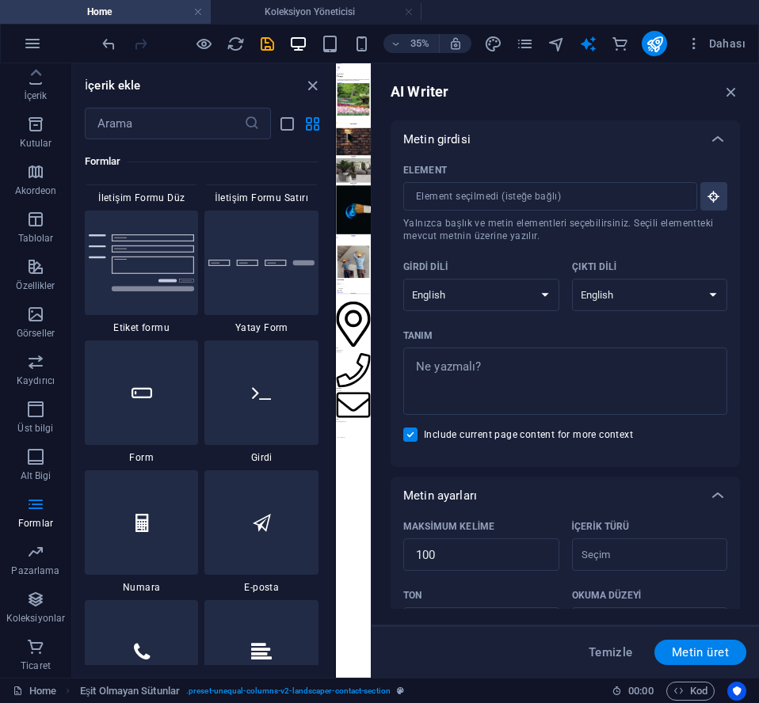
scroll to position [0, 0]
type textarea "x"
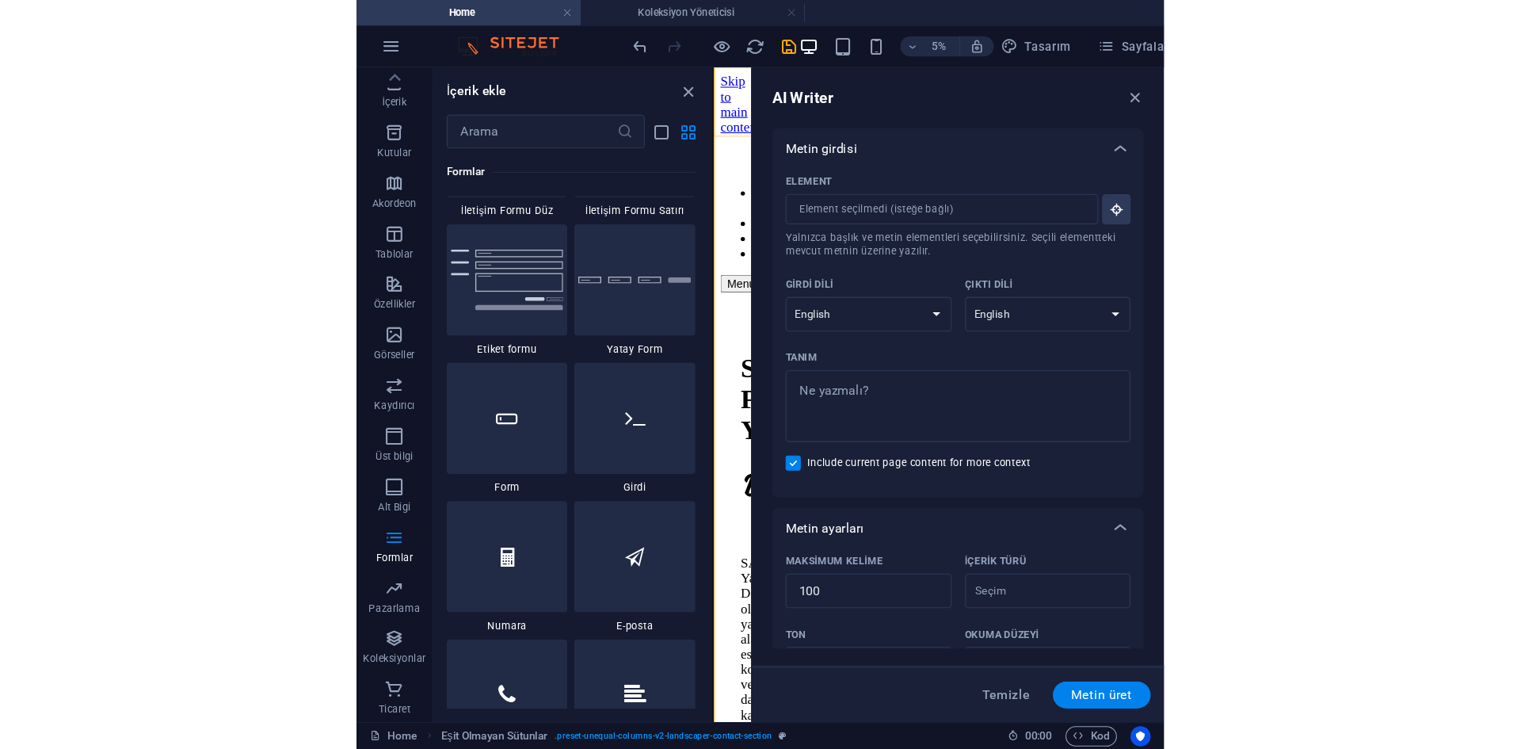
scroll to position [1424, 0]
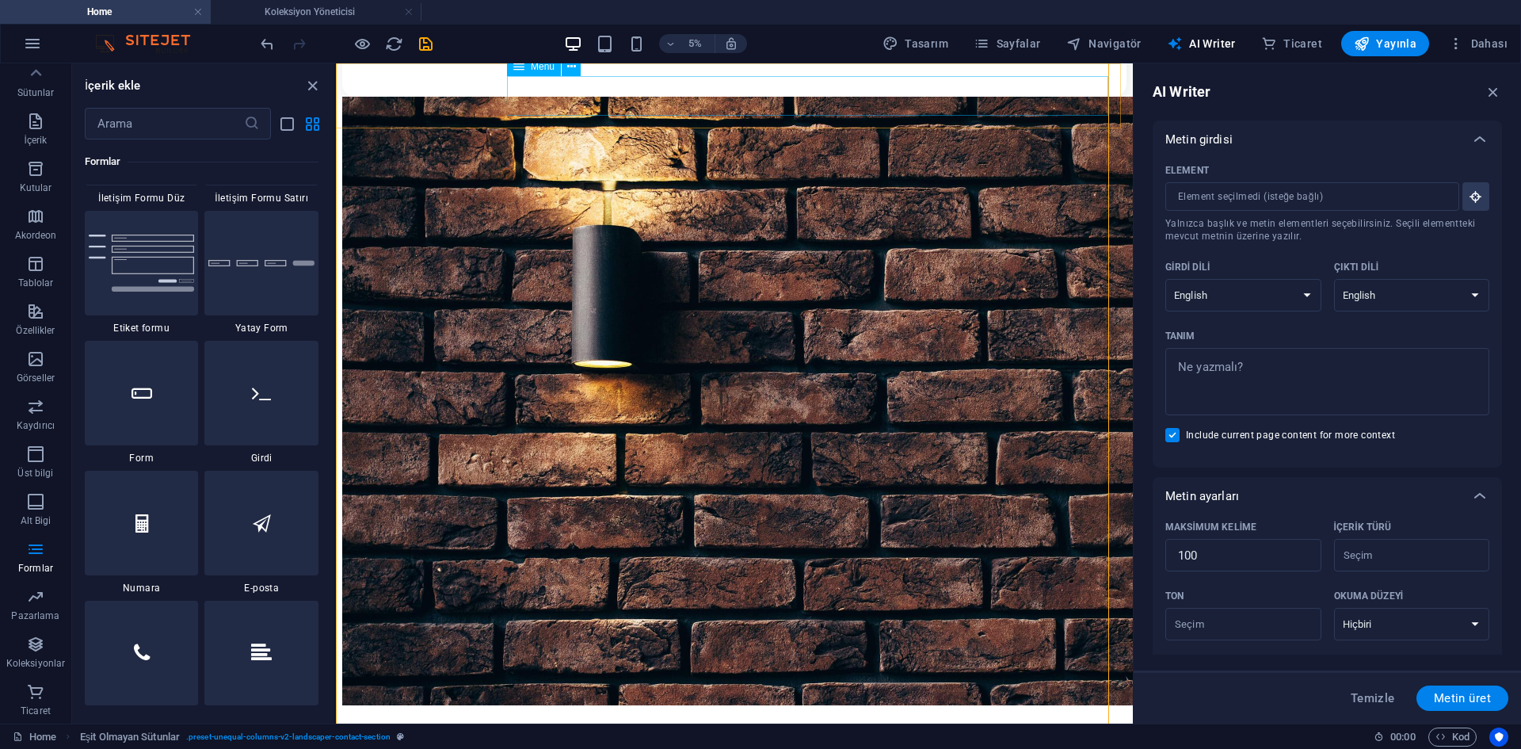
type textarea "x"
